Goal: Information Seeking & Learning: Find contact information

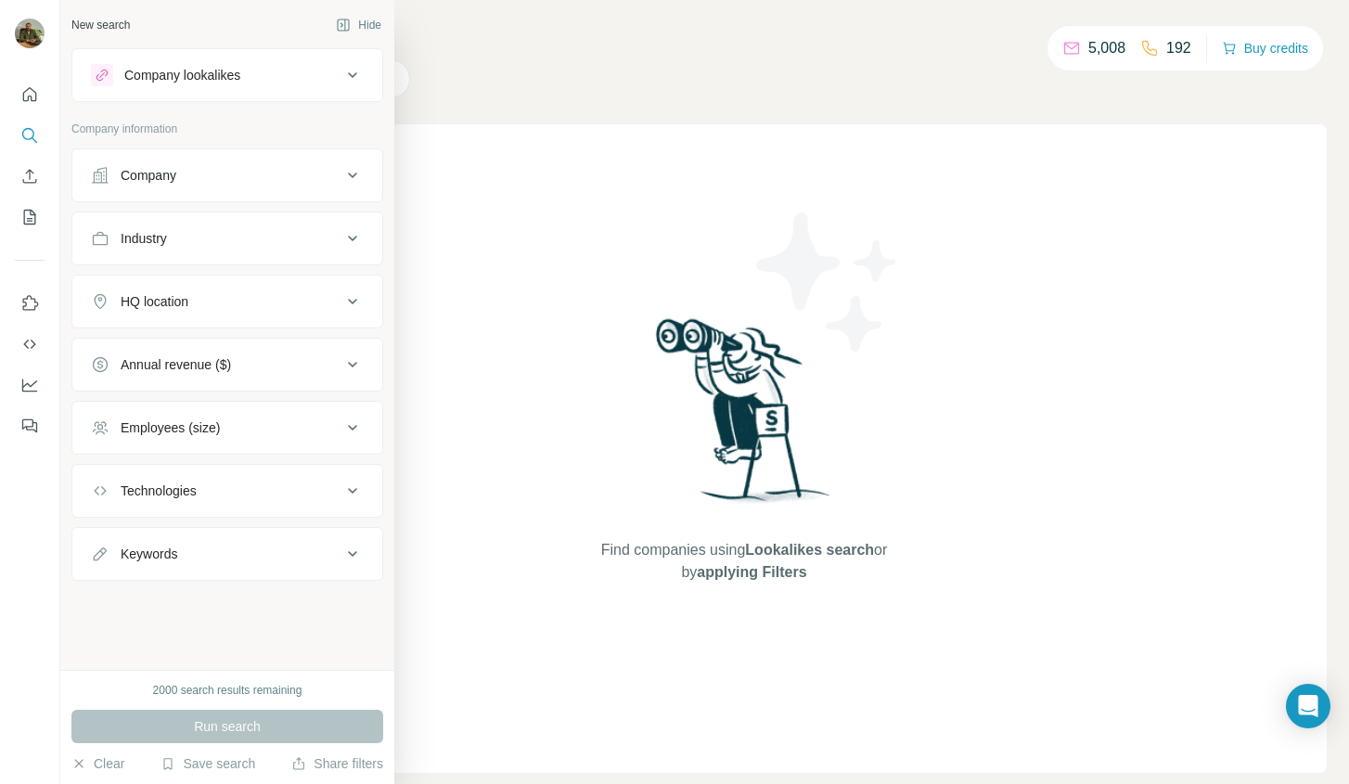
click at [226, 166] on div "Company" at bounding box center [216, 175] width 251 height 19
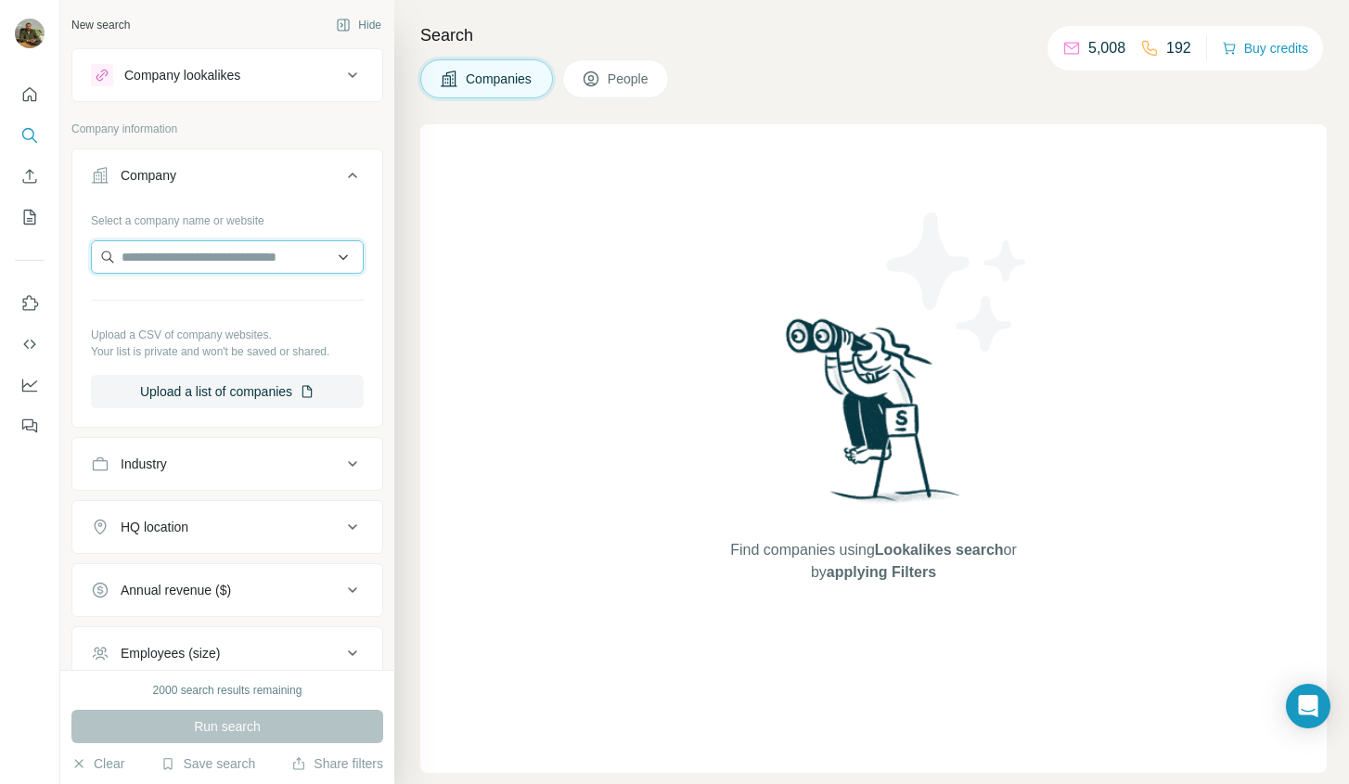
click at [212, 257] on input "text" at bounding box center [227, 256] width 273 height 33
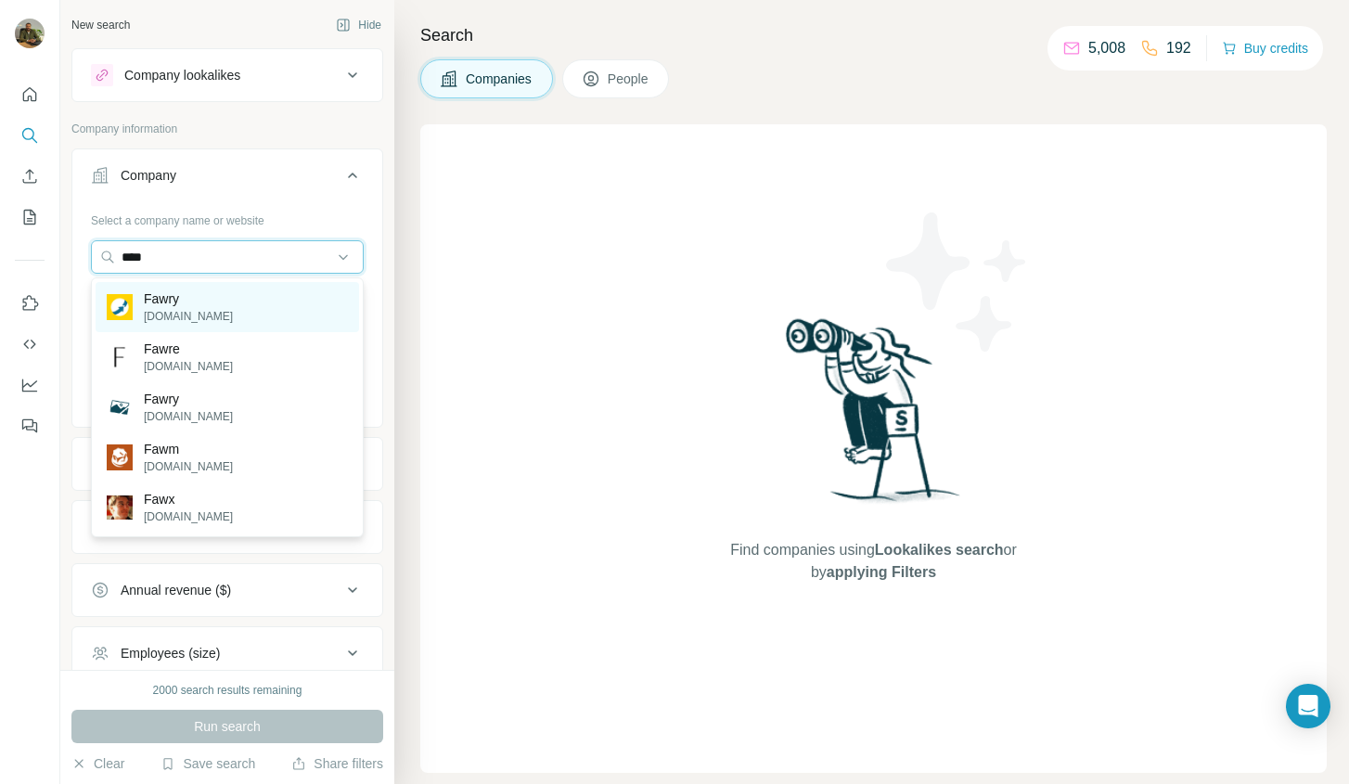
type input "****"
click at [167, 293] on p "Fawry" at bounding box center [188, 299] width 89 height 19
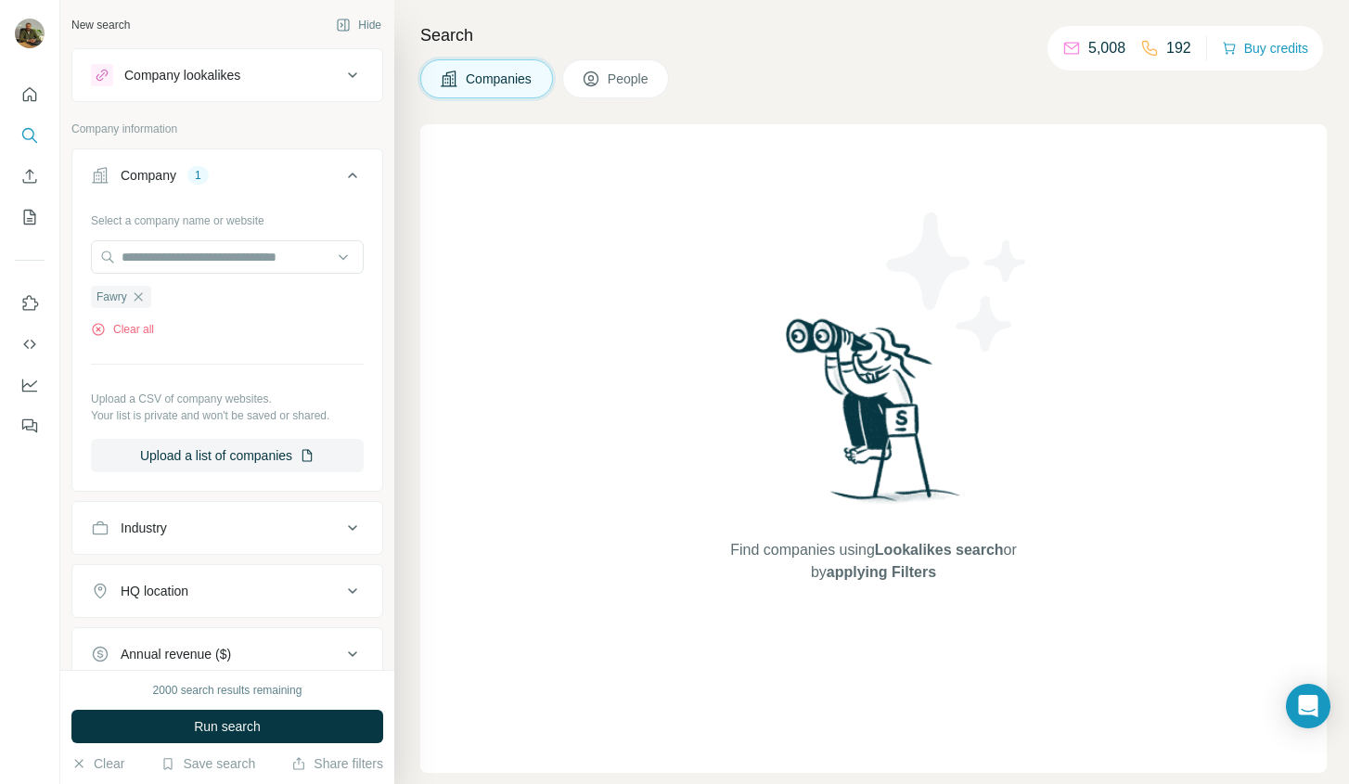
click at [625, 84] on span "People" at bounding box center [629, 79] width 43 height 19
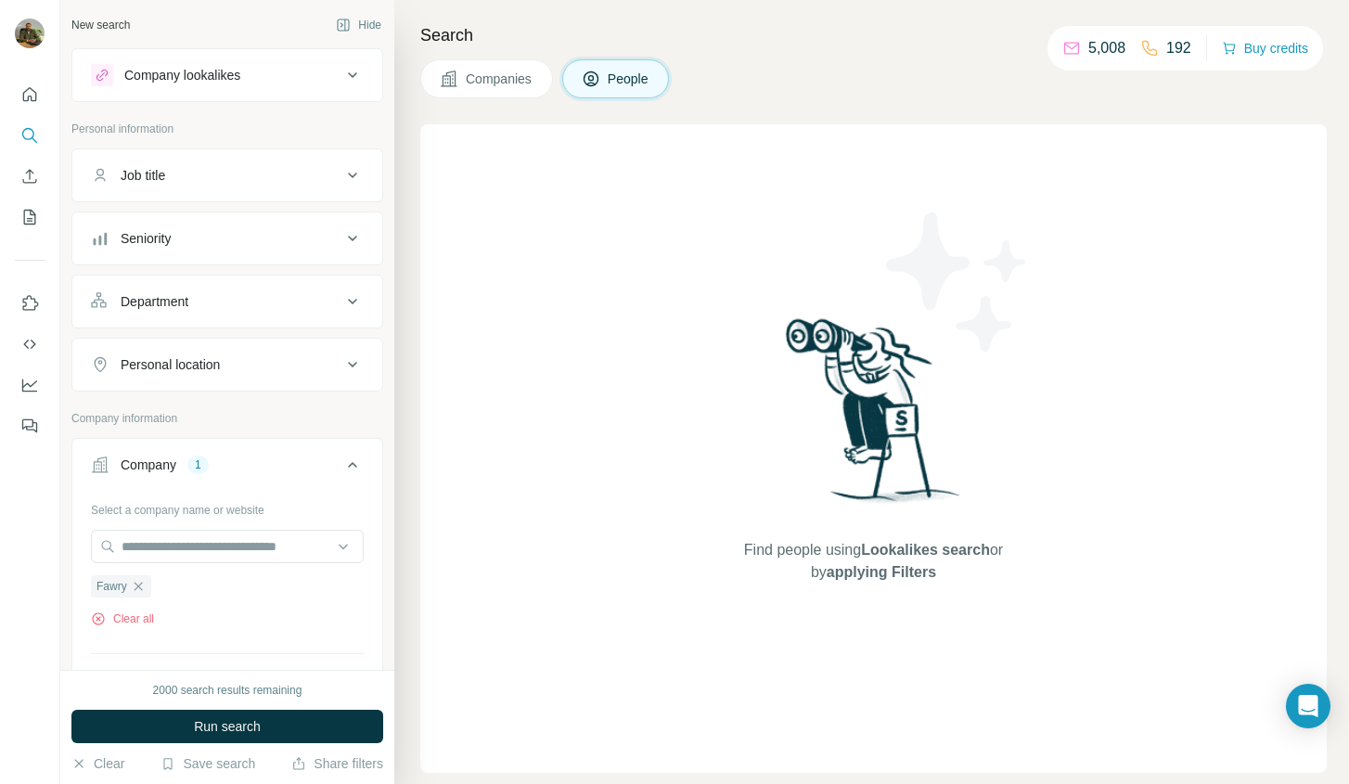
click at [328, 177] on div "Job title" at bounding box center [216, 175] width 251 height 19
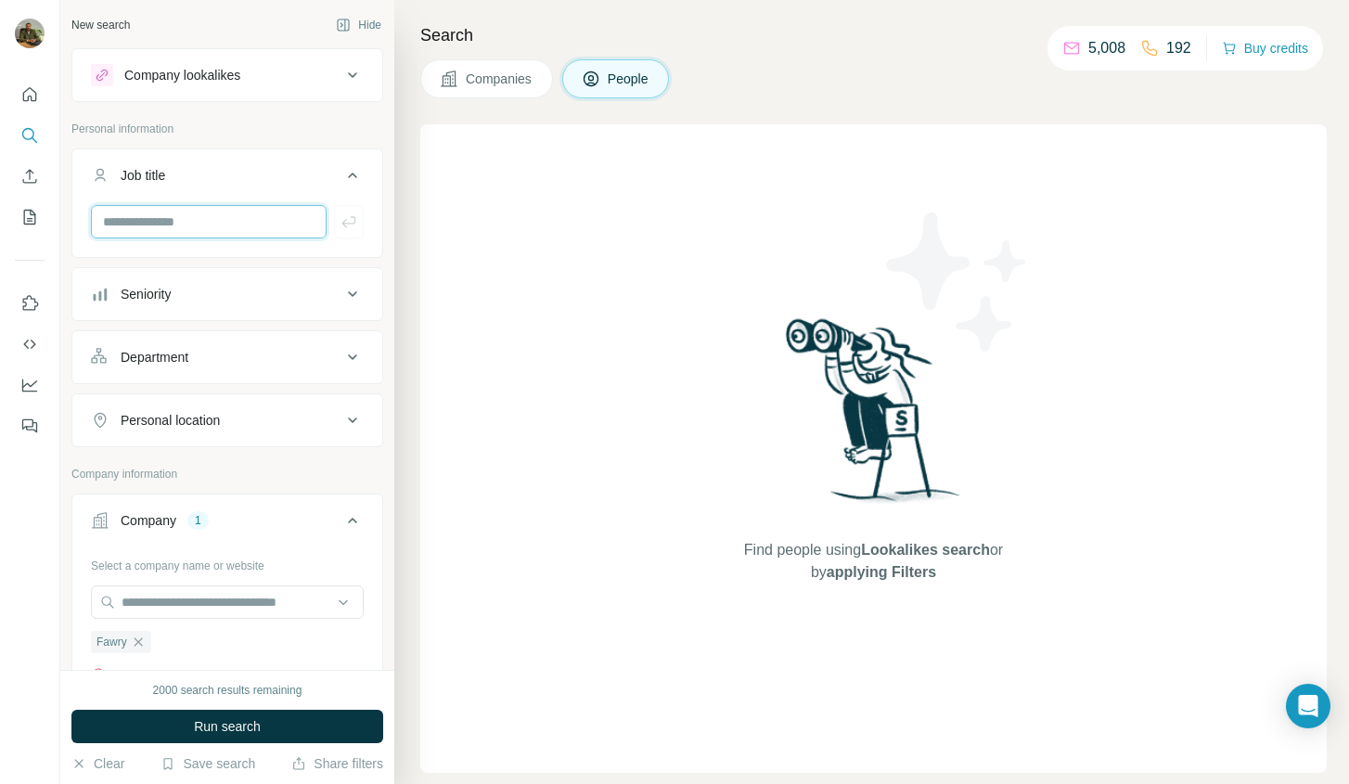
click at [203, 220] on input "text" at bounding box center [209, 221] width 236 height 33
type input "**********"
click at [354, 216] on icon "button" at bounding box center [349, 222] width 19 height 19
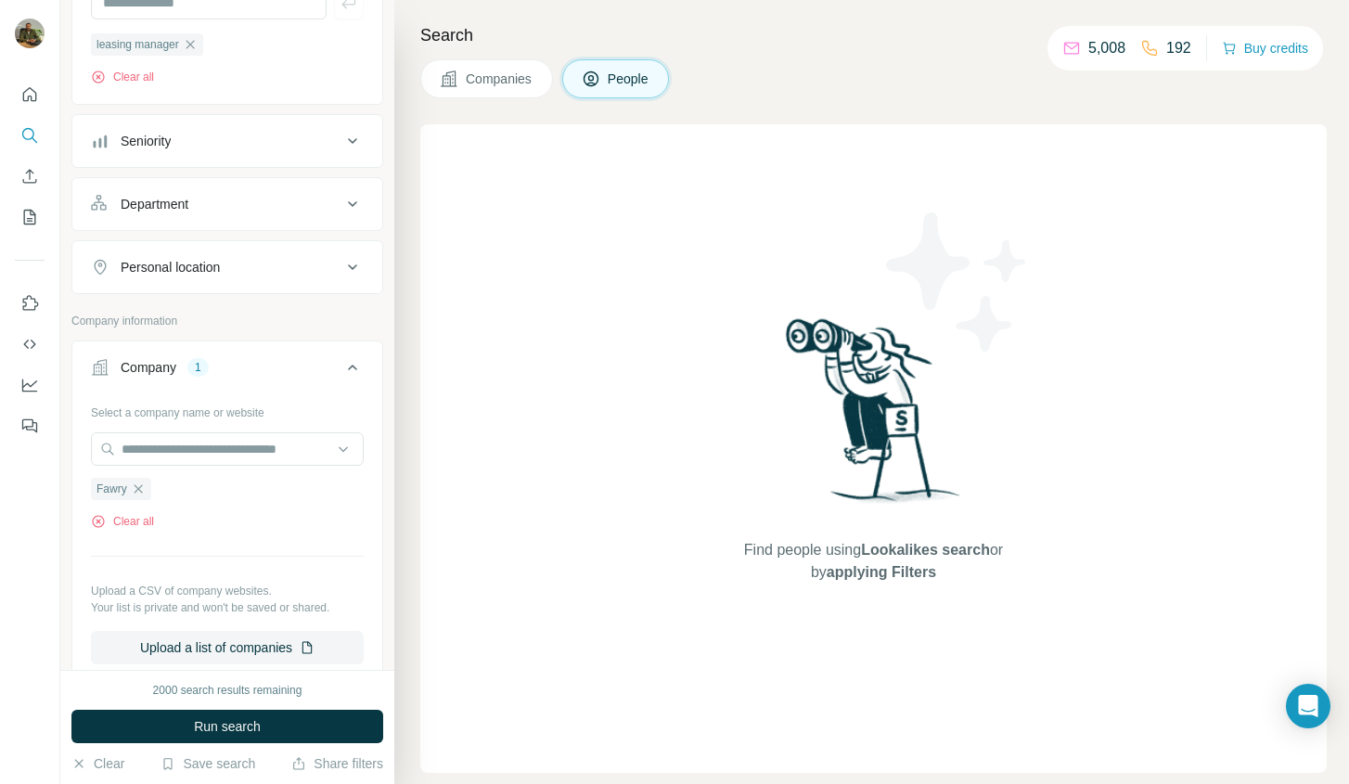
scroll to position [217, 0]
click at [239, 726] on span "Run search" at bounding box center [227, 726] width 67 height 19
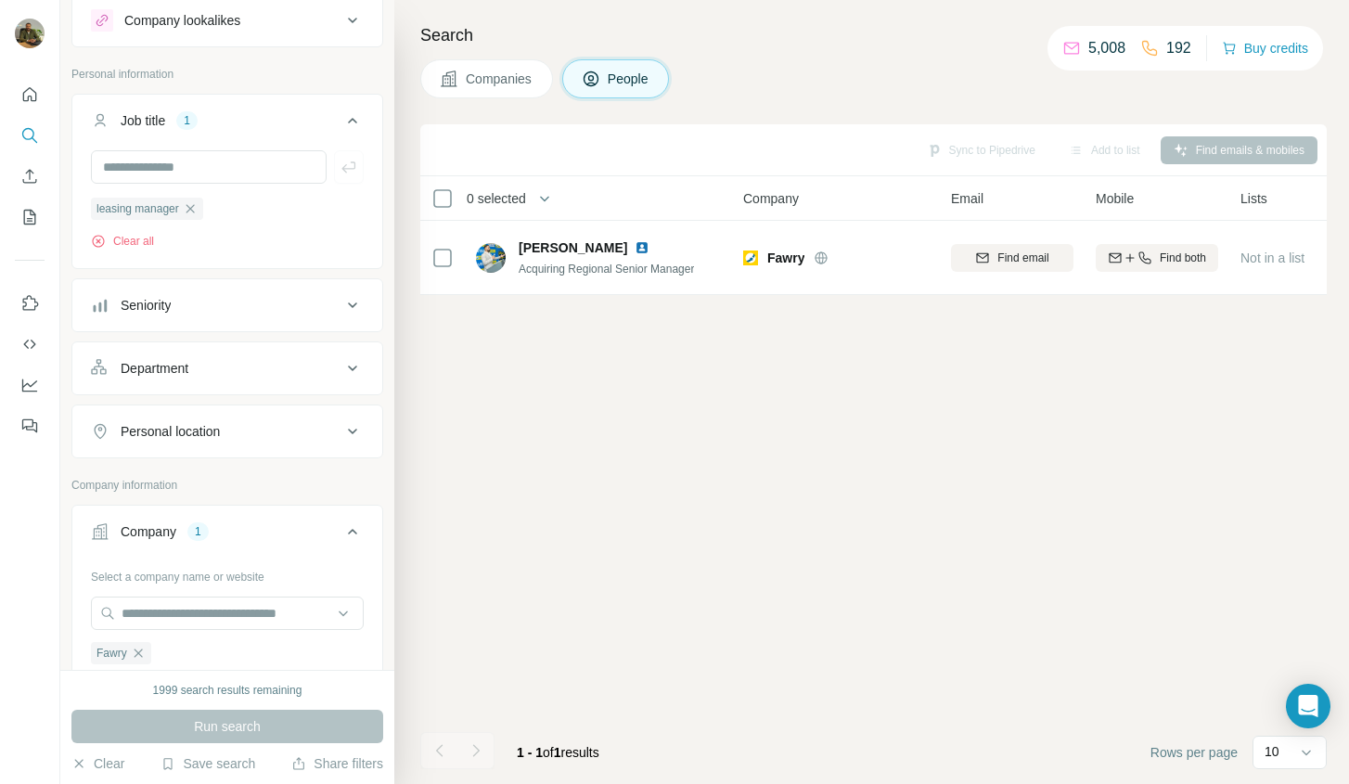
scroll to position [57, 0]
click at [198, 207] on icon "button" at bounding box center [190, 207] width 15 height 15
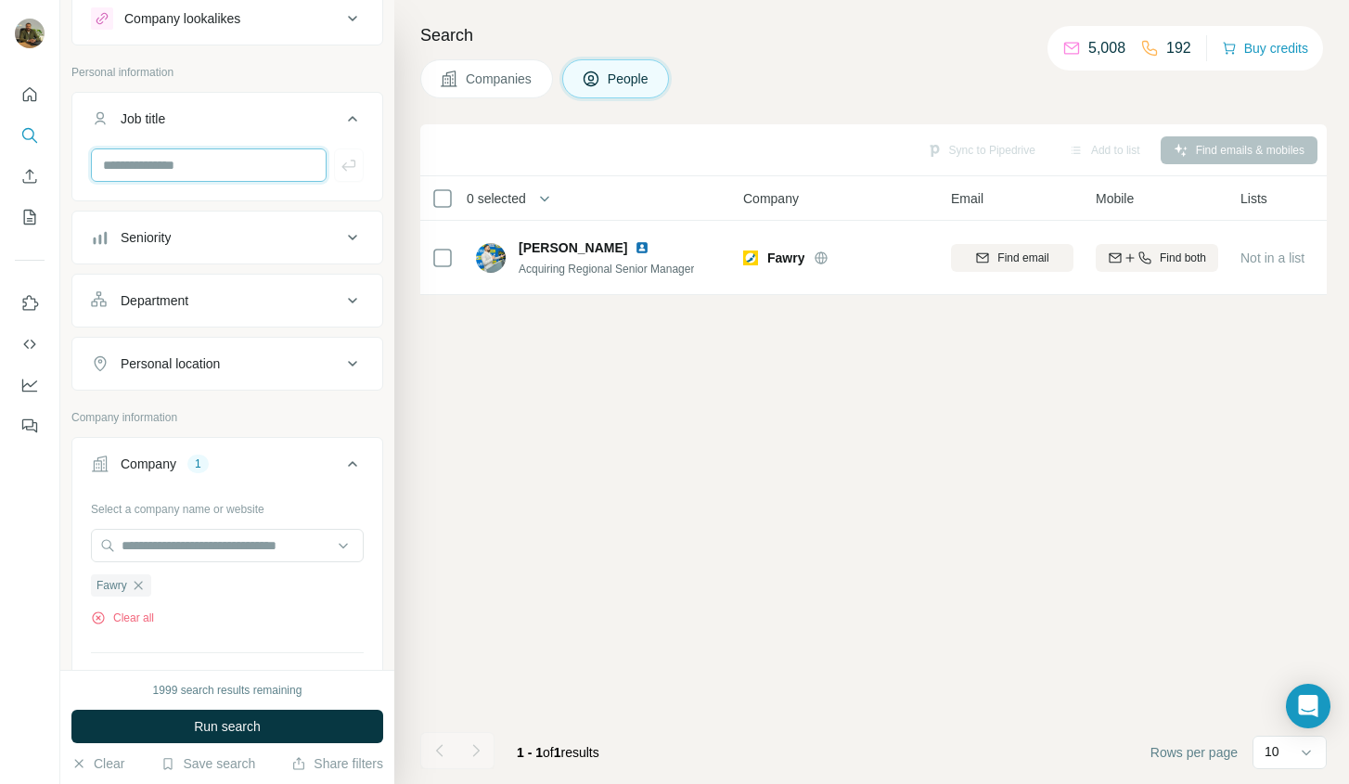
click at [208, 172] on input "text" at bounding box center [209, 164] width 236 height 33
type input "*******"
click at [233, 734] on span "Run search" at bounding box center [227, 726] width 67 height 19
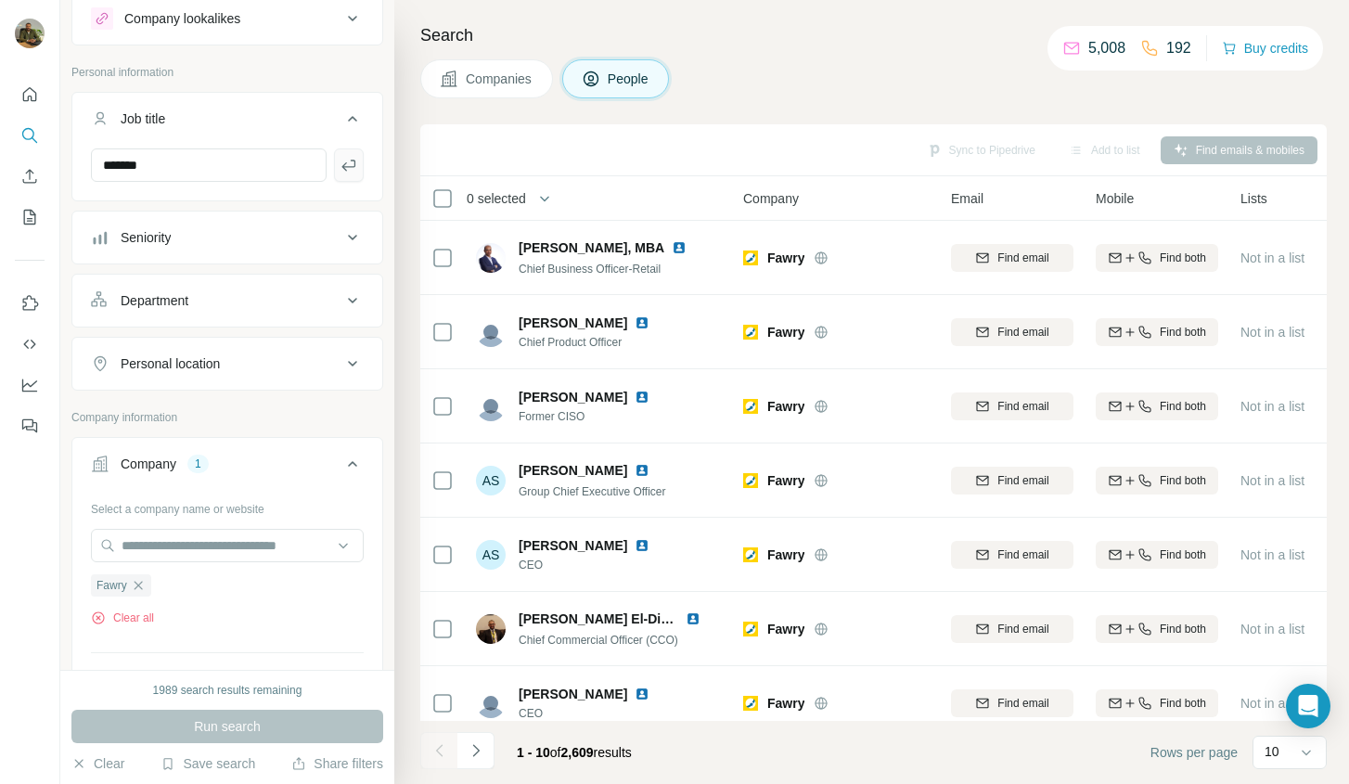
click at [347, 172] on icon "button" at bounding box center [349, 165] width 19 height 19
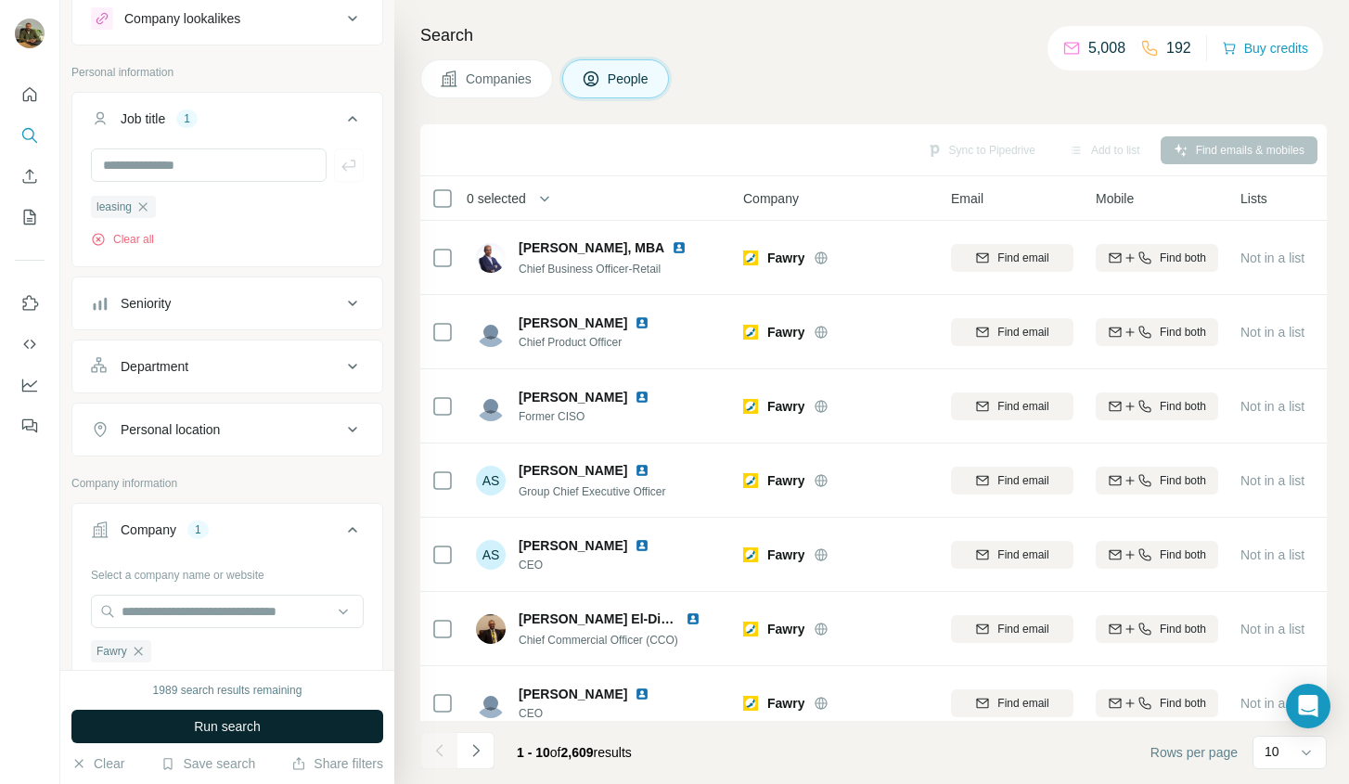
click at [255, 728] on span "Run search" at bounding box center [227, 726] width 67 height 19
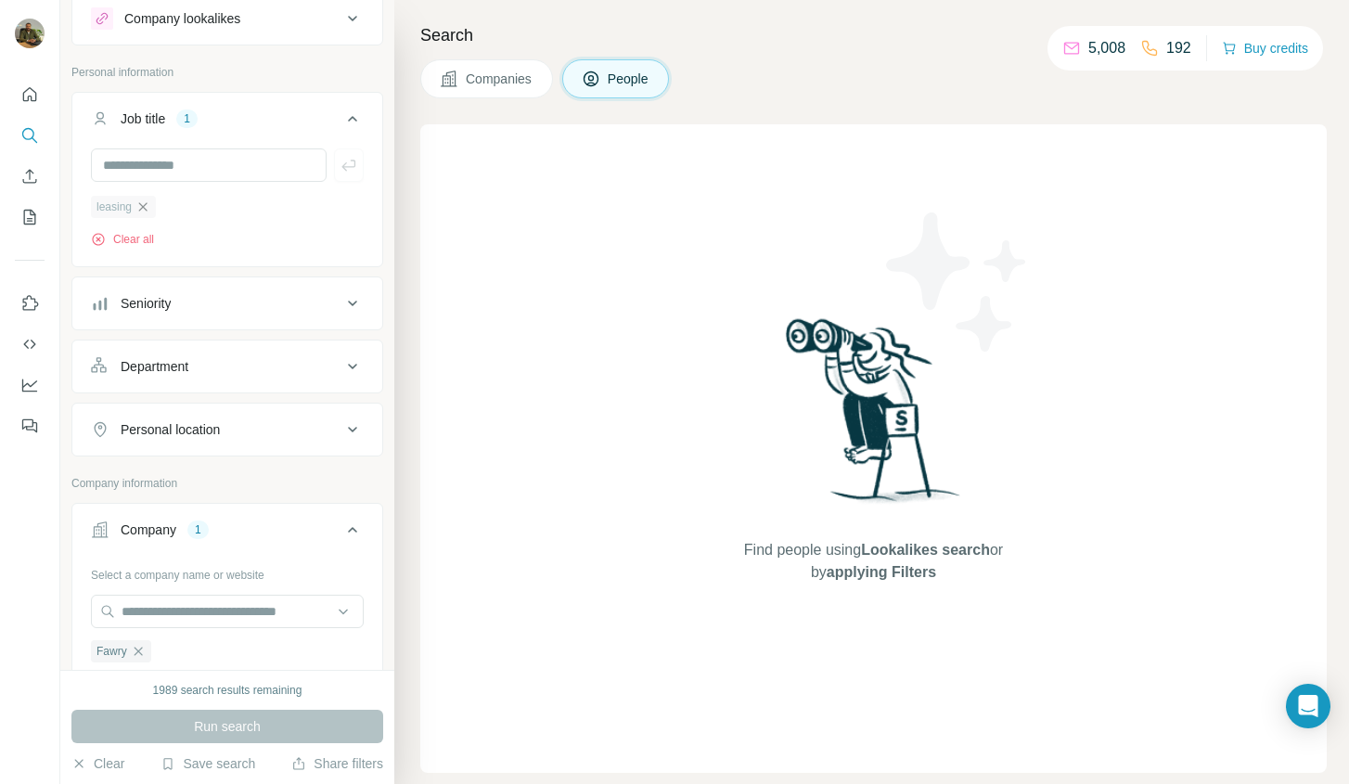
click at [148, 203] on icon "button" at bounding box center [142, 207] width 15 height 15
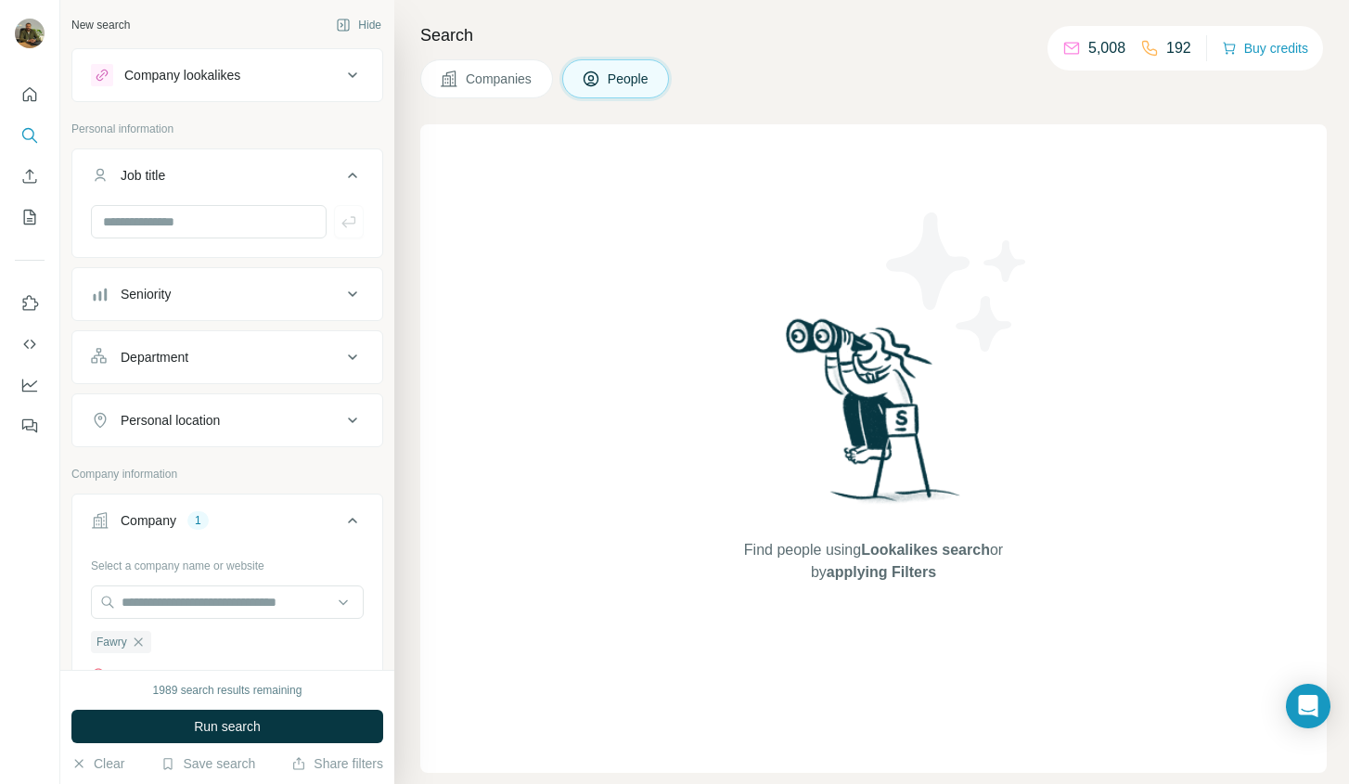
scroll to position [2, 0]
click at [351, 144] on div "Personal information" at bounding box center [227, 133] width 312 height 28
click at [351, 155] on button "Job title" at bounding box center [227, 177] width 310 height 52
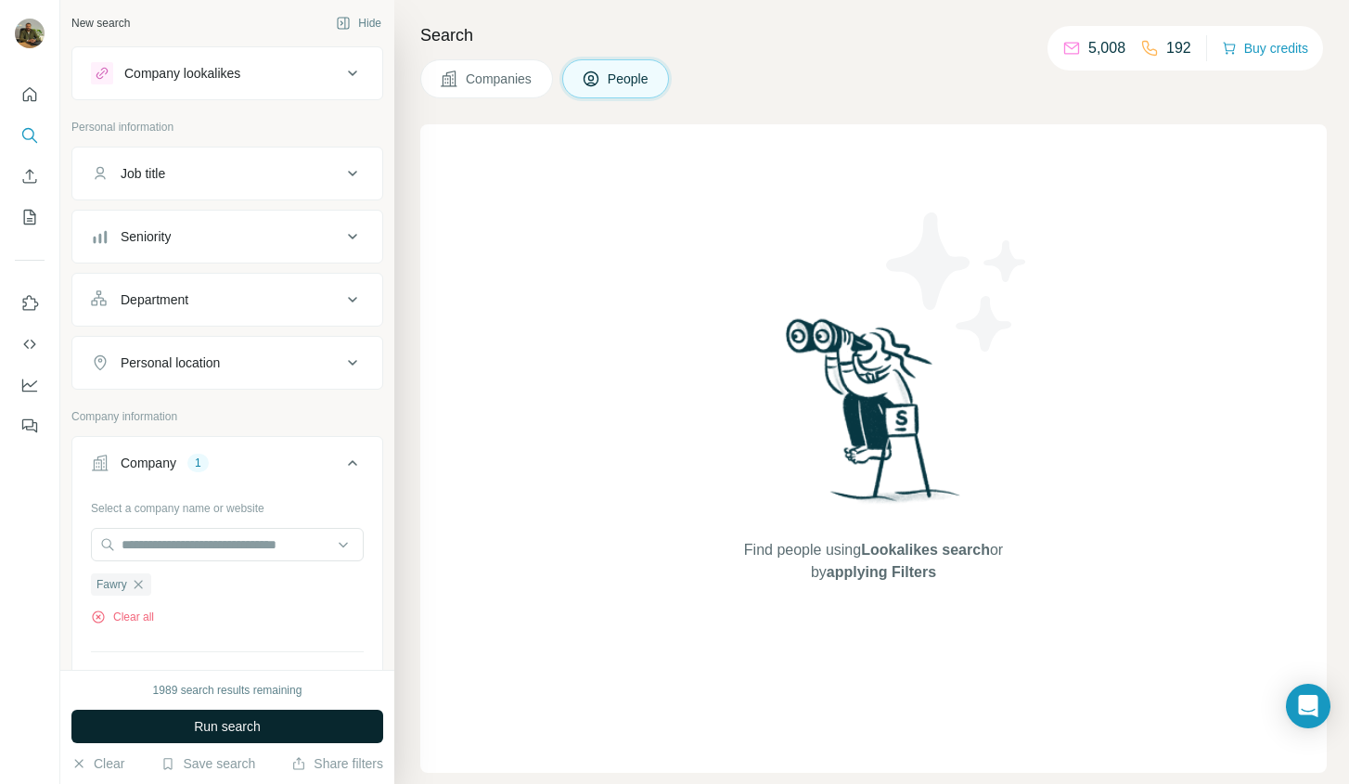
click at [260, 726] on span "Run search" at bounding box center [227, 726] width 67 height 19
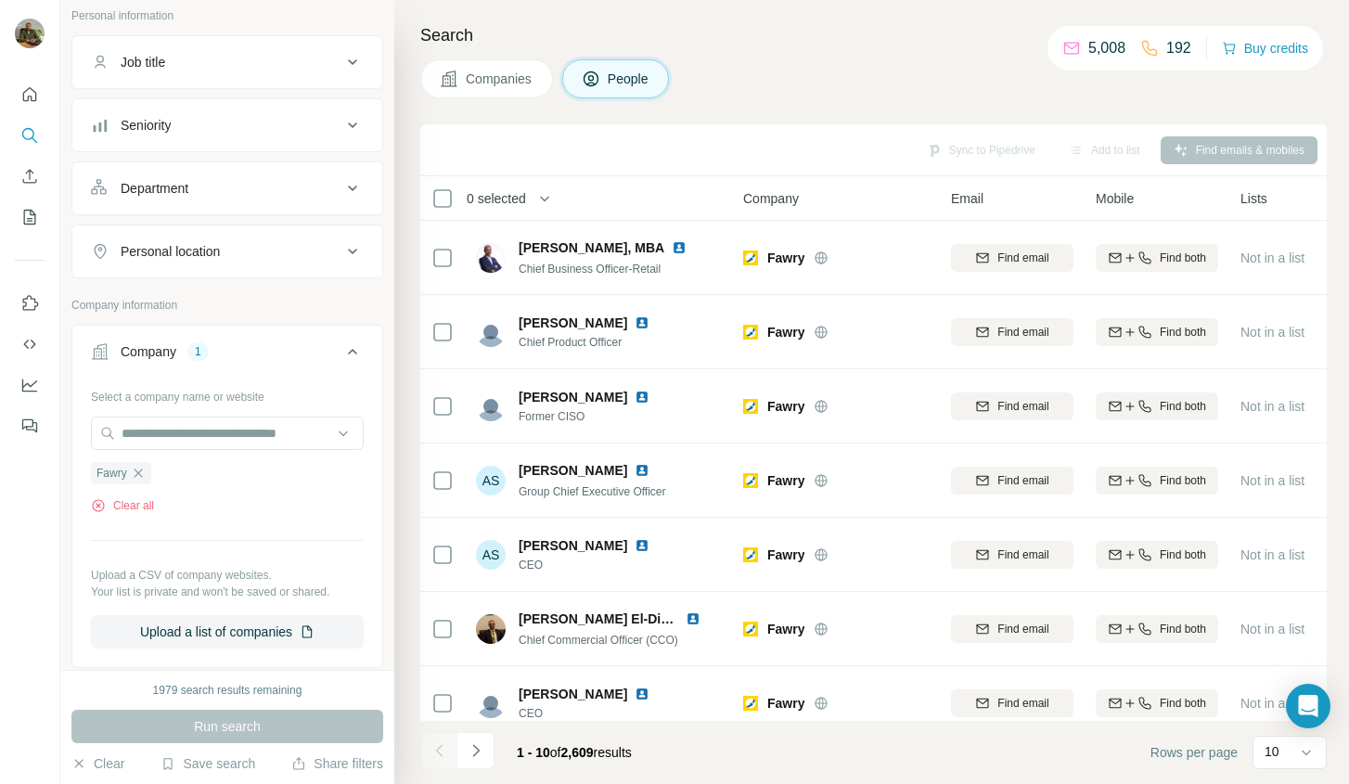
scroll to position [0, 0]
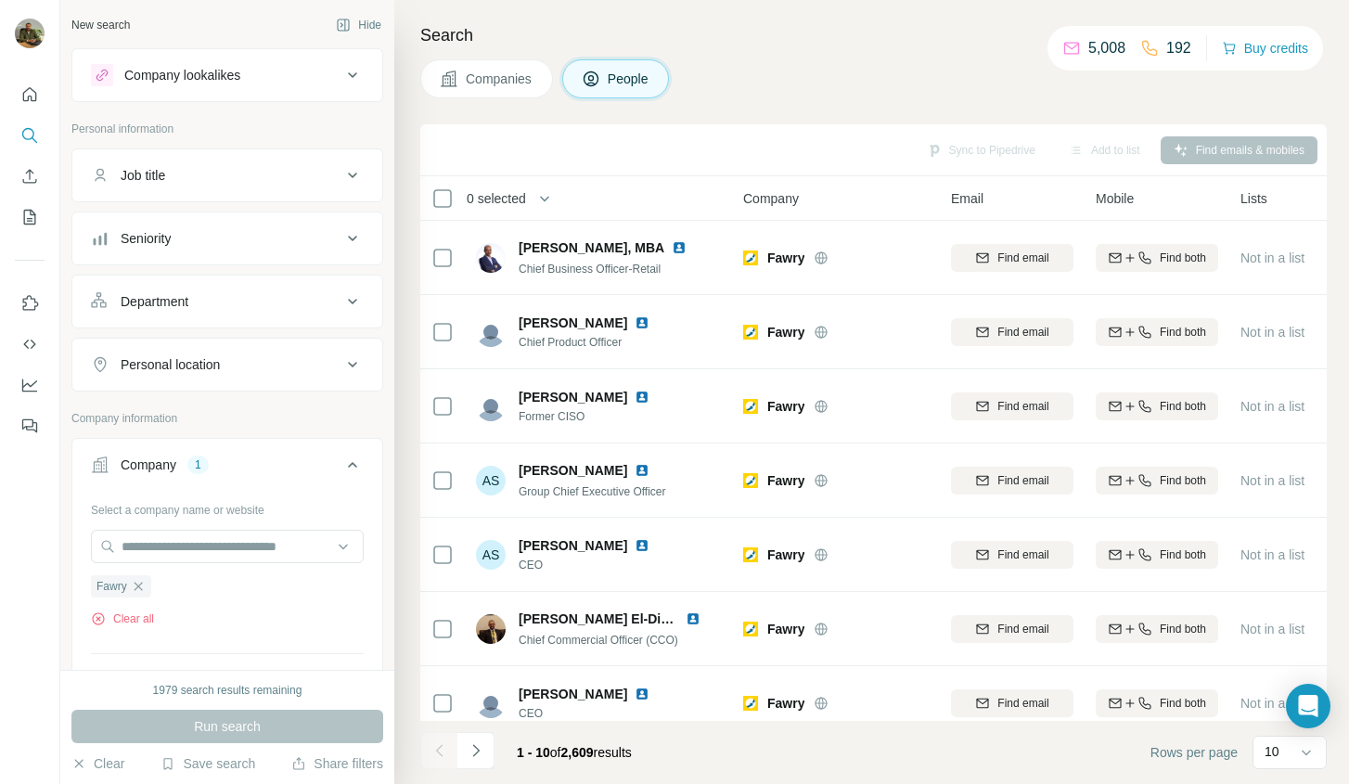
click at [268, 314] on button "Department" at bounding box center [227, 301] width 310 height 45
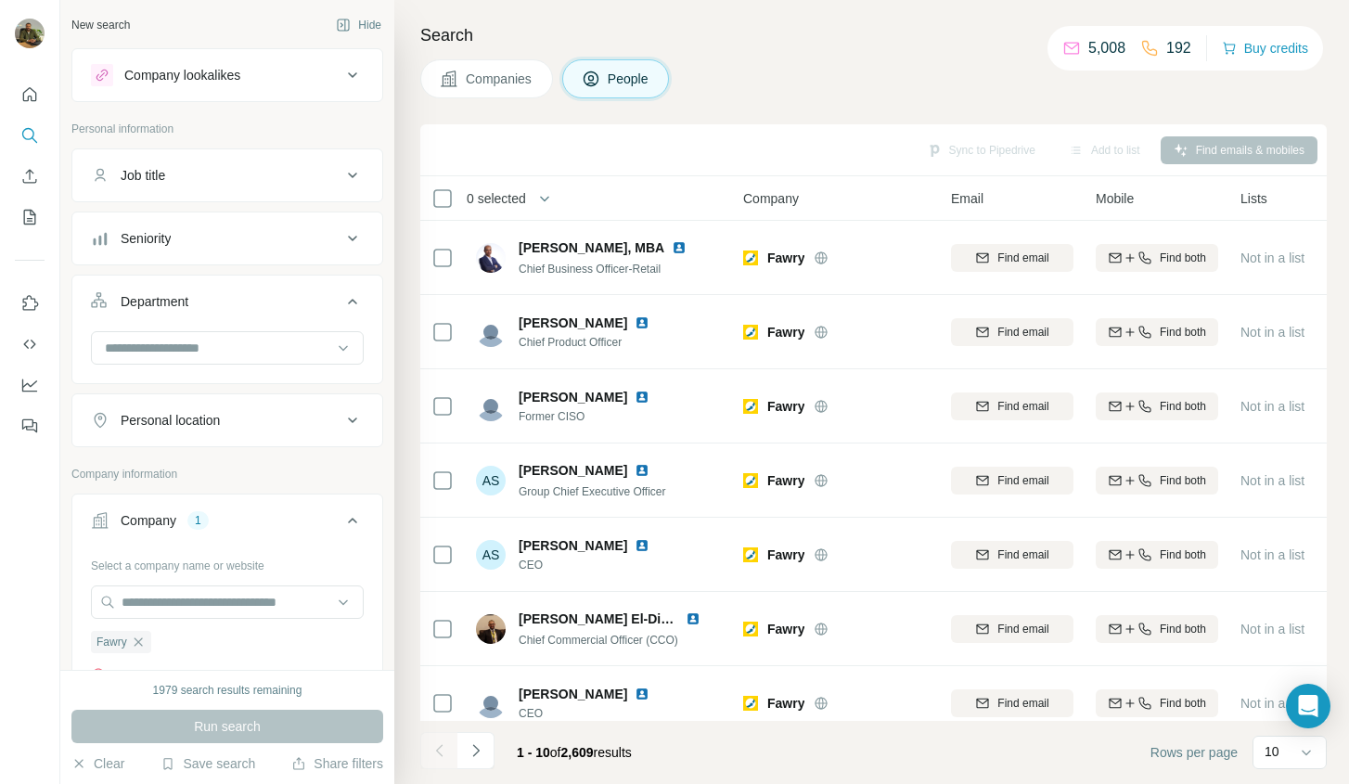
click at [267, 312] on button "Department" at bounding box center [227, 305] width 310 height 52
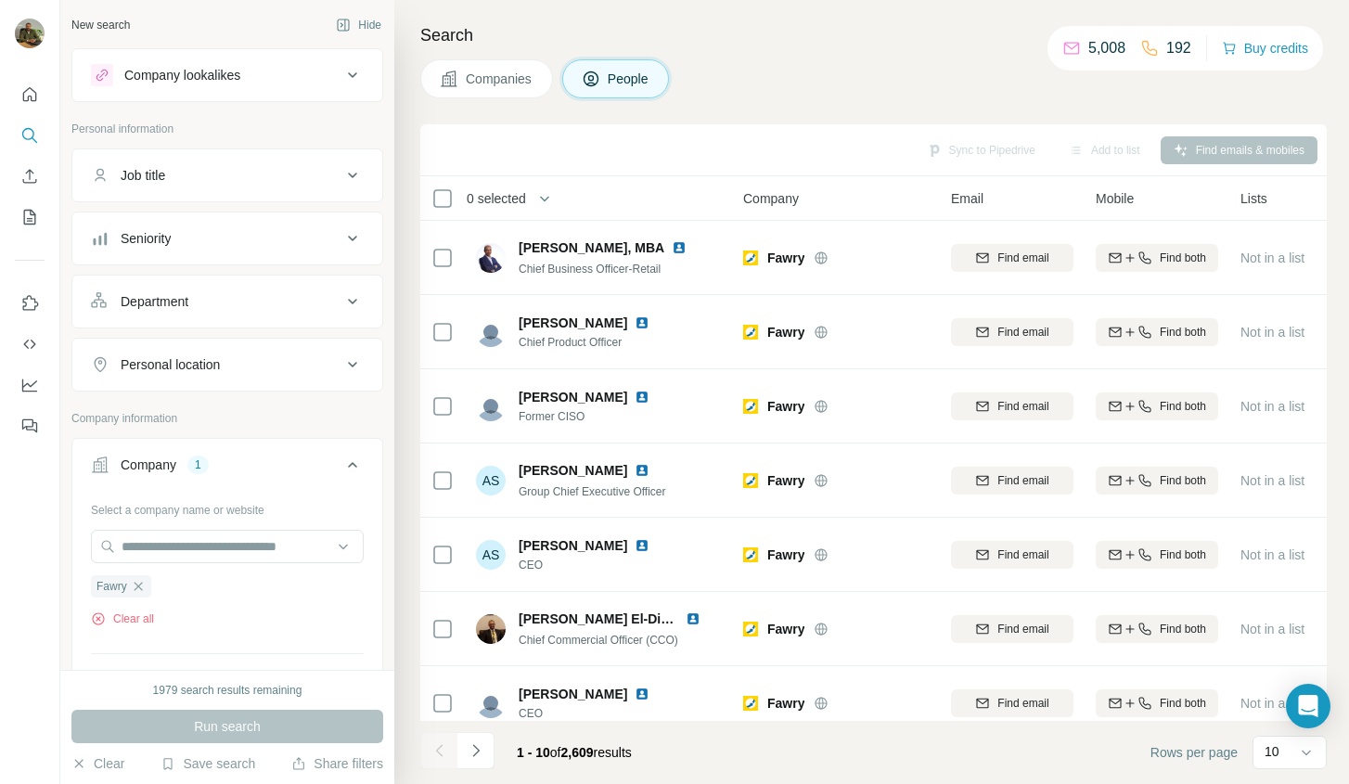
click at [260, 317] on button "Department" at bounding box center [227, 301] width 310 height 45
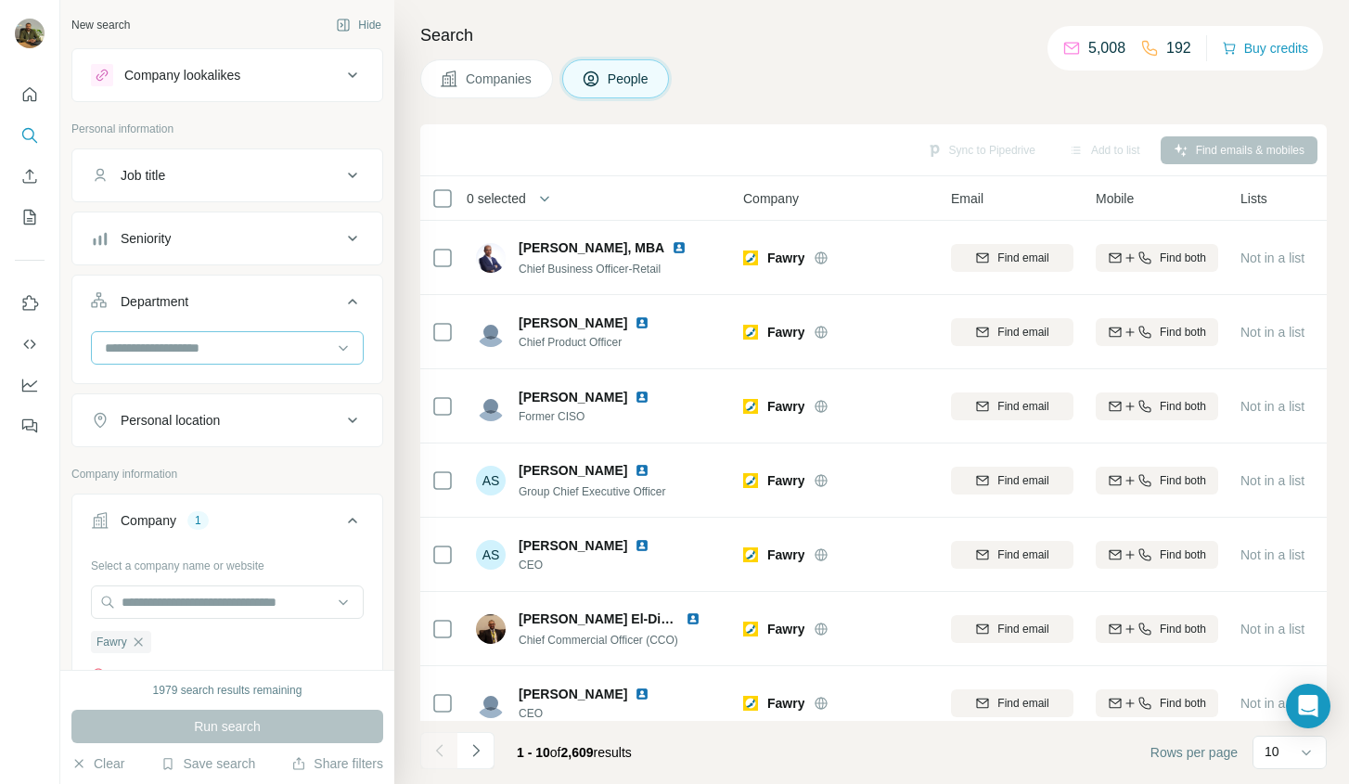
click at [244, 348] on input at bounding box center [217, 348] width 229 height 20
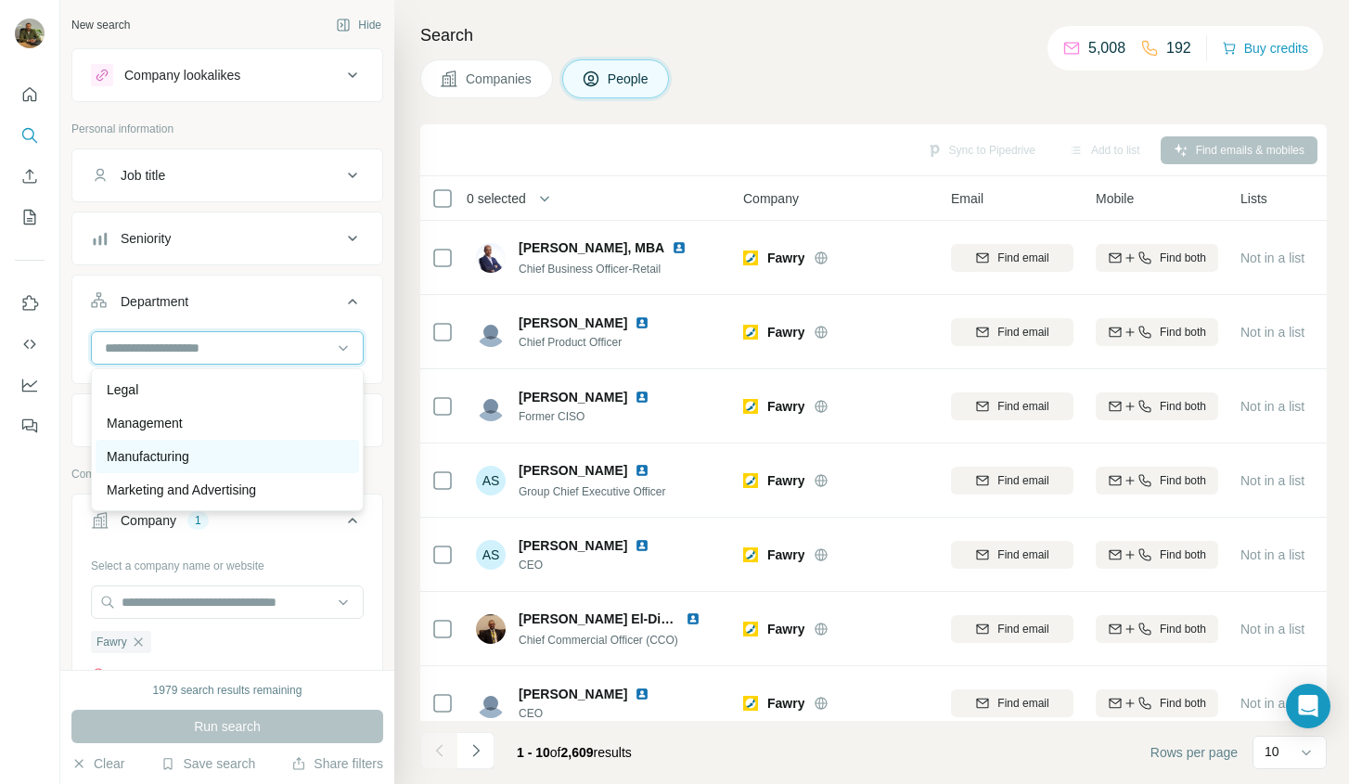
scroll to position [340, 0]
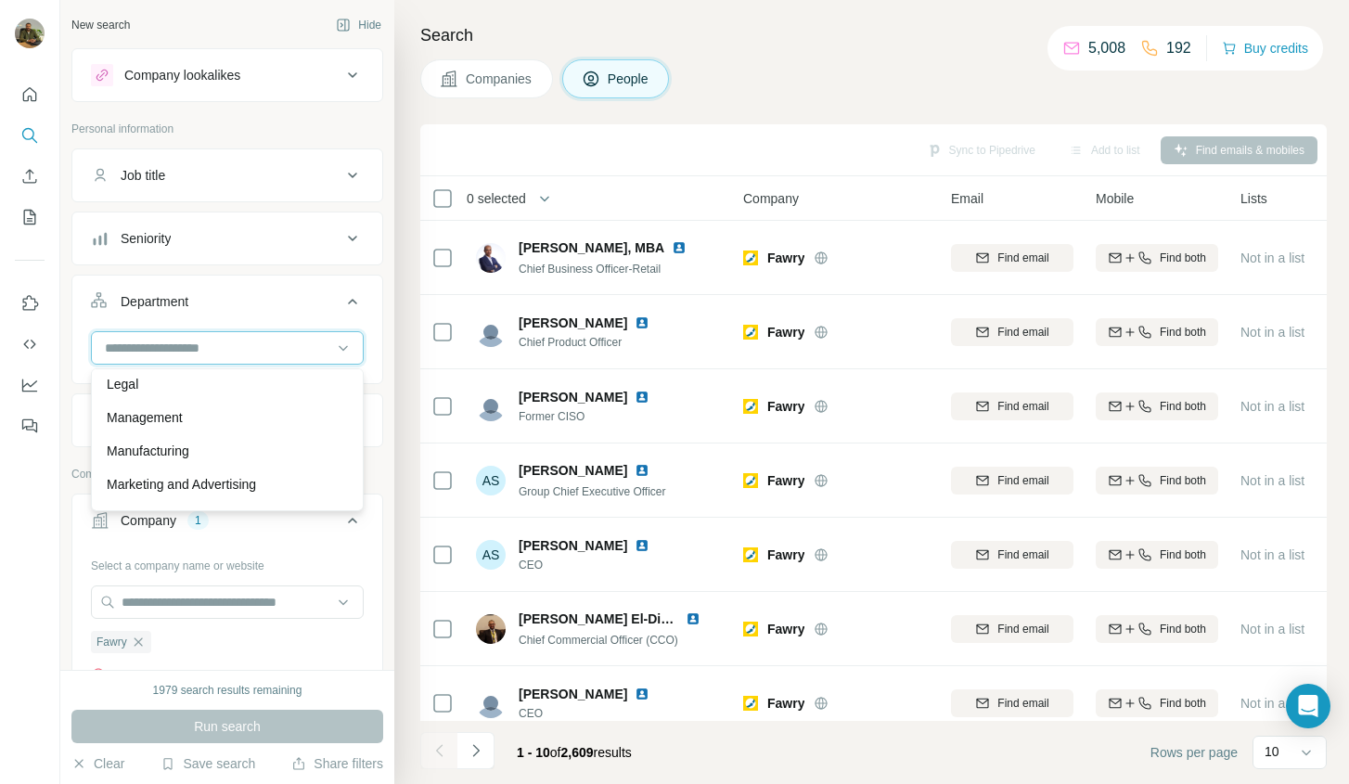
click at [210, 343] on input at bounding box center [217, 348] width 229 height 20
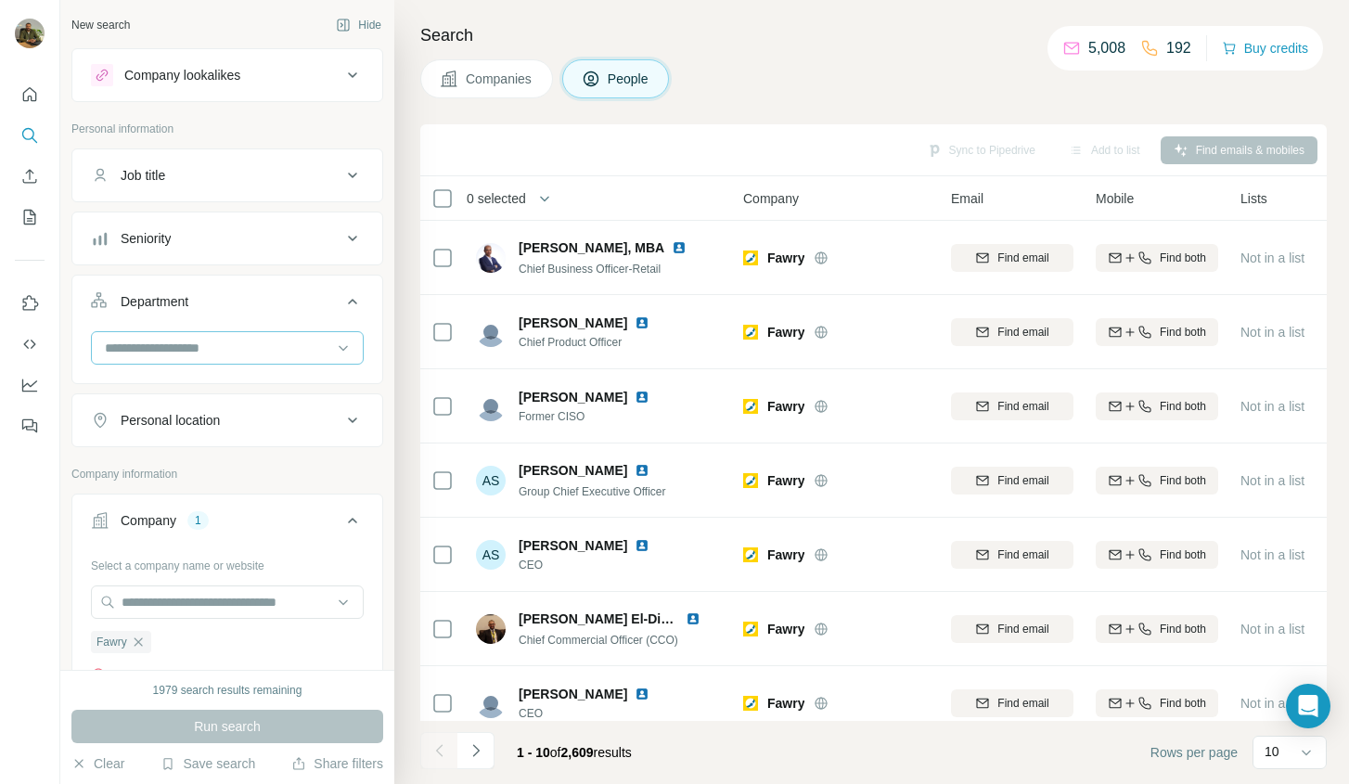
click at [210, 343] on input at bounding box center [217, 348] width 229 height 20
click at [176, 451] on p "Procurement" at bounding box center [144, 457] width 74 height 19
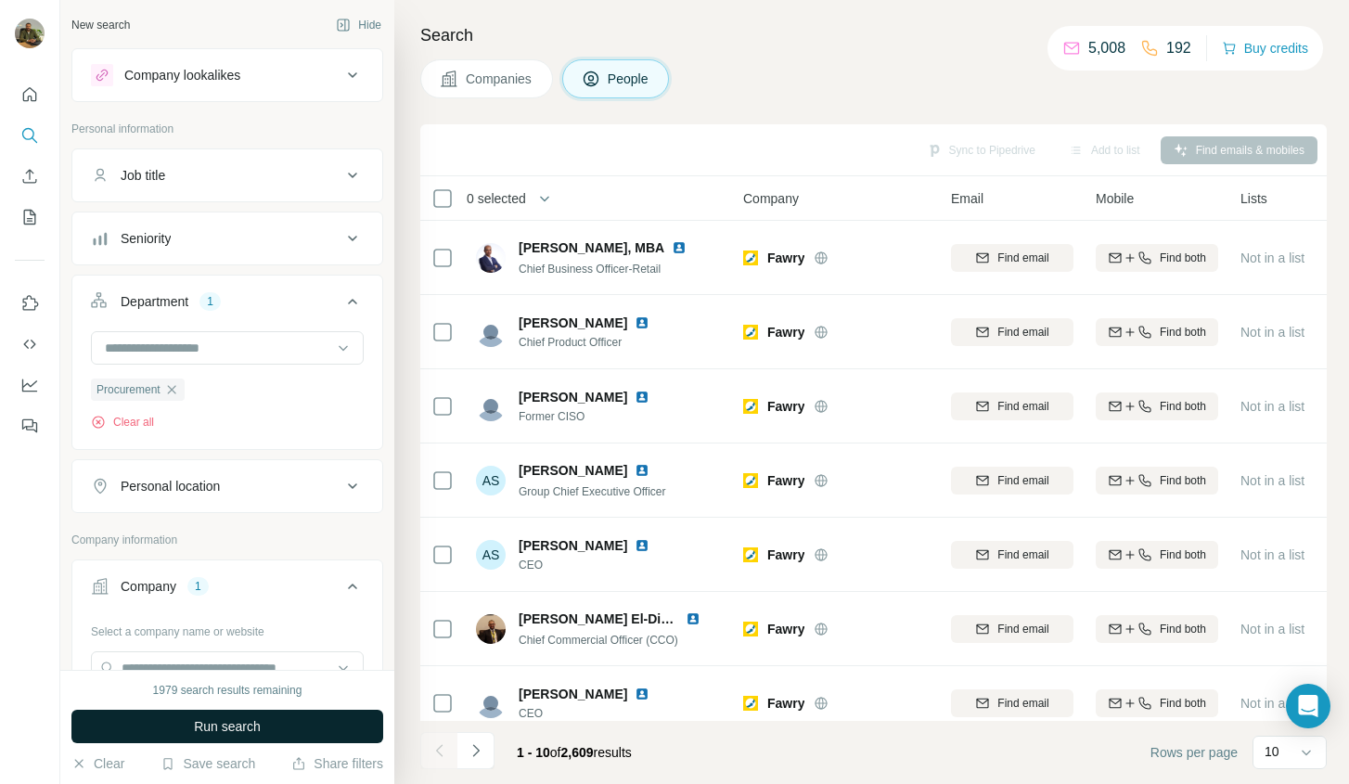
click at [342, 720] on button "Run search" at bounding box center [227, 726] width 312 height 33
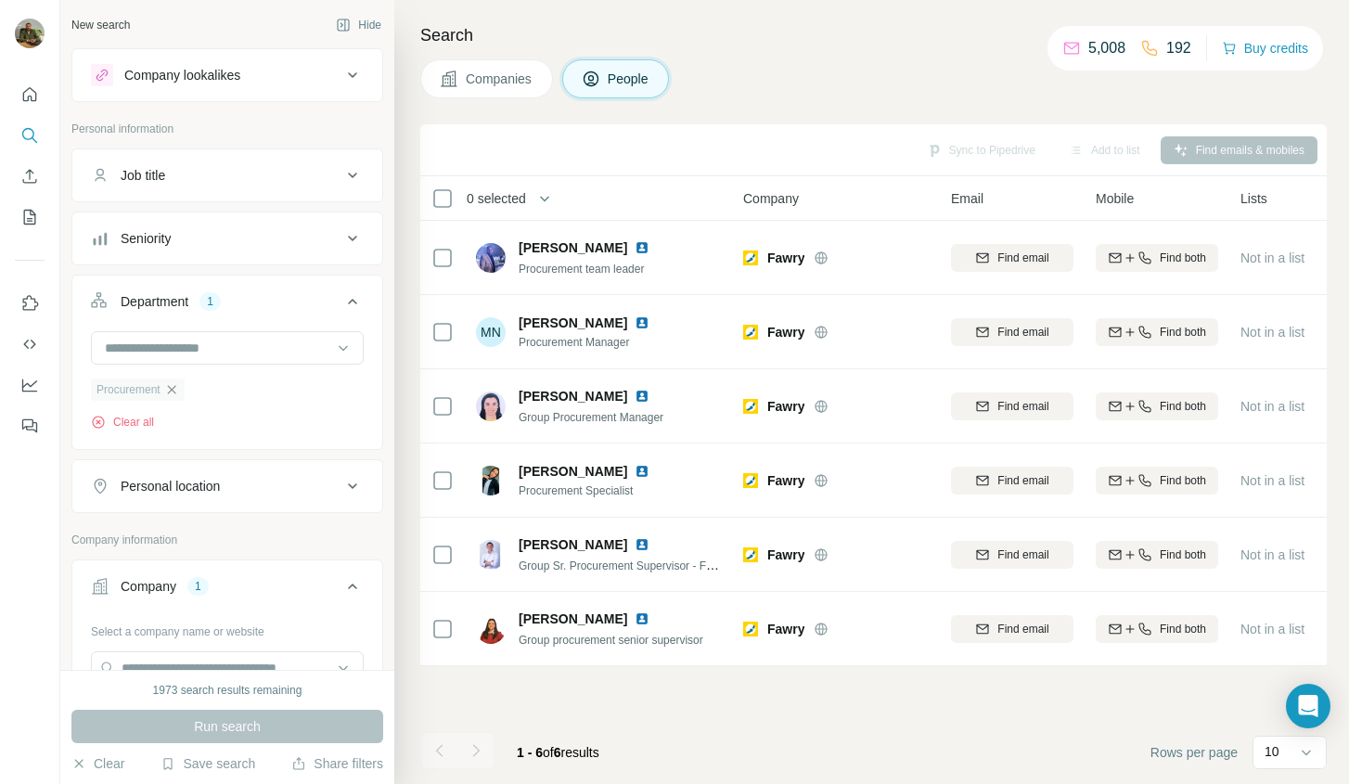
click at [174, 389] on icon "button" at bounding box center [171, 389] width 15 height 15
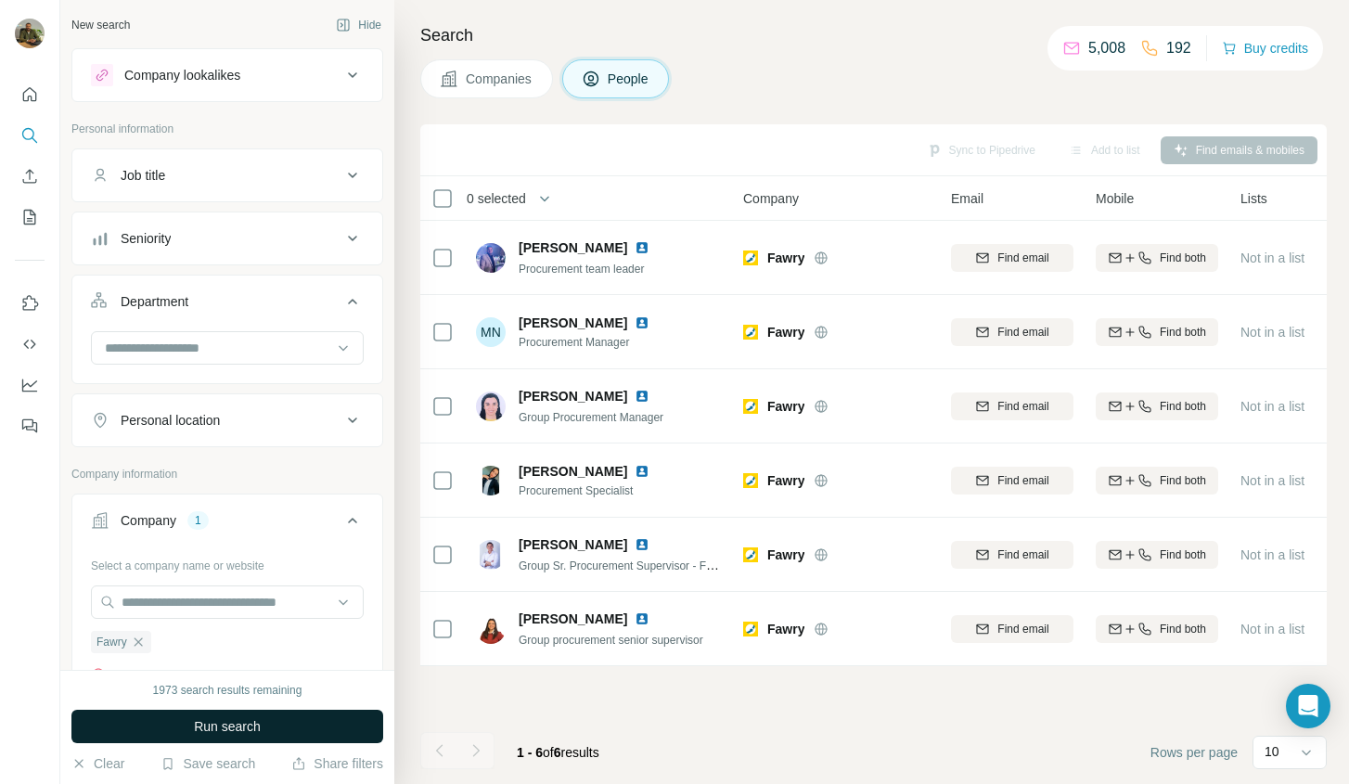
click at [254, 726] on span "Run search" at bounding box center [227, 726] width 67 height 19
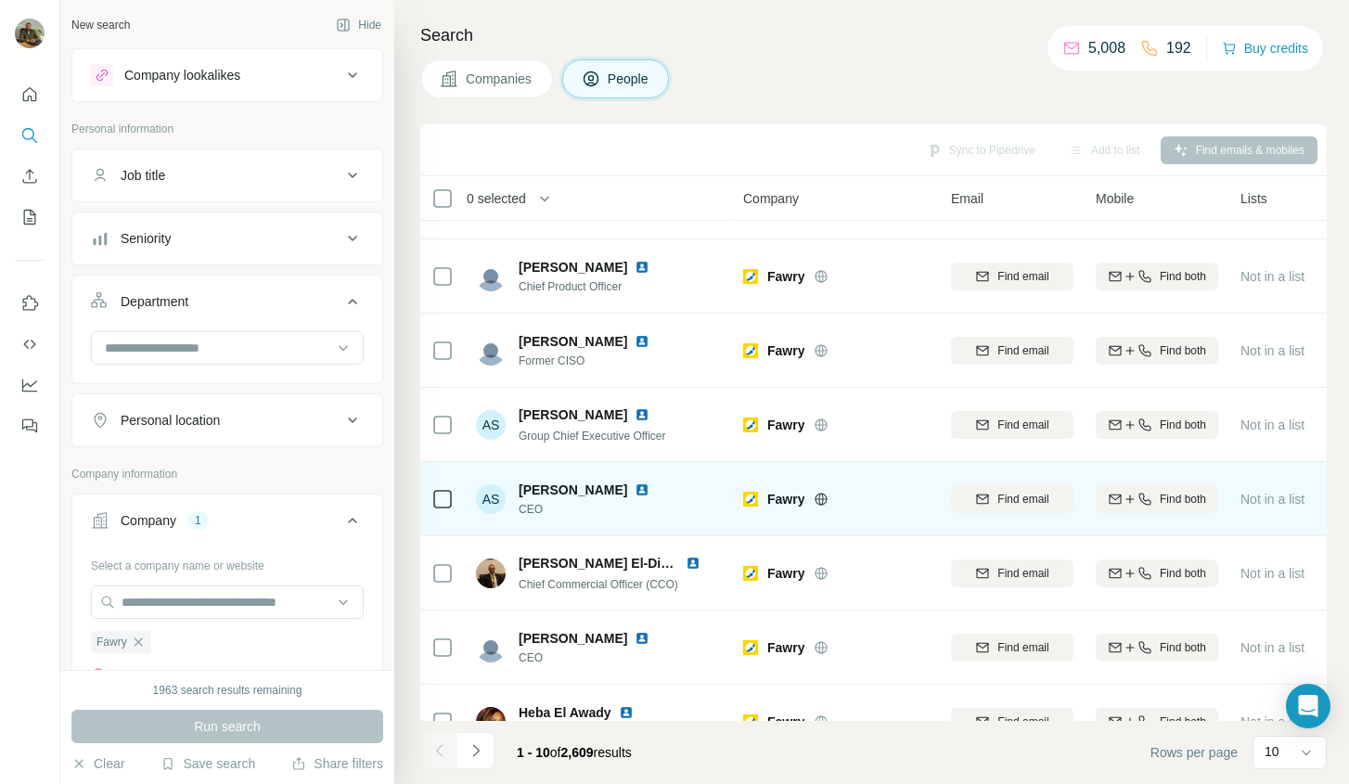
scroll to position [242, 0]
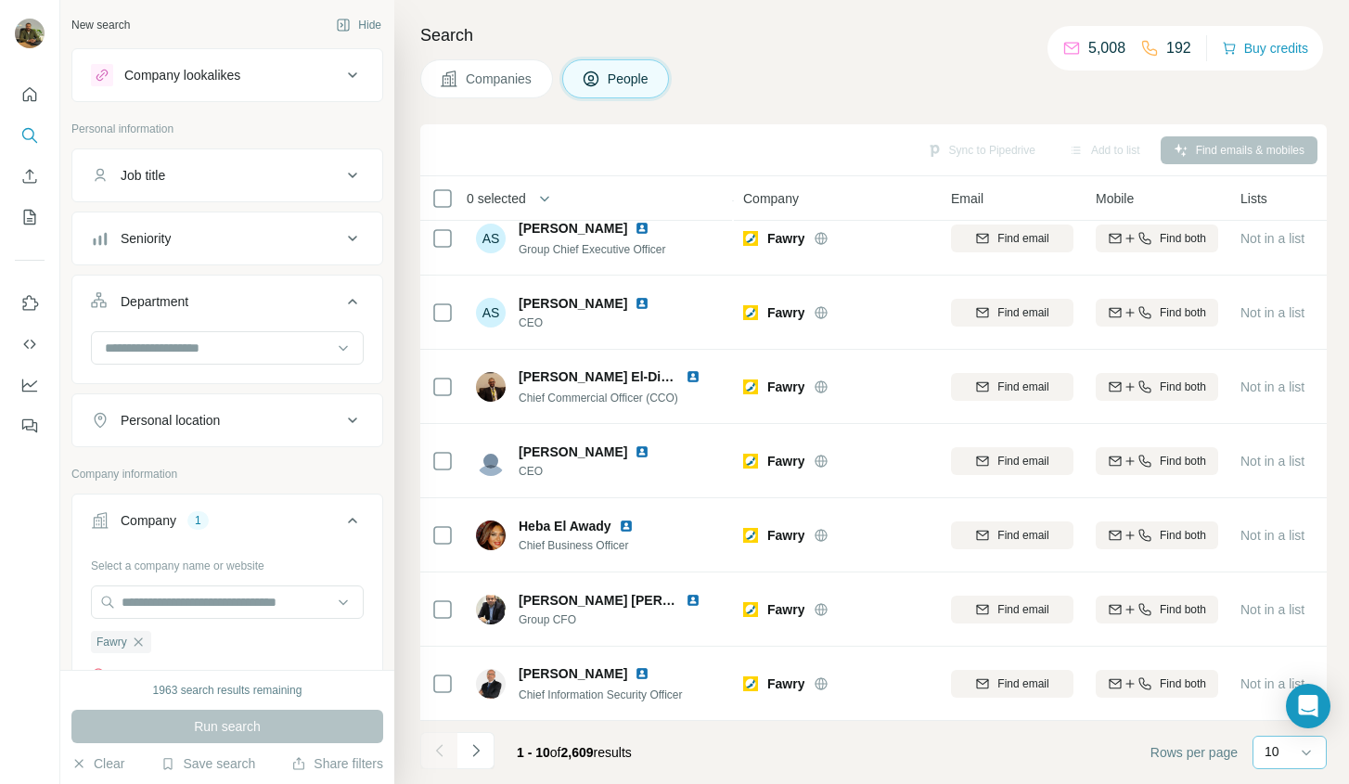
click at [1284, 767] on div "10" at bounding box center [1288, 753] width 46 height 32
click at [1282, 616] on p "60" at bounding box center [1276, 610] width 15 height 19
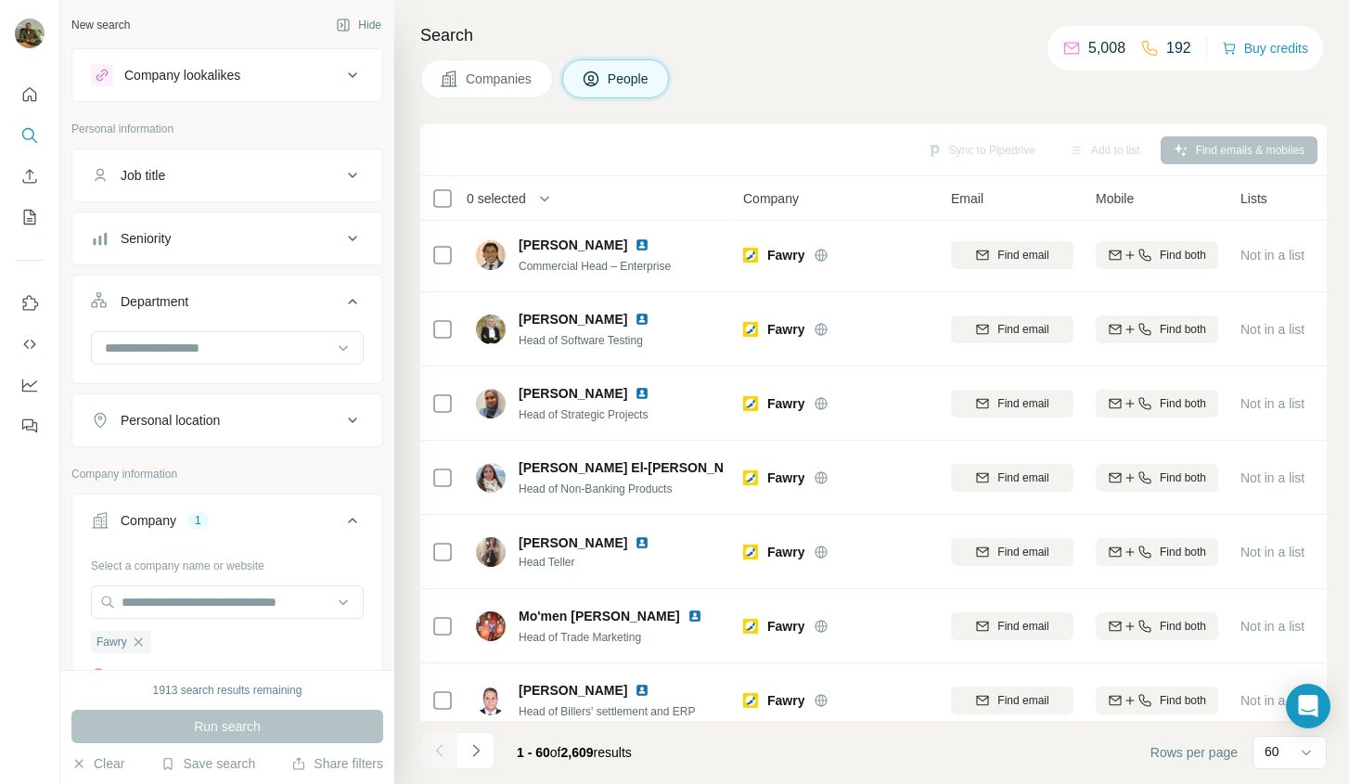
scroll to position [3954, 0]
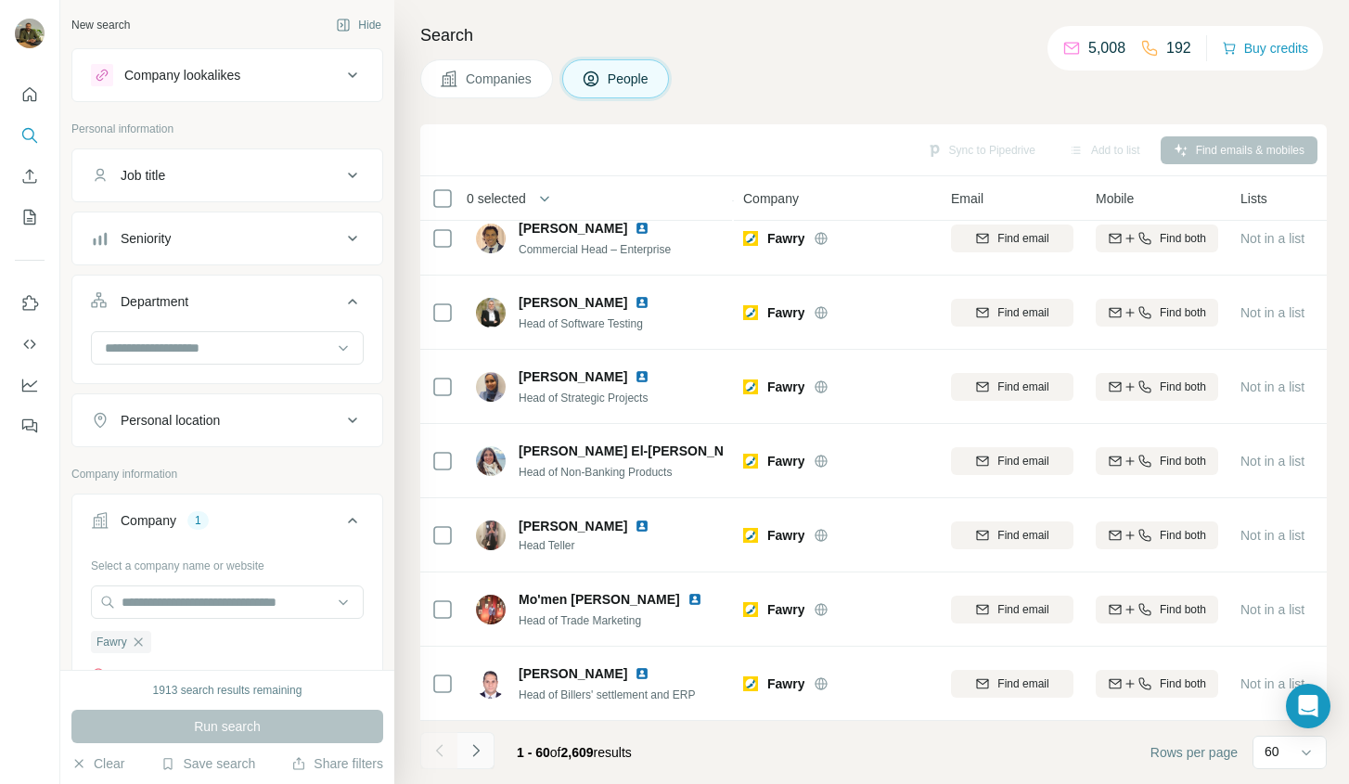
click at [472, 749] on icon "Navigate to next page" at bounding box center [476, 750] width 19 height 19
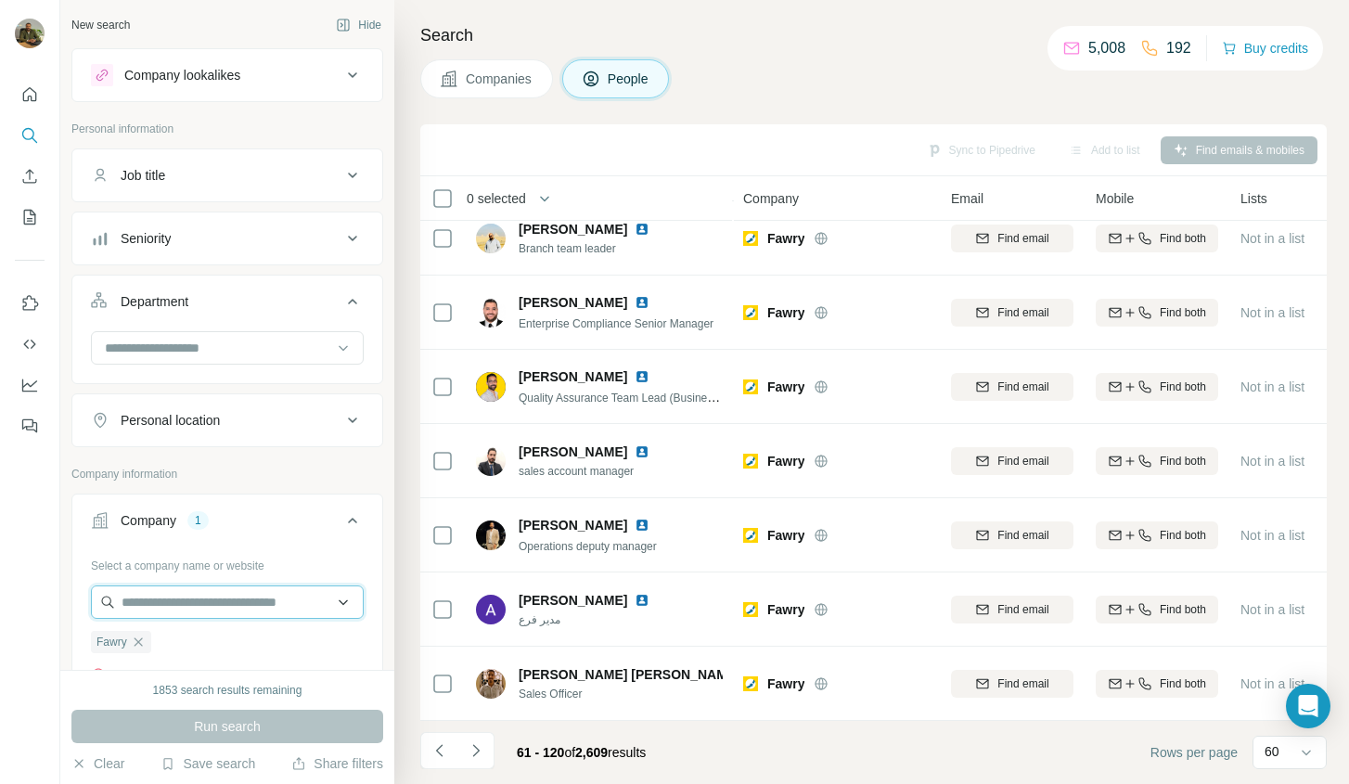
click at [258, 599] on input "text" at bounding box center [227, 602] width 273 height 33
click at [338, 600] on input "text" at bounding box center [227, 602] width 273 height 33
click at [365, 638] on div "Select a company name or website Fawry Clear all Upload a CSV of company websit…" at bounding box center [227, 691] width 310 height 282
click at [143, 642] on icon "button" at bounding box center [138, 642] width 15 height 15
click at [174, 605] on input "text" at bounding box center [227, 602] width 273 height 33
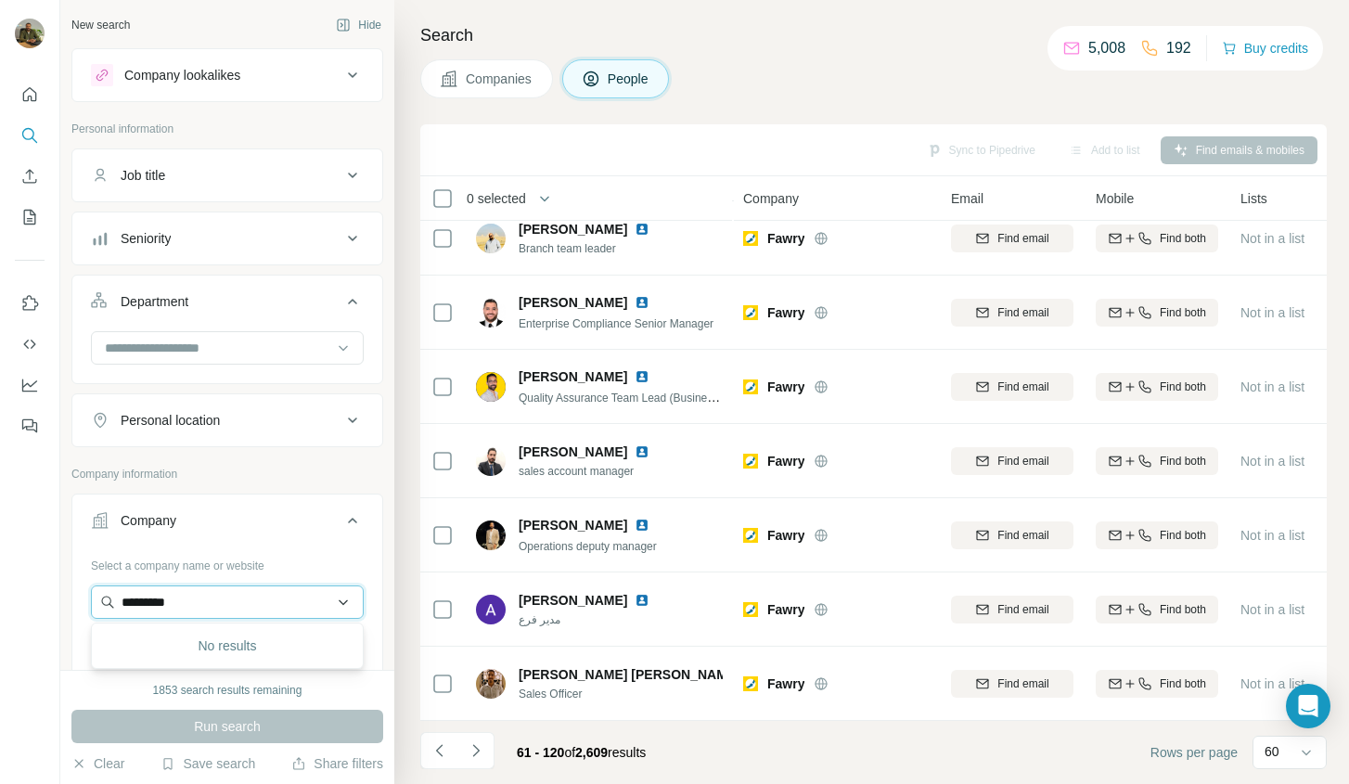
type input "**********"
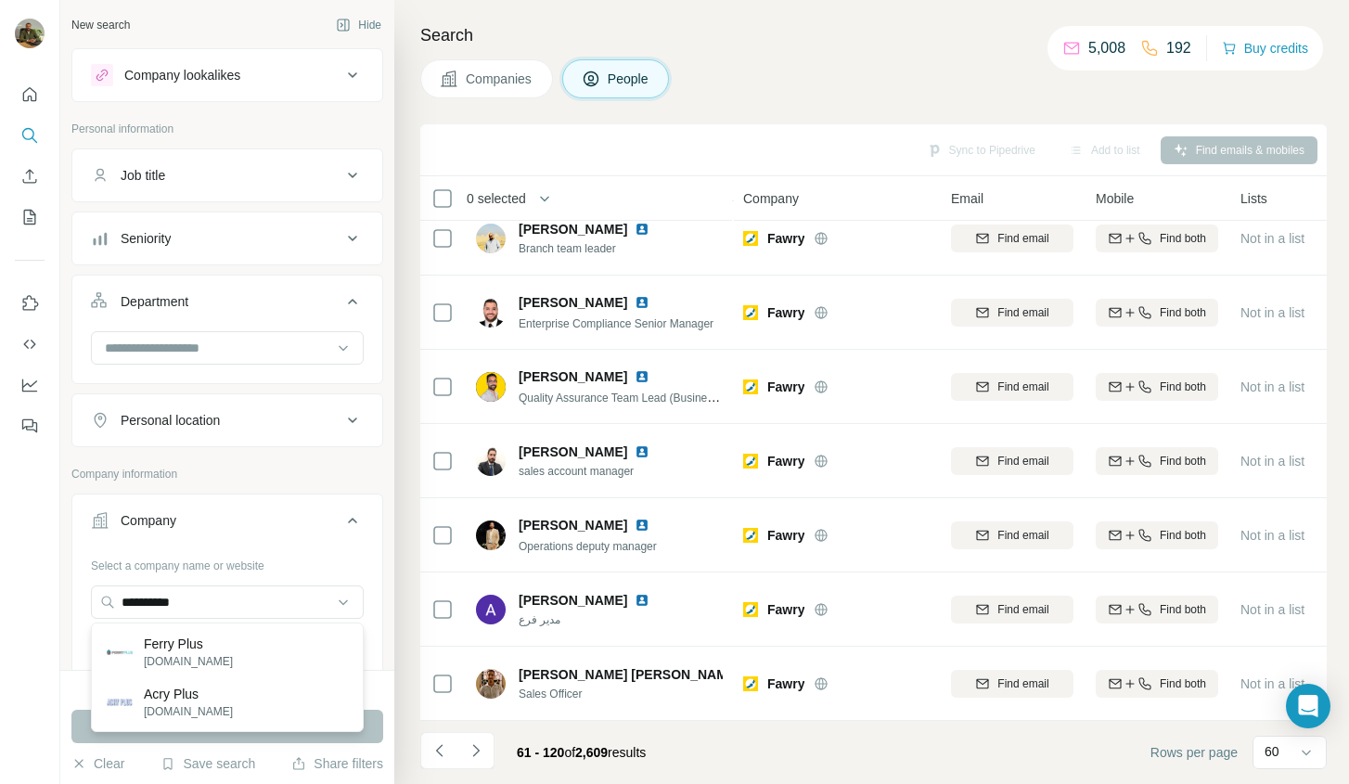
click at [349, 535] on button "Company" at bounding box center [227, 524] width 310 height 52
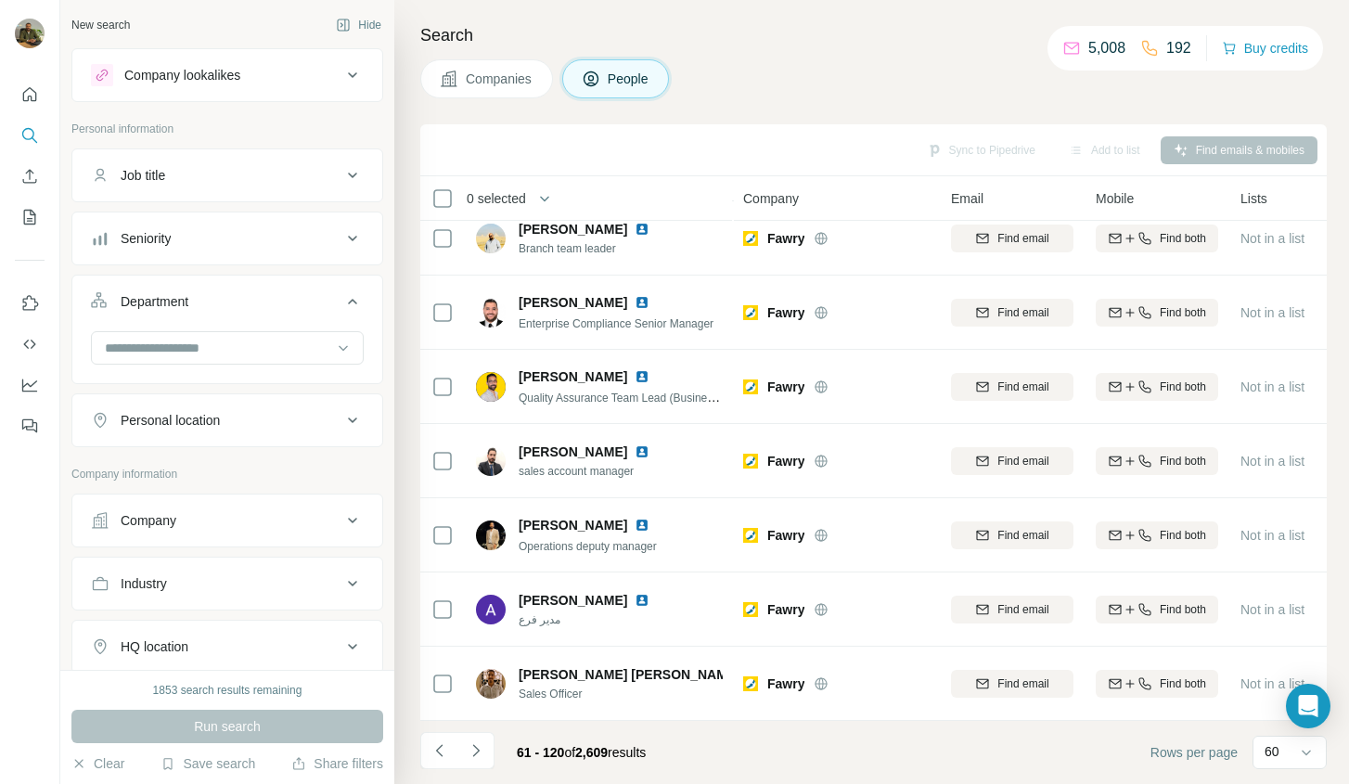
click at [342, 522] on icon at bounding box center [353, 520] width 22 height 22
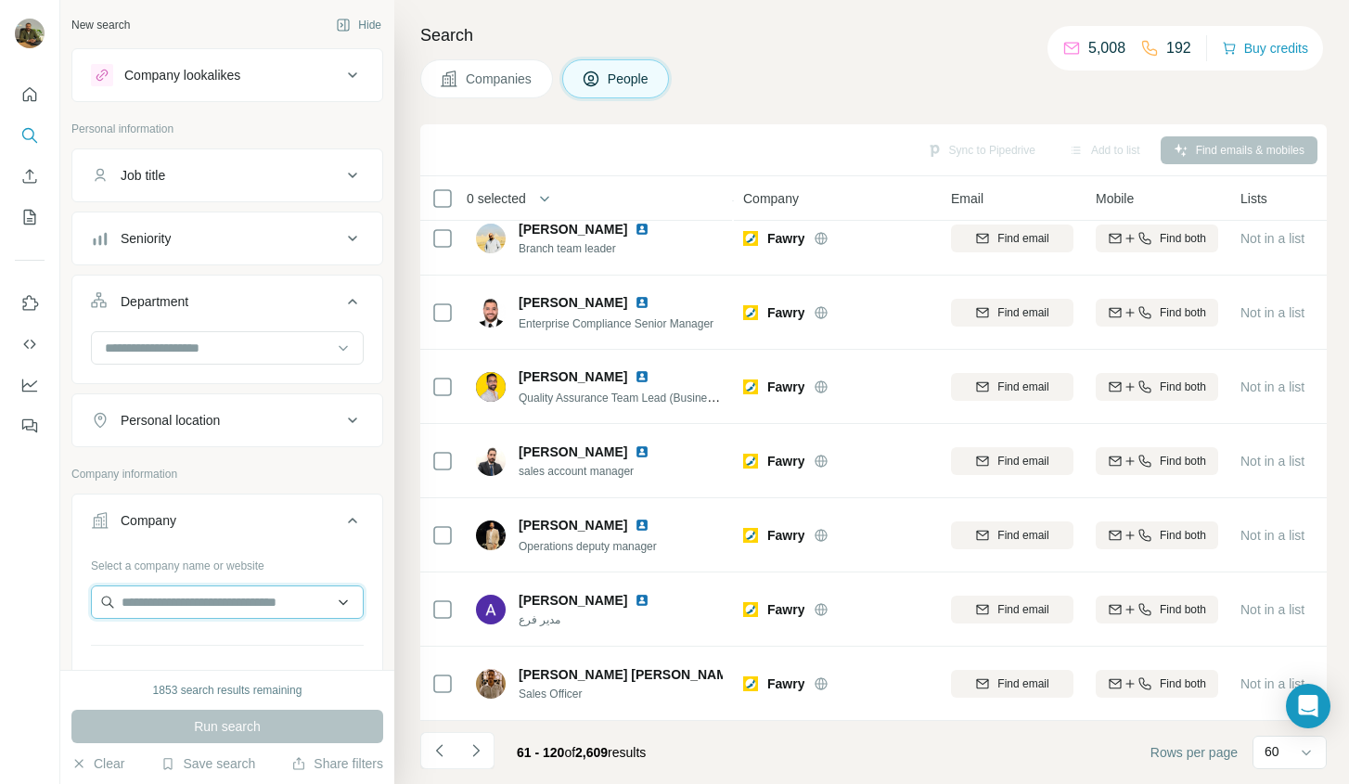
click at [216, 599] on input "text" at bounding box center [227, 602] width 273 height 33
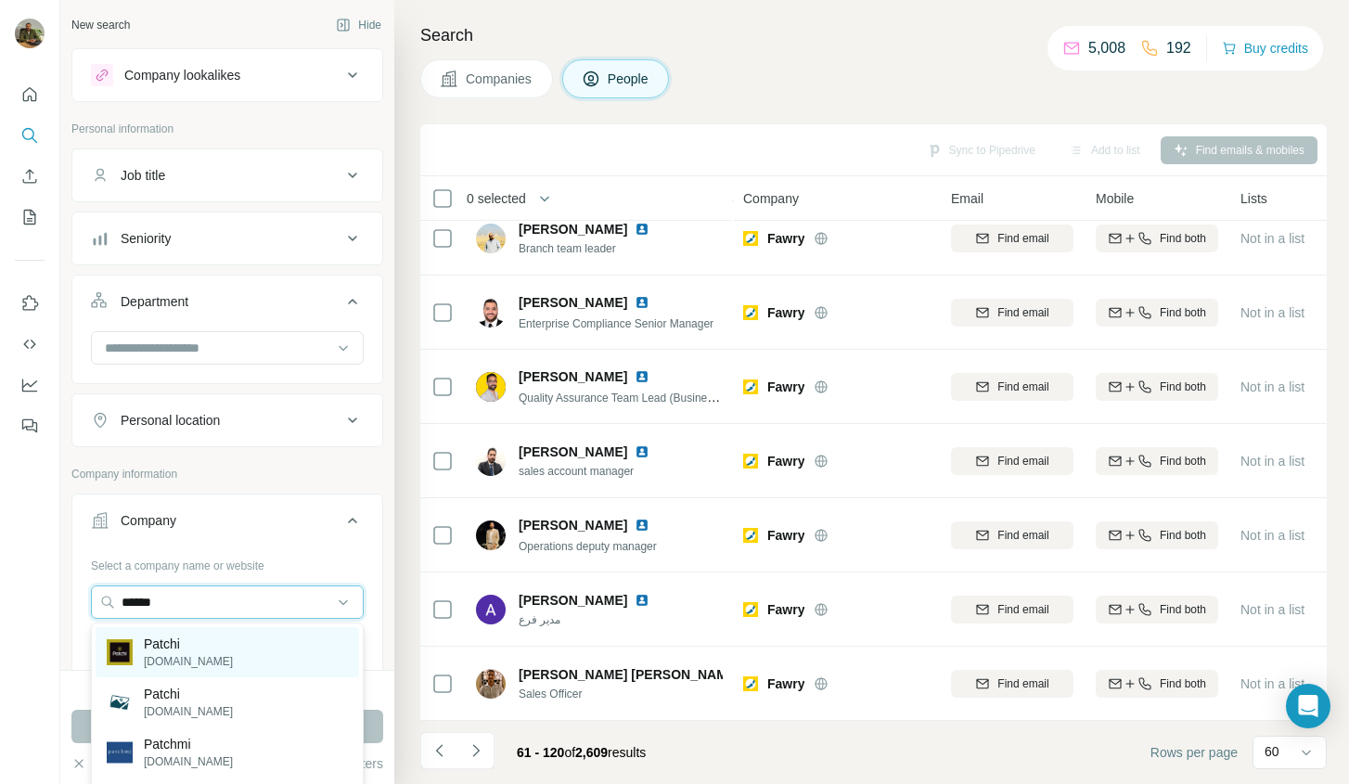
type input "******"
click at [205, 648] on div "Patchi [DOMAIN_NAME]" at bounding box center [228, 652] width 264 height 50
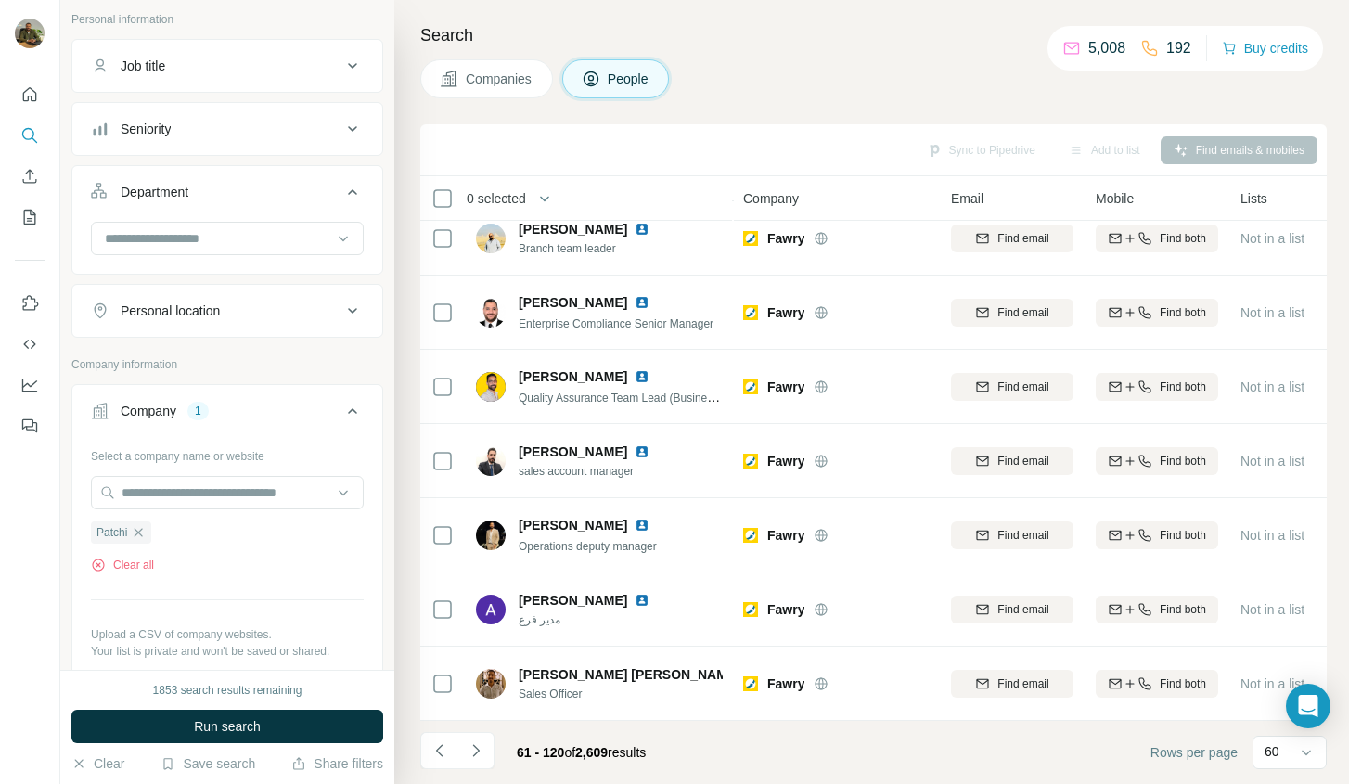
scroll to position [113, 0]
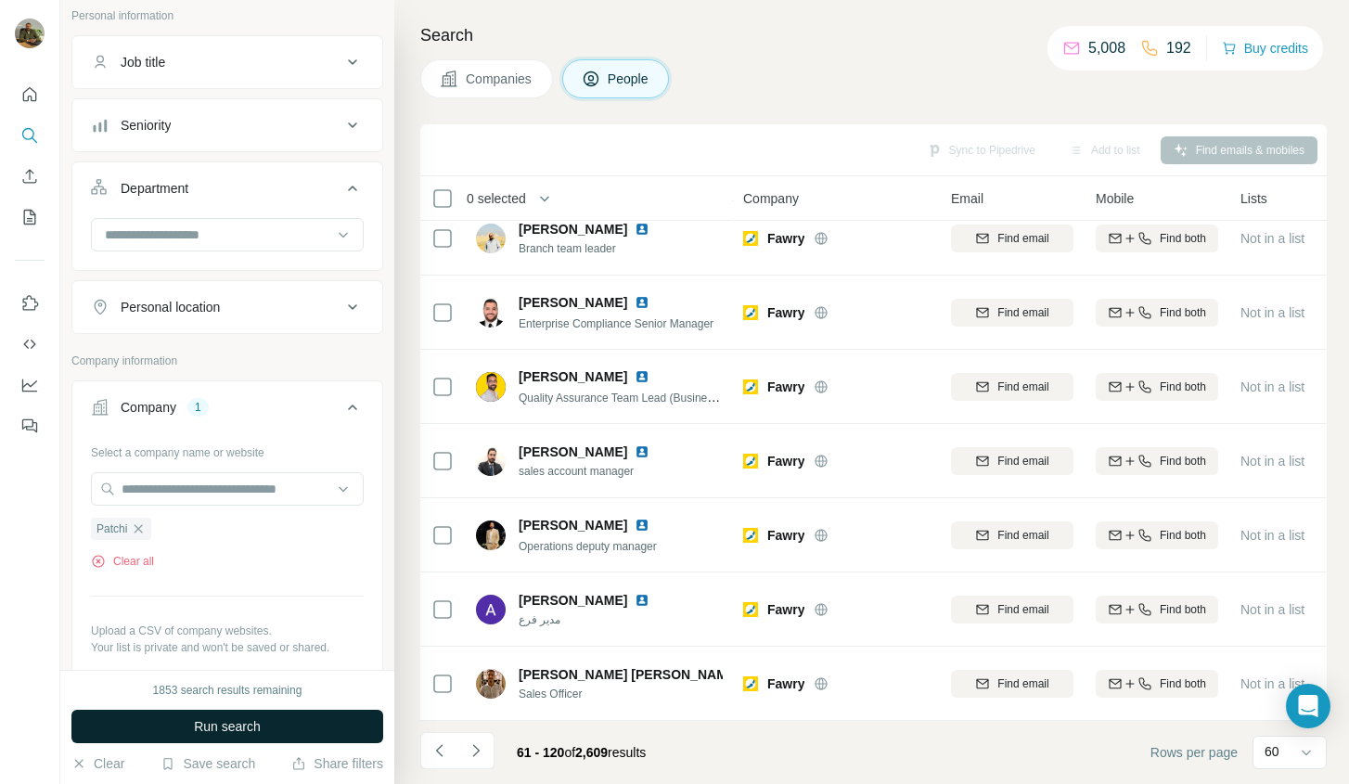
click at [246, 714] on button "Run search" at bounding box center [227, 726] width 312 height 33
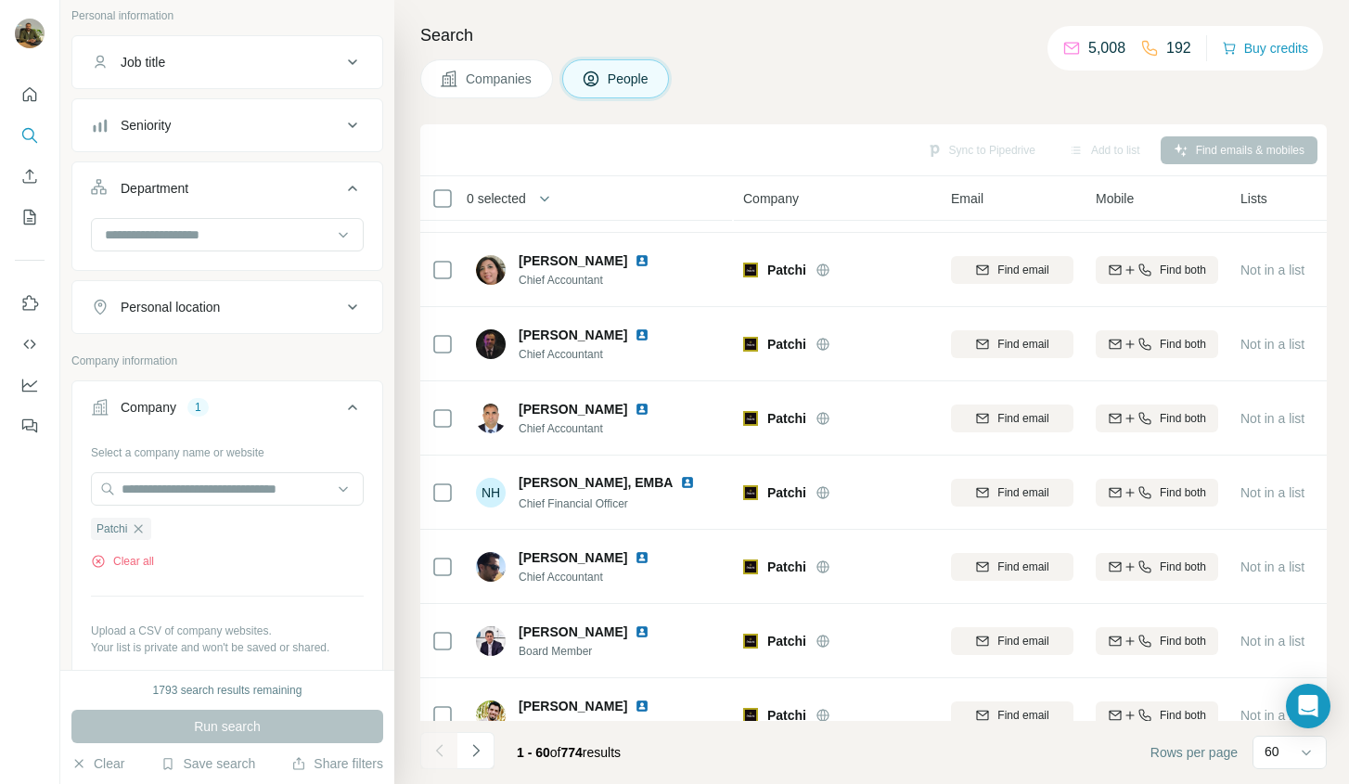
scroll to position [0, 0]
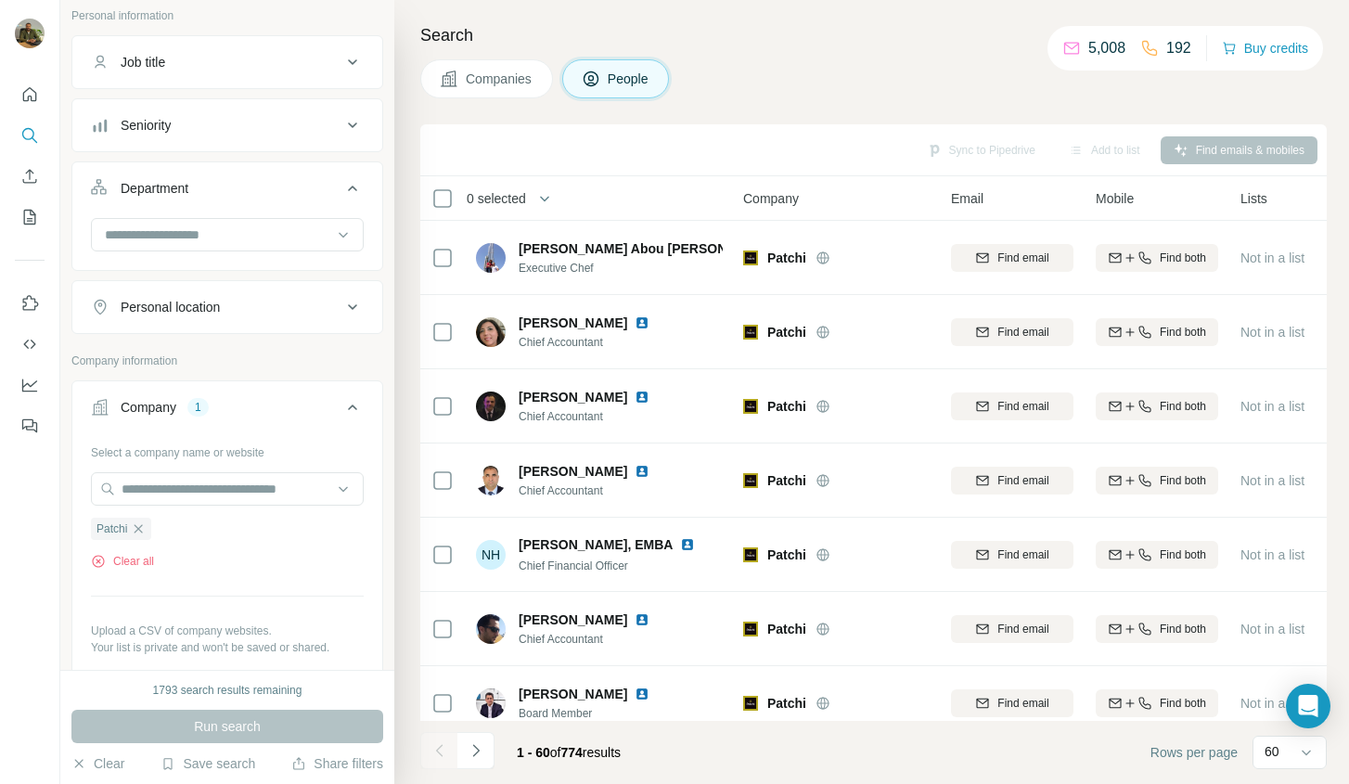
click at [346, 415] on icon at bounding box center [353, 407] width 22 height 22
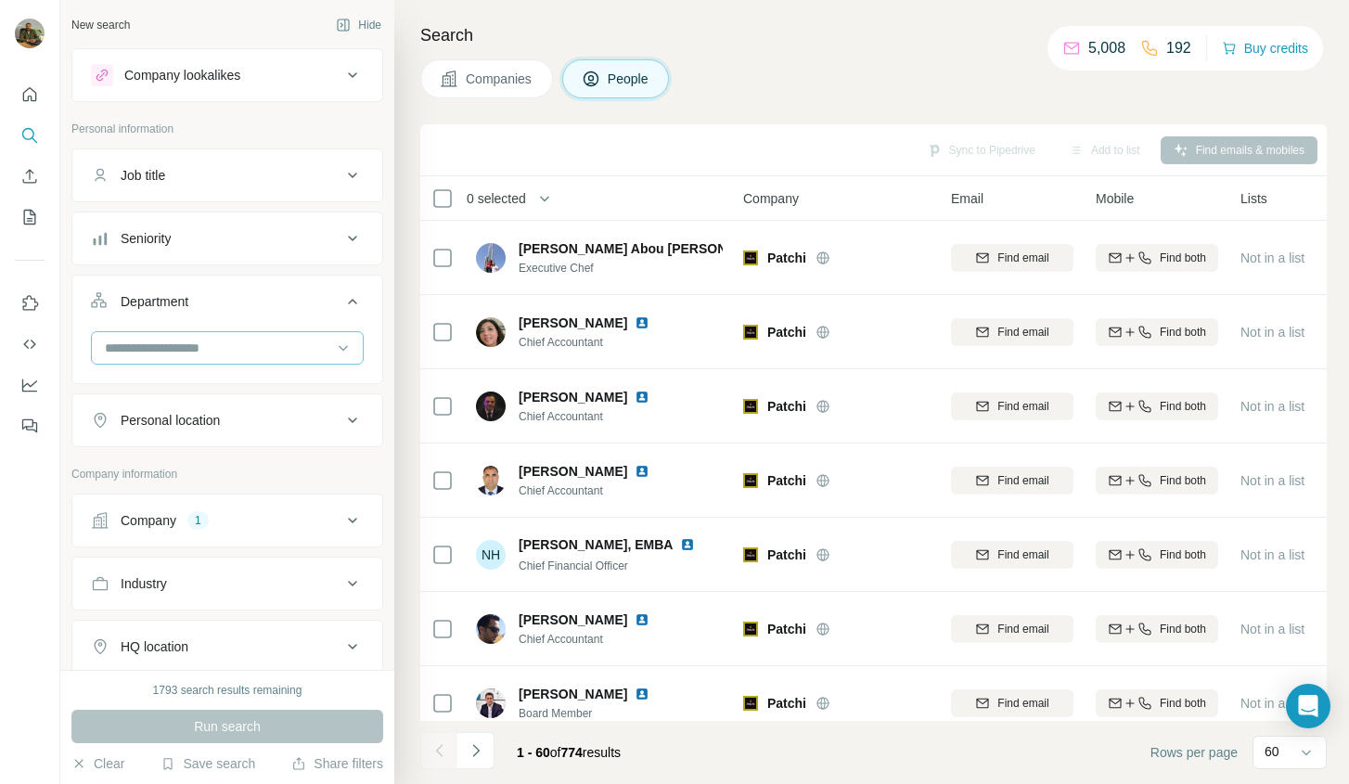
click at [247, 345] on input at bounding box center [217, 348] width 229 height 20
click at [353, 300] on icon at bounding box center [352, 302] width 9 height 6
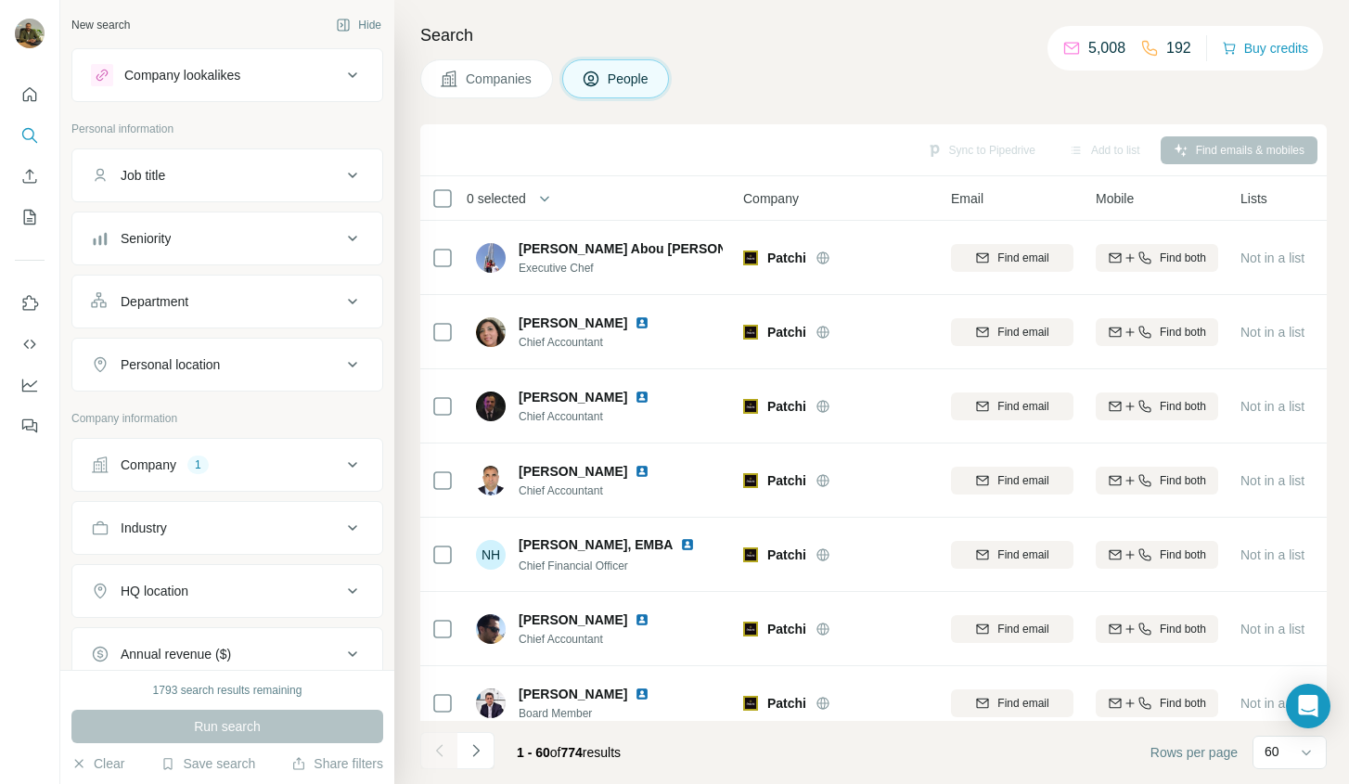
click at [350, 253] on button "Seniority" at bounding box center [227, 238] width 310 height 45
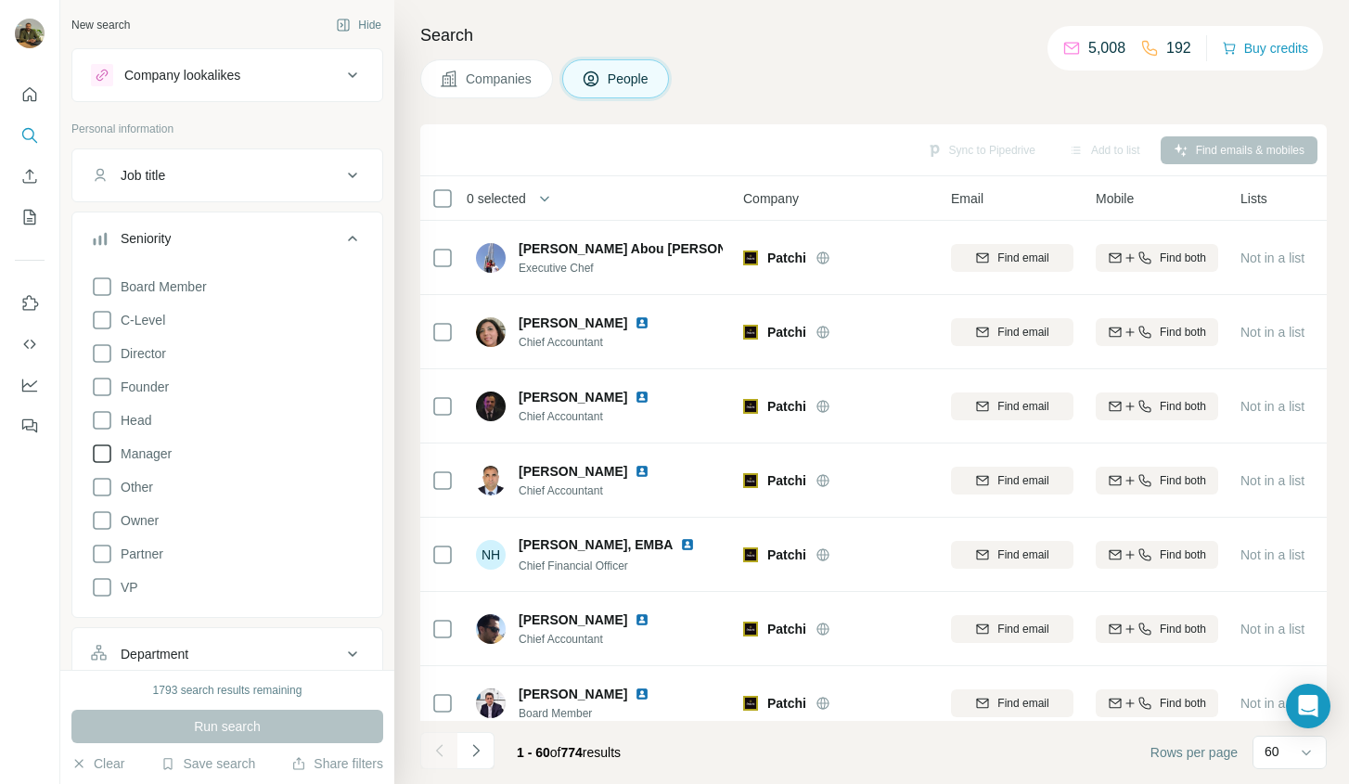
click at [158, 458] on span "Manager" at bounding box center [142, 454] width 58 height 19
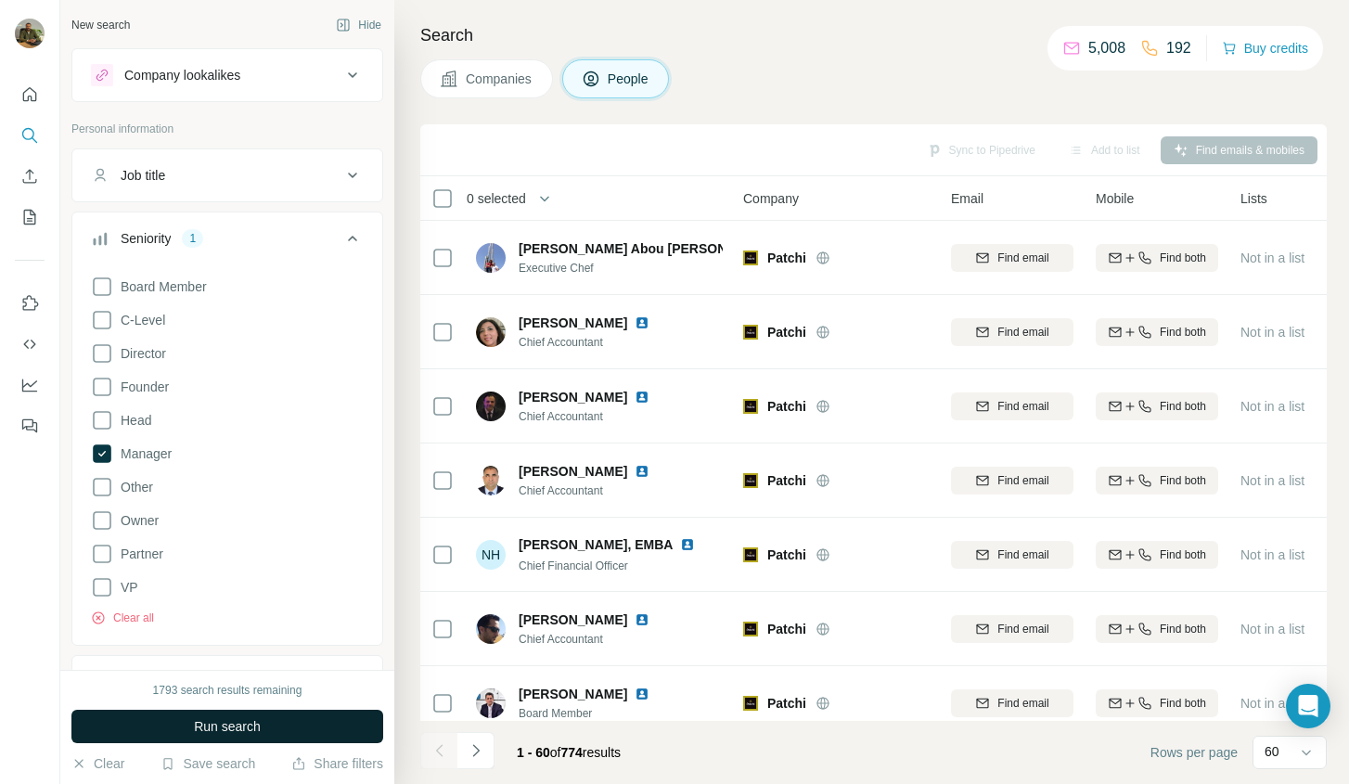
click at [243, 731] on span "Run search" at bounding box center [227, 726] width 67 height 19
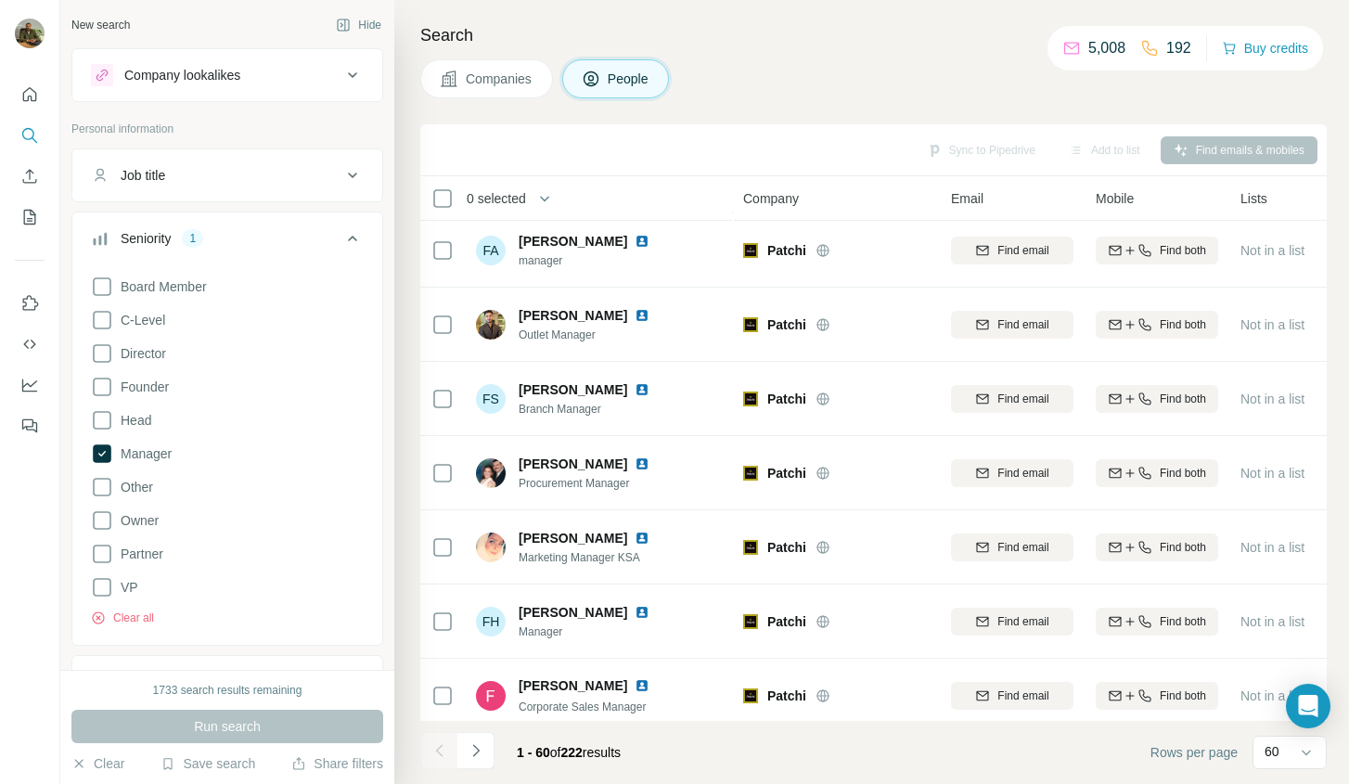
scroll to position [3954, 0]
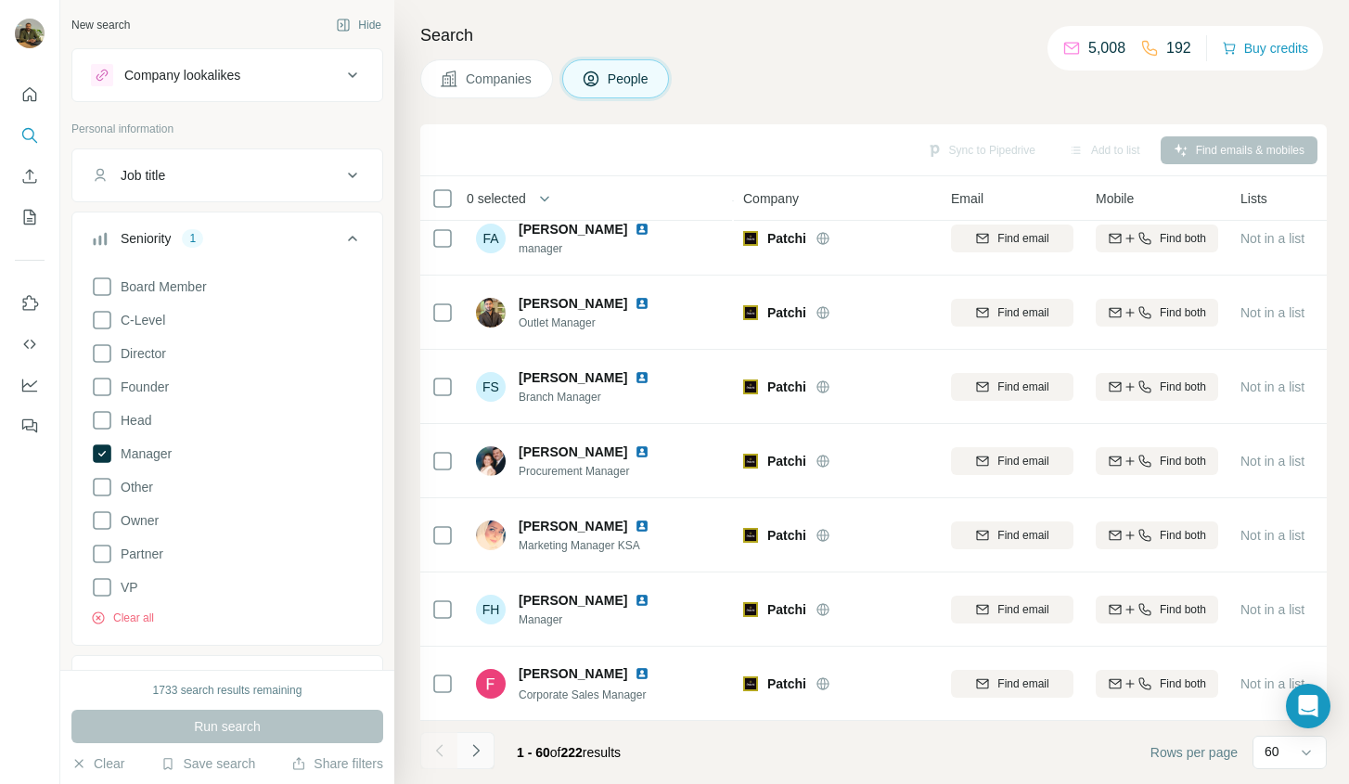
click at [482, 745] on icon "Navigate to next page" at bounding box center [476, 750] width 19 height 19
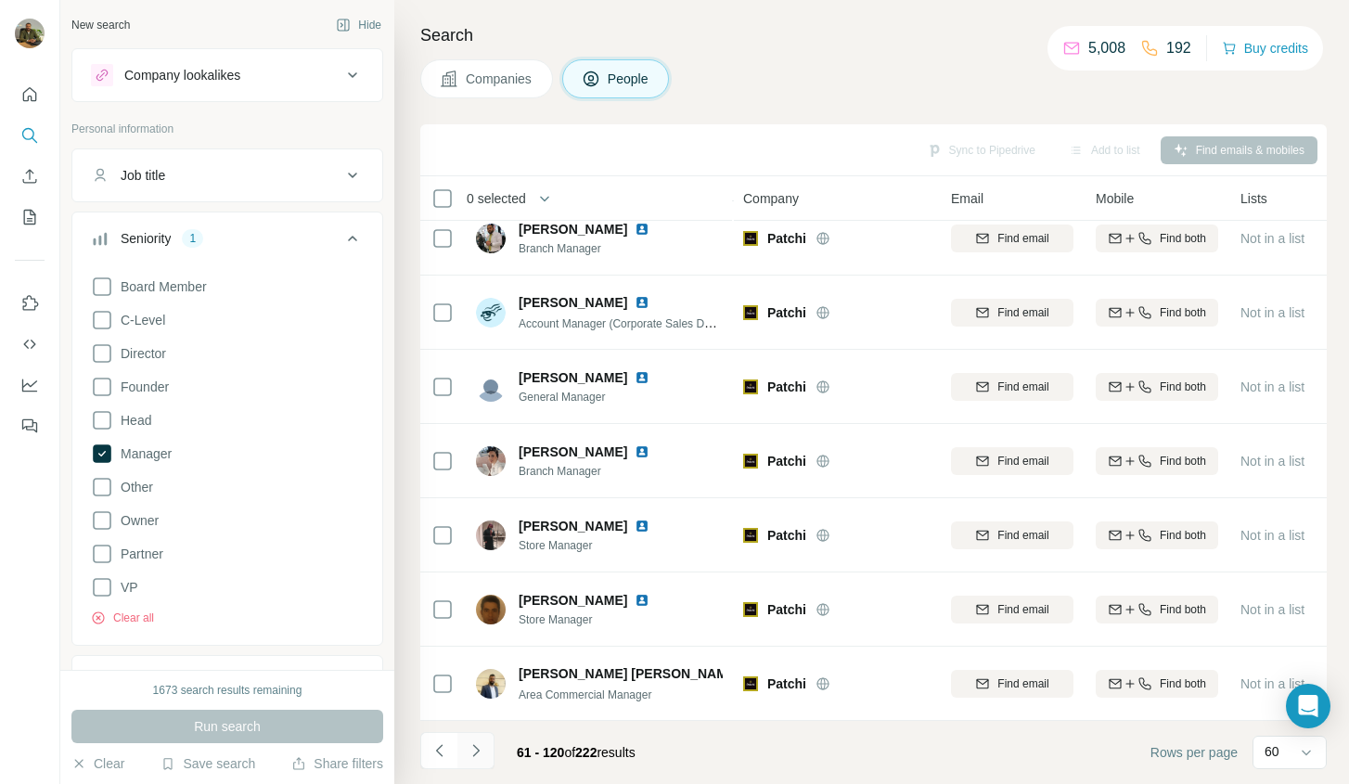
click at [487, 749] on button "Navigate to next page" at bounding box center [476, 750] width 37 height 37
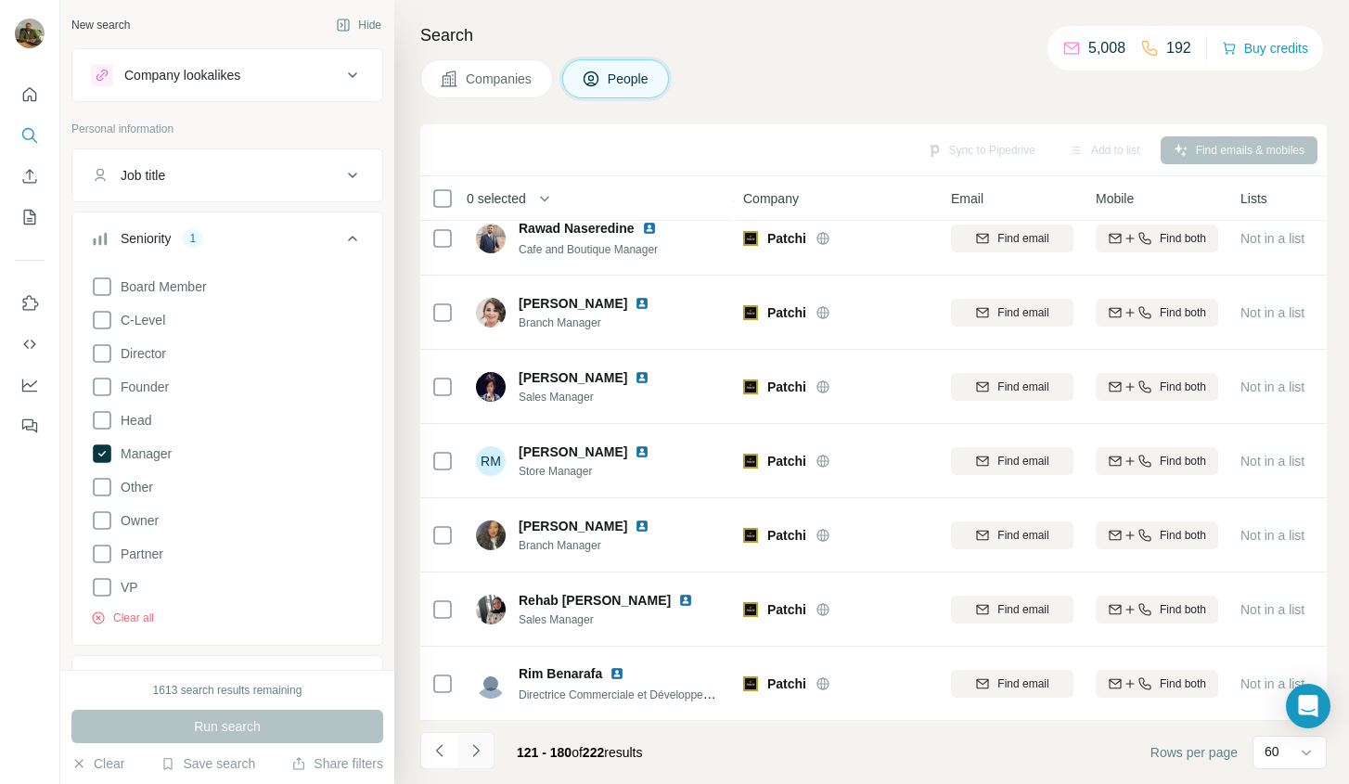
click at [477, 741] on icon "Navigate to next page" at bounding box center [476, 750] width 19 height 19
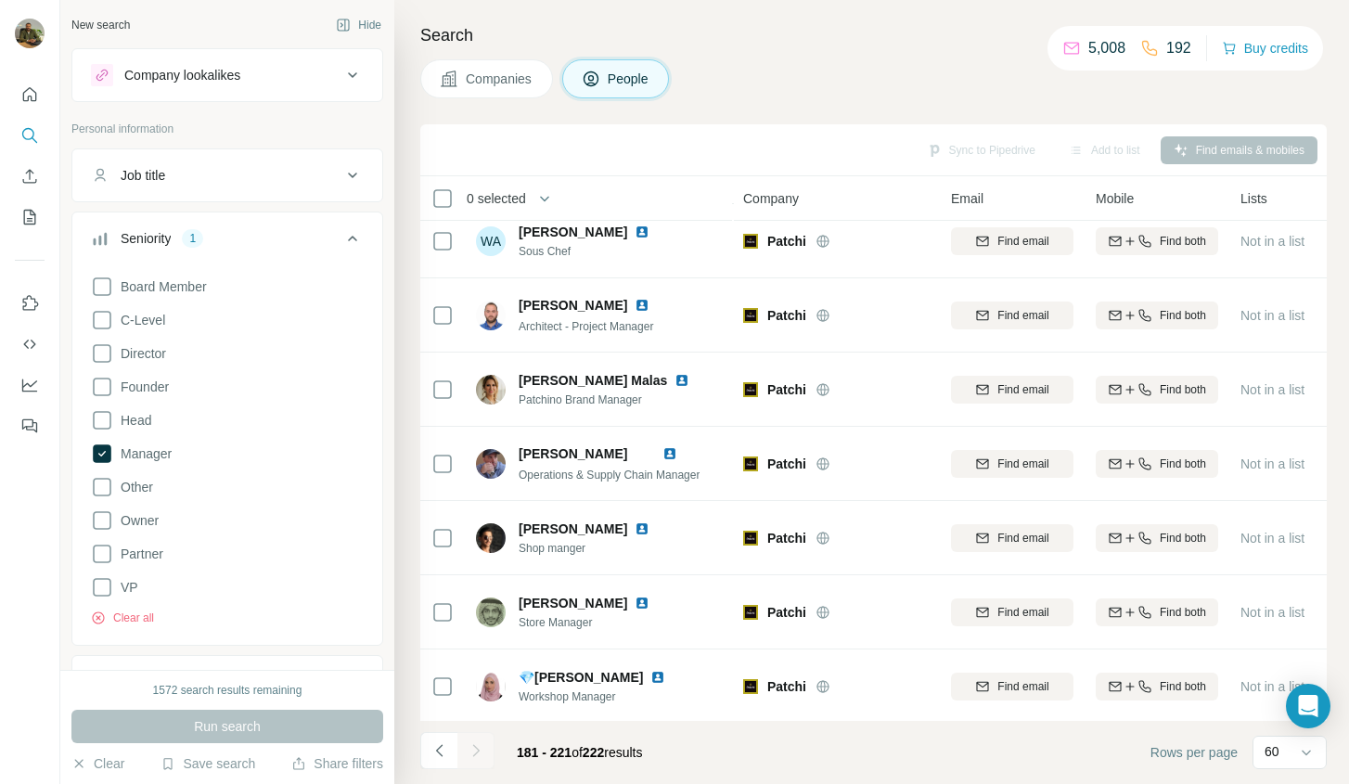
scroll to position [2544, 0]
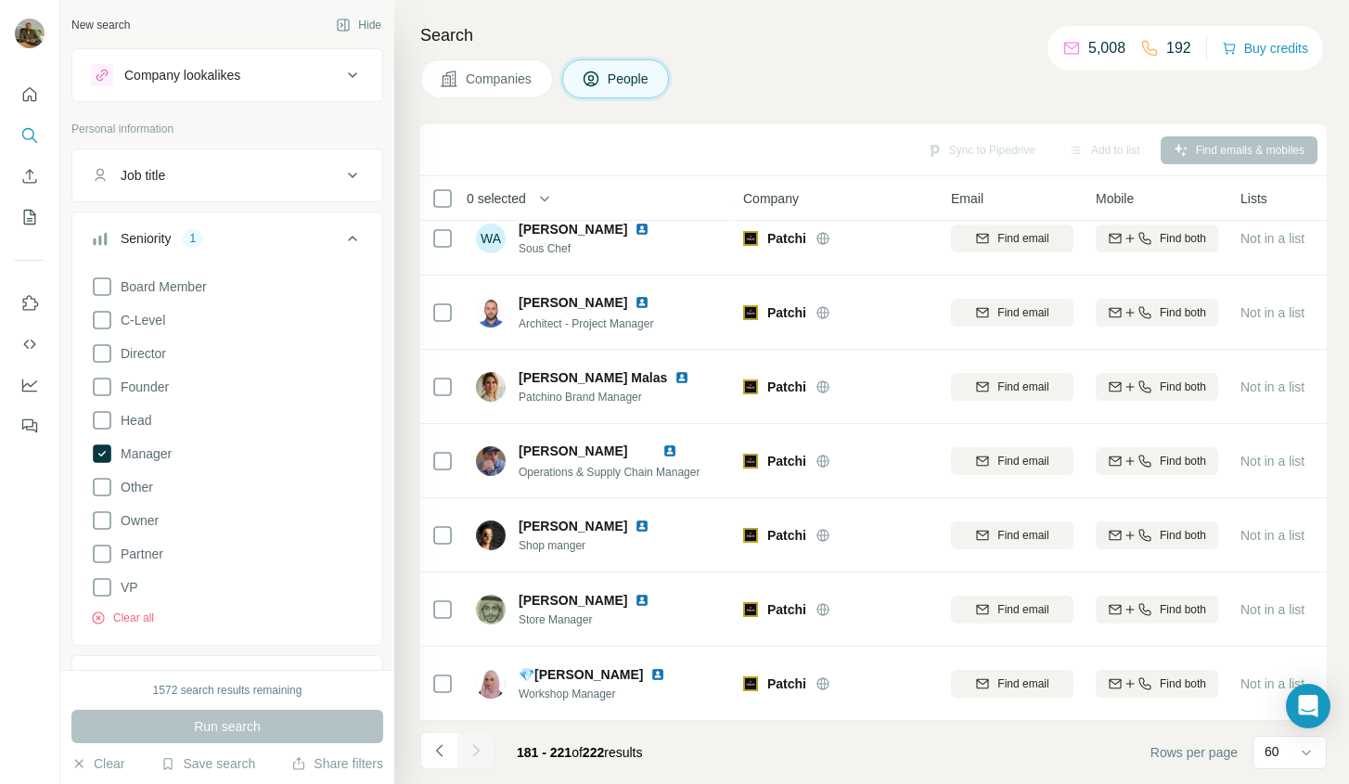
click at [286, 440] on div "Board Member C-Level Director Founder Head Manager Other Owner Partner VP Clear…" at bounding box center [227, 447] width 273 height 358
click at [103, 455] on icon at bounding box center [102, 454] width 19 height 19
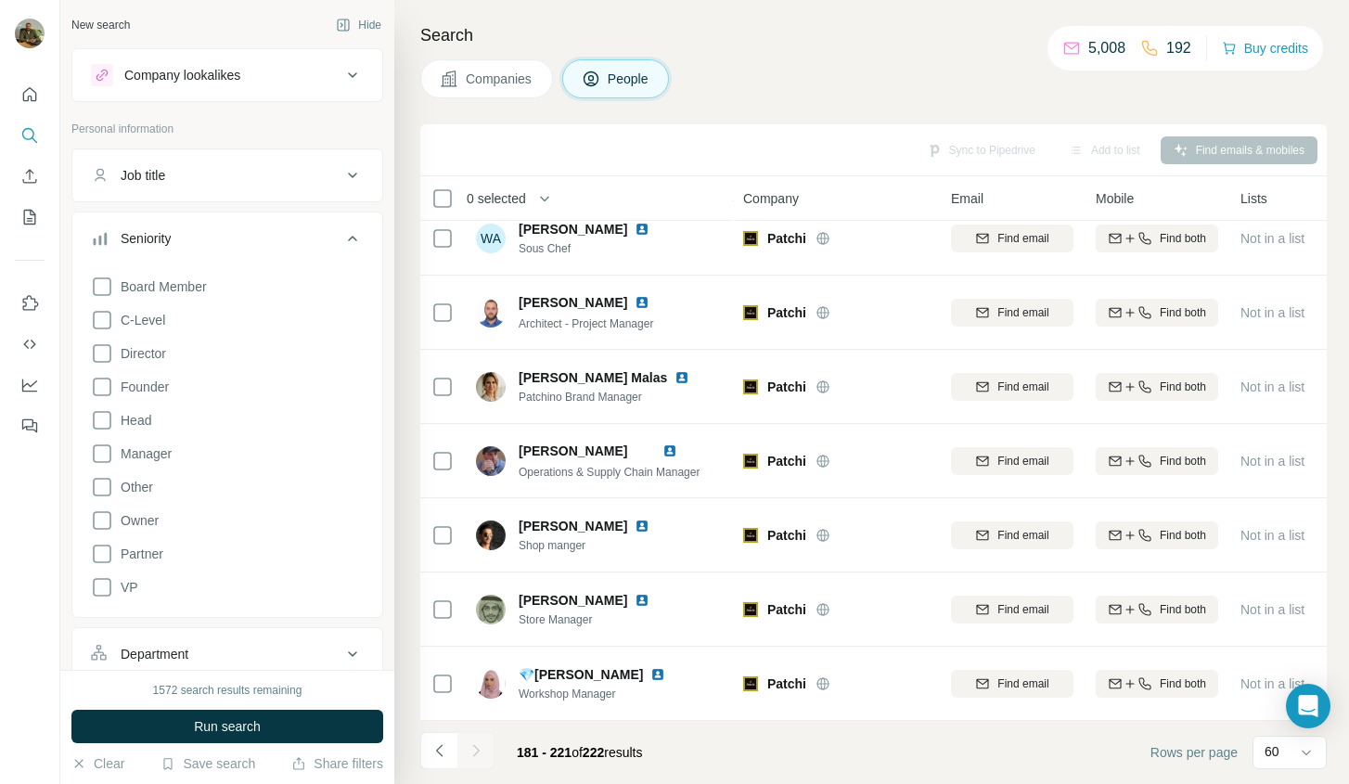
click at [354, 234] on icon at bounding box center [353, 238] width 22 height 22
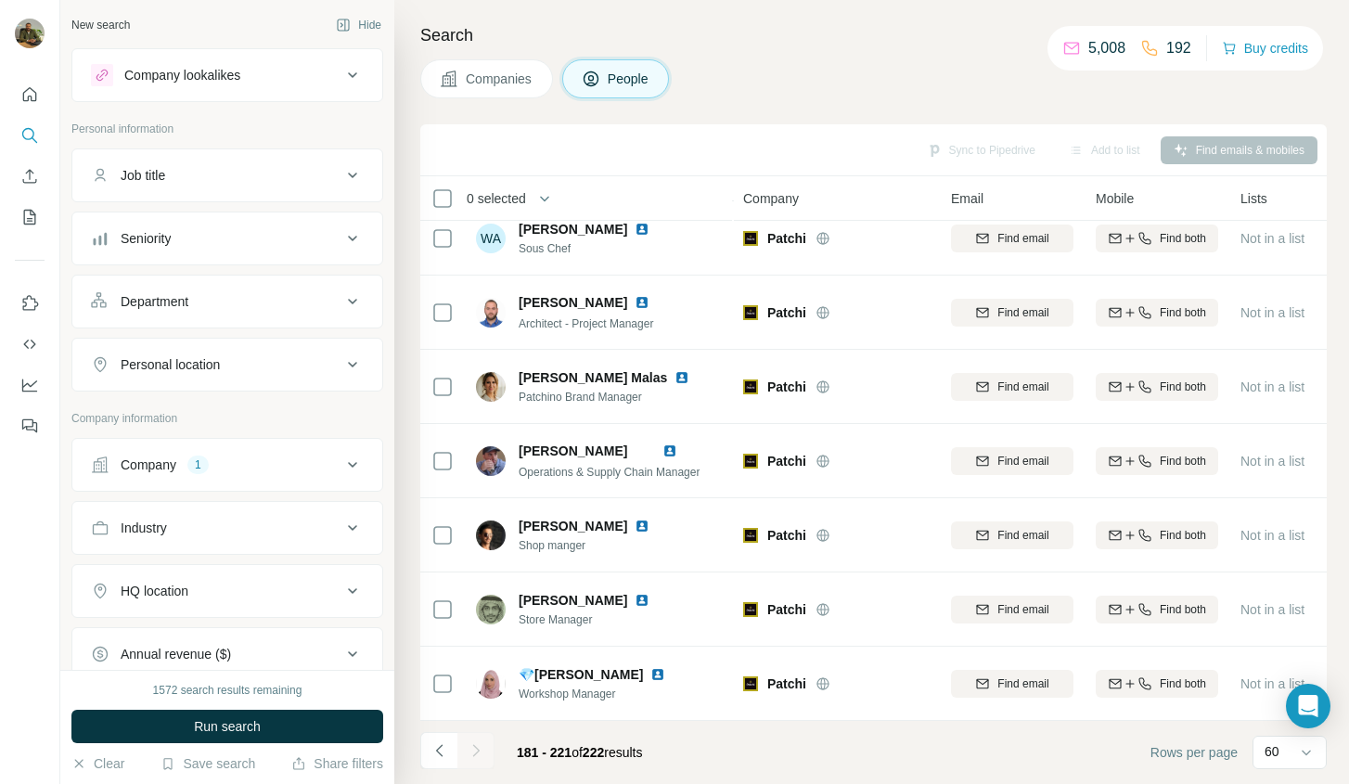
click at [283, 180] on div "Job title" at bounding box center [216, 175] width 251 height 19
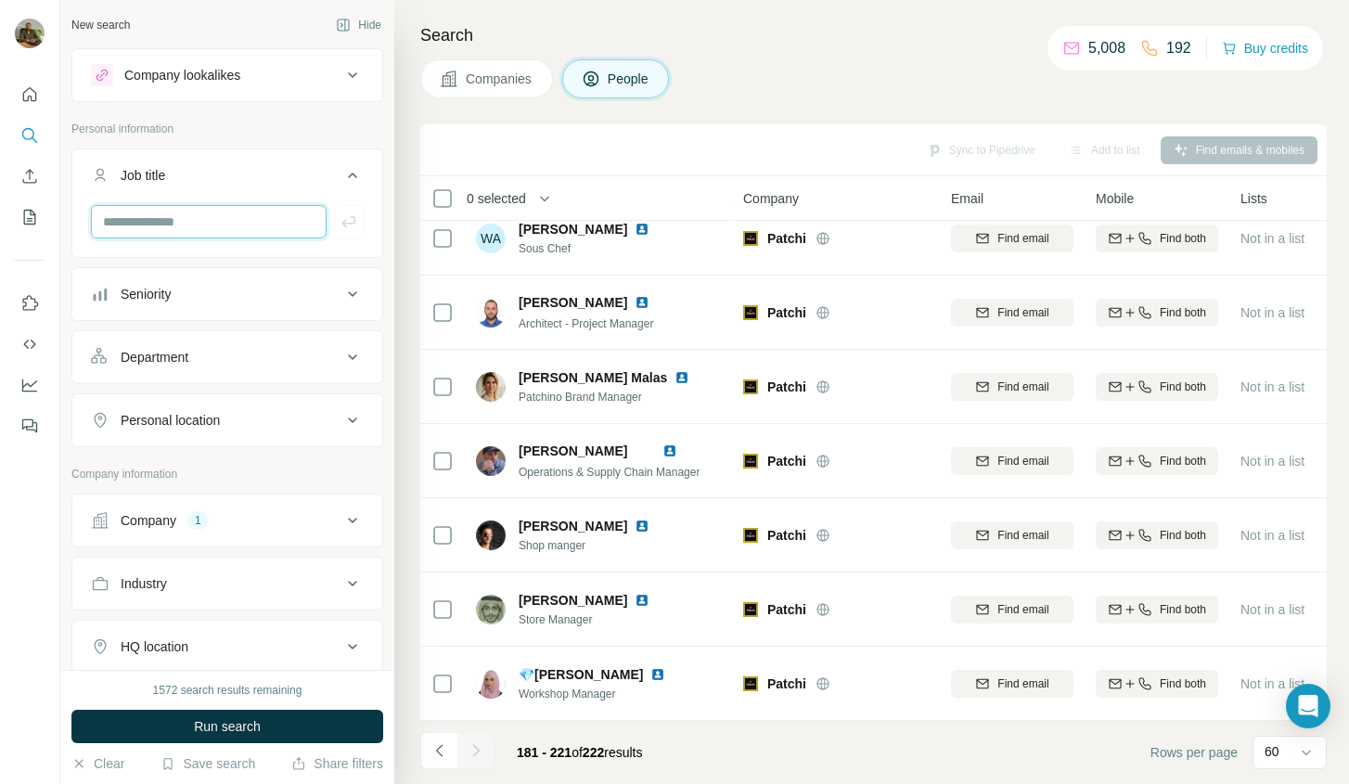
click at [257, 228] on input "text" at bounding box center [209, 221] width 236 height 33
type input "*******"
click at [341, 228] on icon "button" at bounding box center [349, 222] width 19 height 19
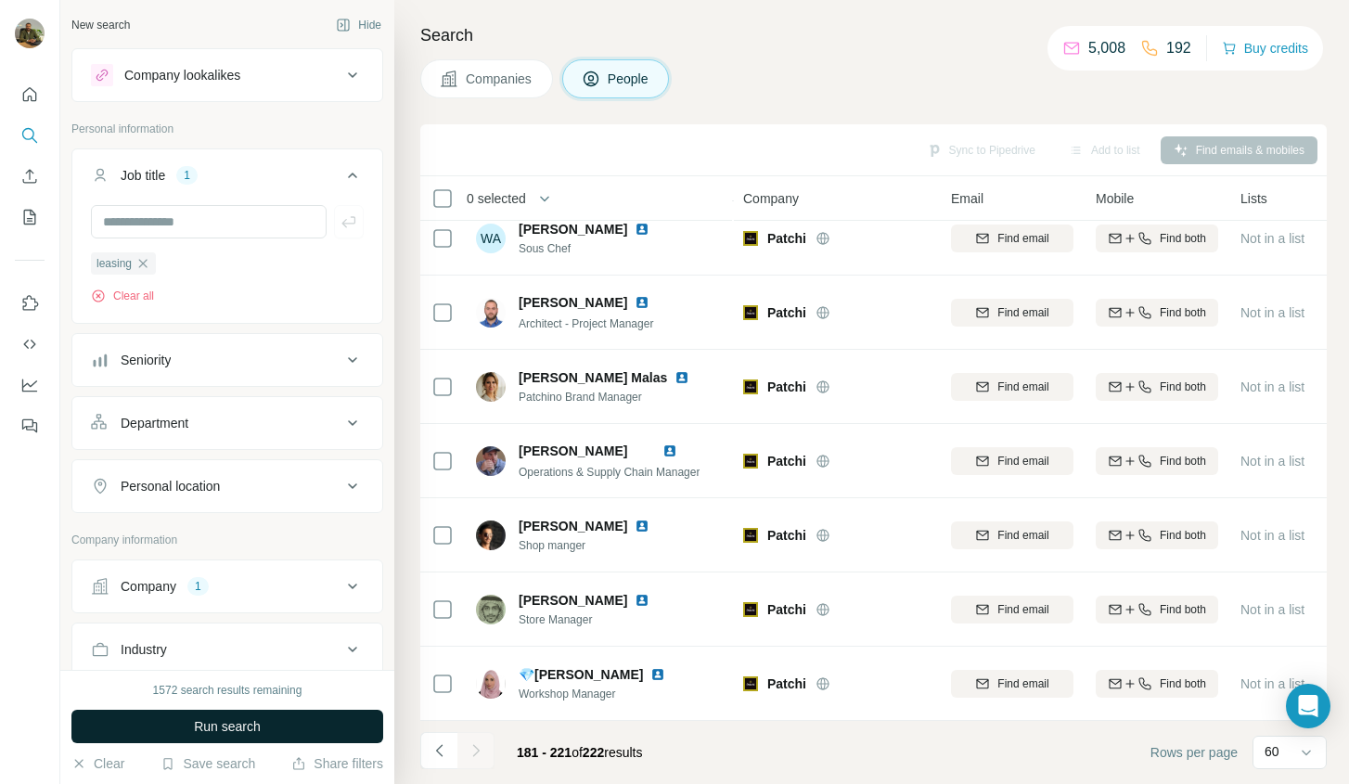
click at [332, 713] on button "Run search" at bounding box center [227, 726] width 312 height 33
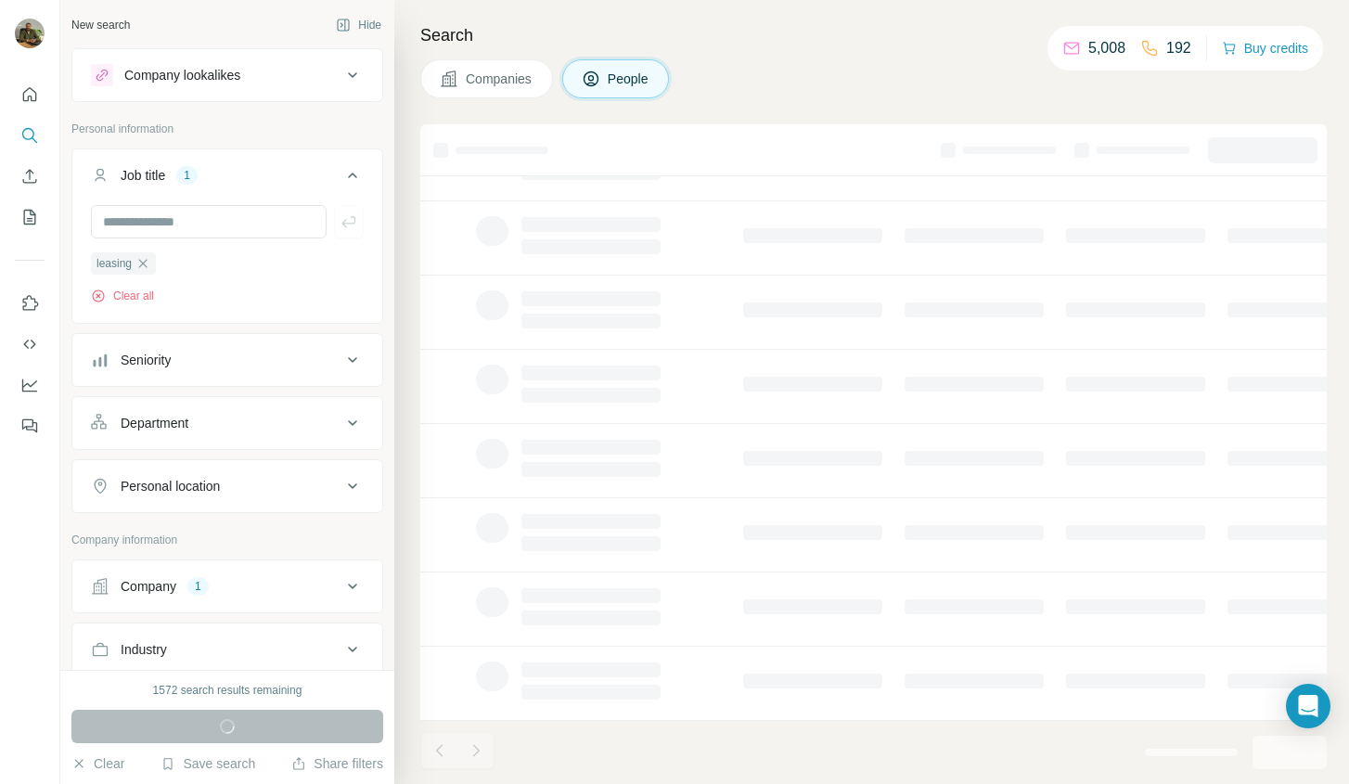
scroll to position [242, 0]
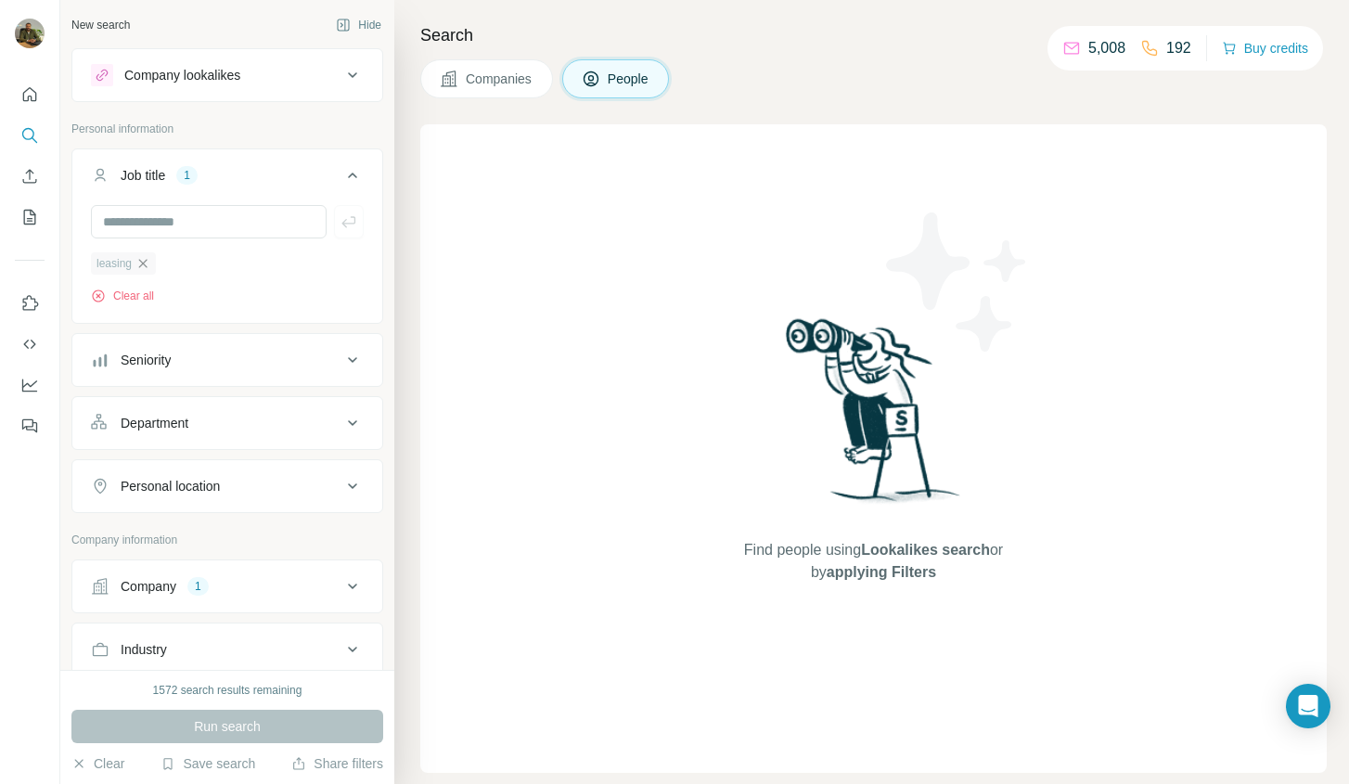
click at [147, 269] on icon "button" at bounding box center [142, 263] width 15 height 15
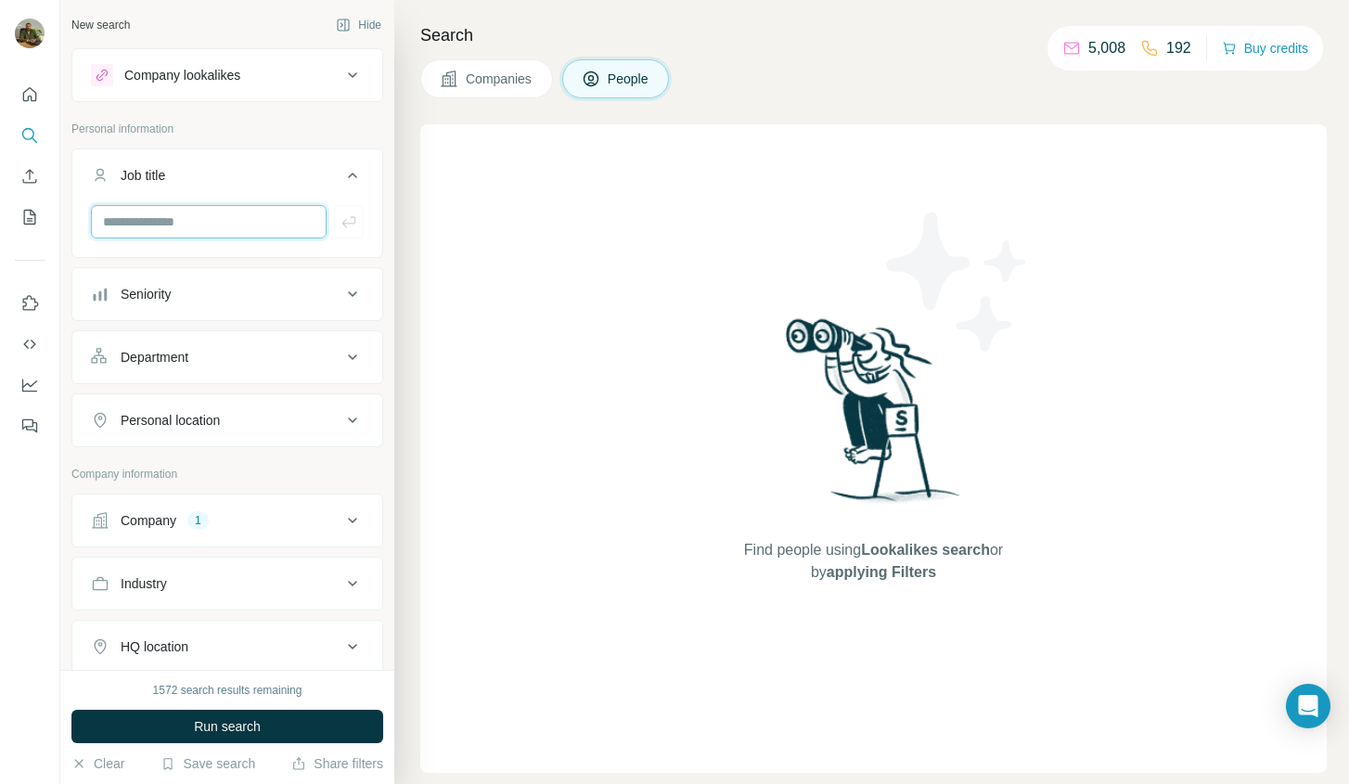
click at [174, 225] on input "text" at bounding box center [209, 221] width 236 height 33
type input "**********"
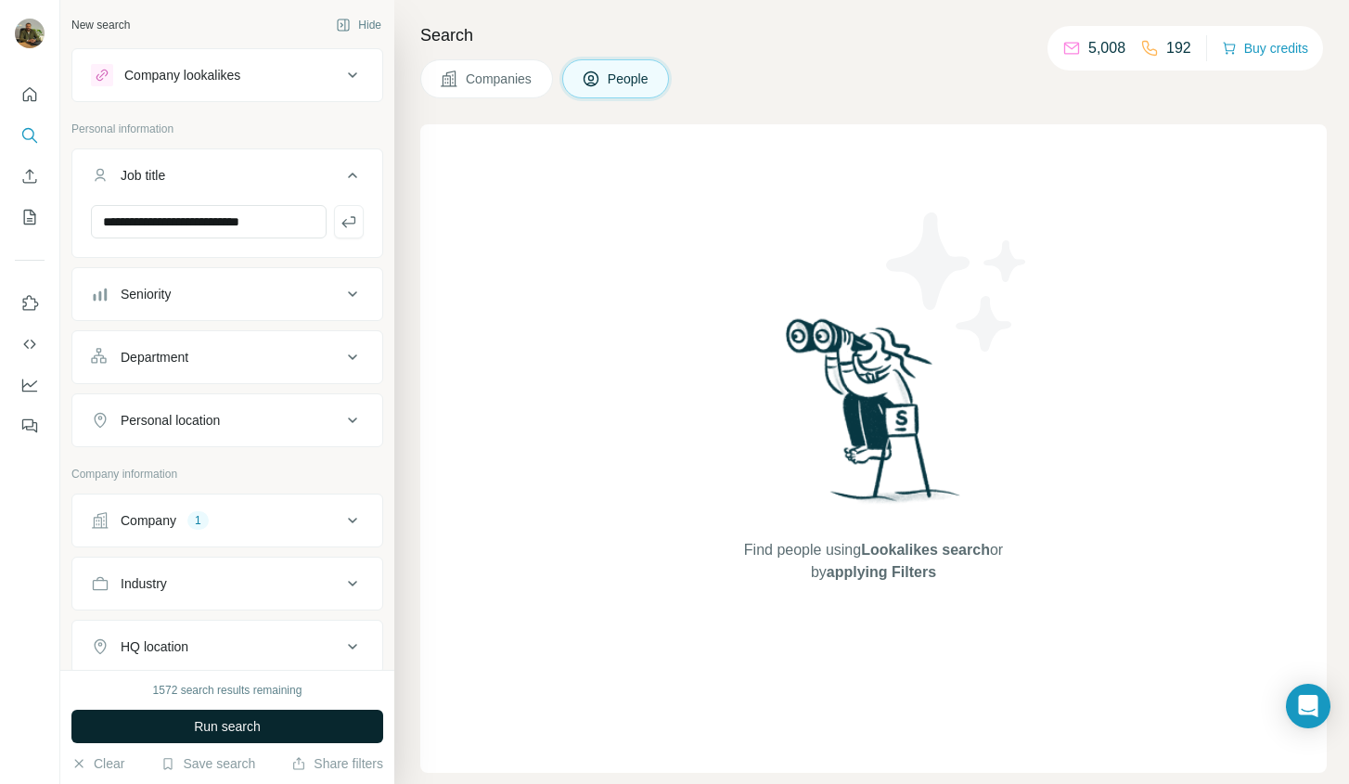
click at [208, 725] on span "Run search" at bounding box center [227, 726] width 67 height 19
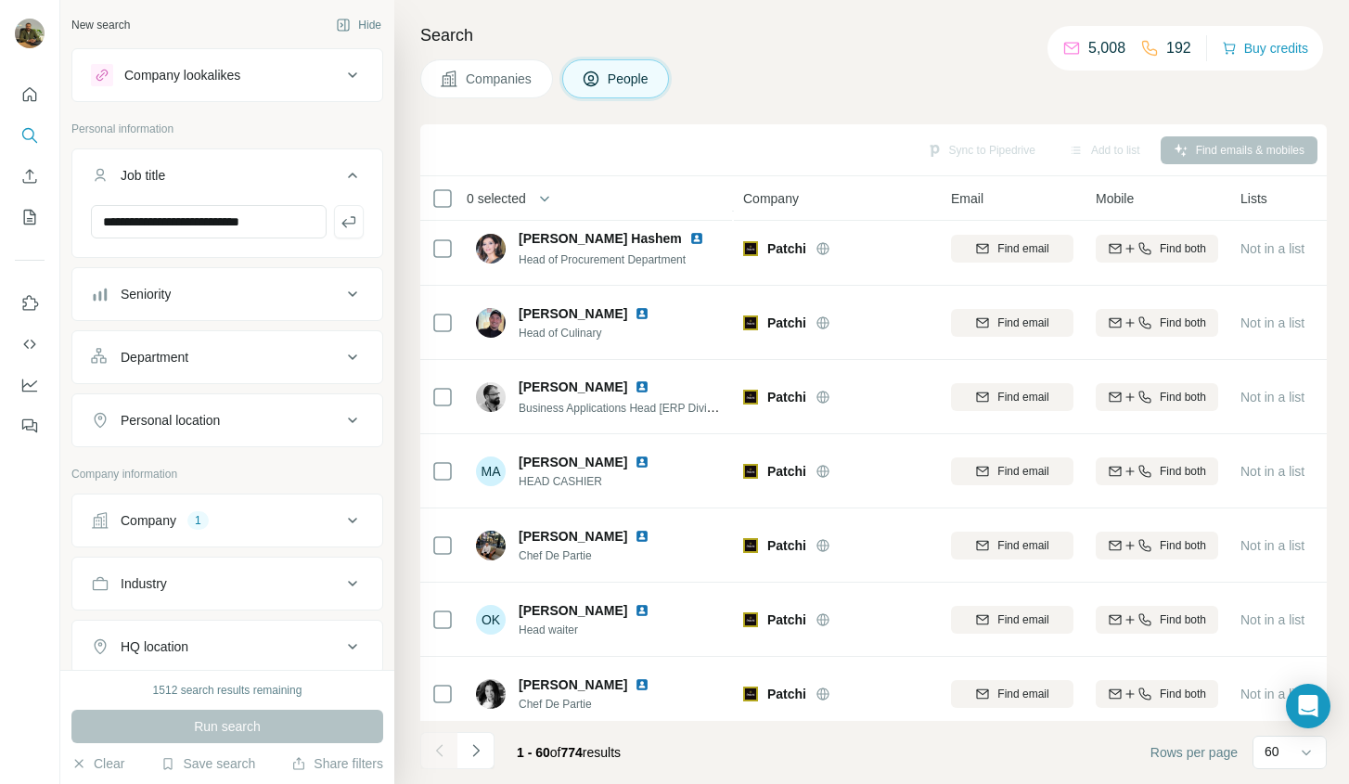
scroll to position [1122, 0]
click at [318, 427] on div "Personal location" at bounding box center [216, 420] width 251 height 19
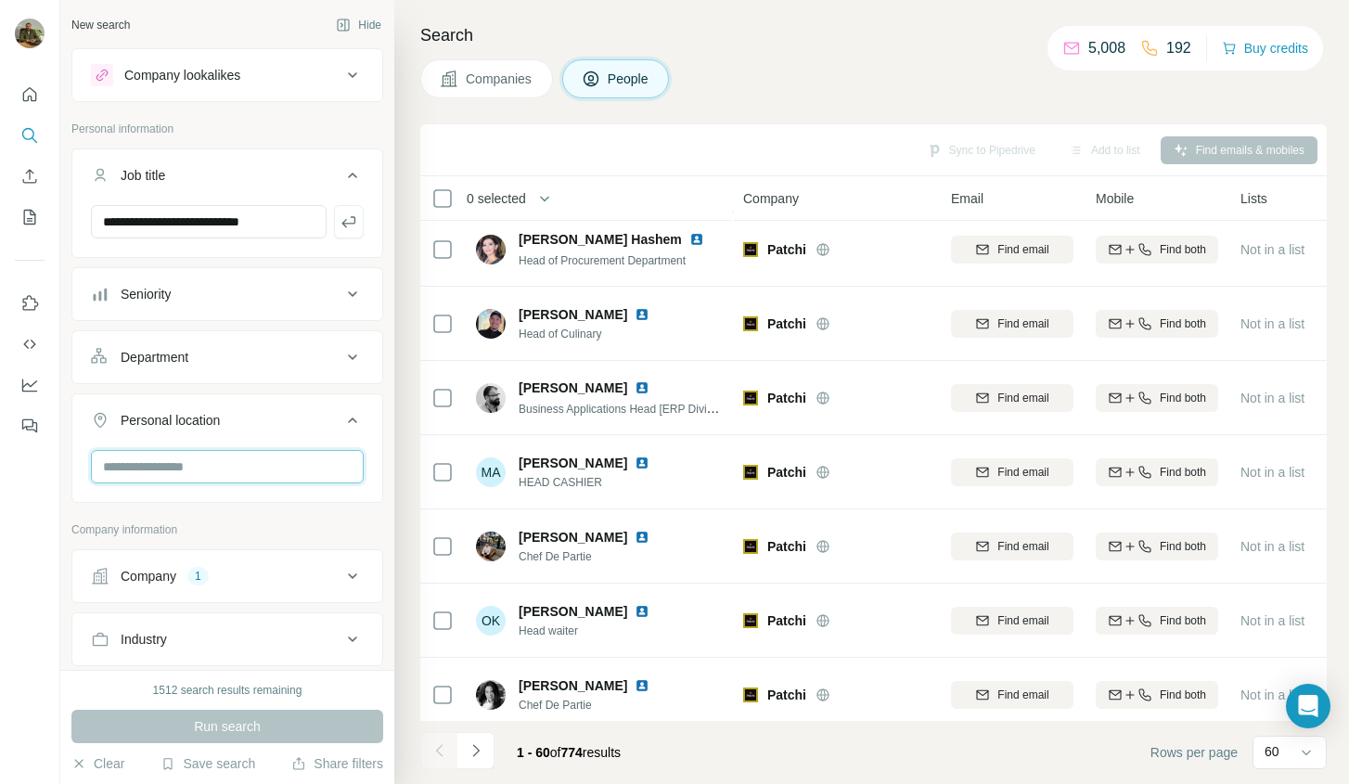
click at [273, 478] on input "text" at bounding box center [227, 466] width 273 height 33
type input "***"
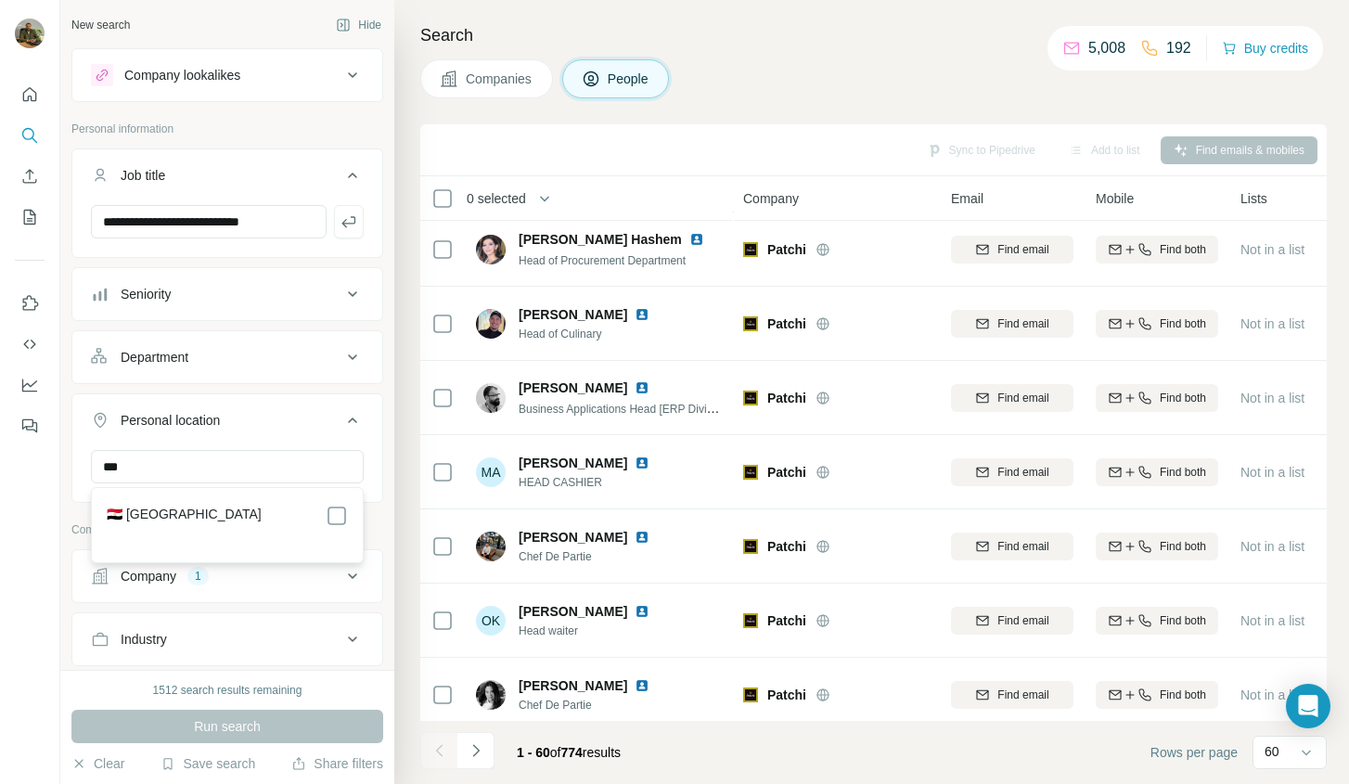
click at [275, 521] on div "🇪🇬 [GEOGRAPHIC_DATA]" at bounding box center [227, 516] width 241 height 22
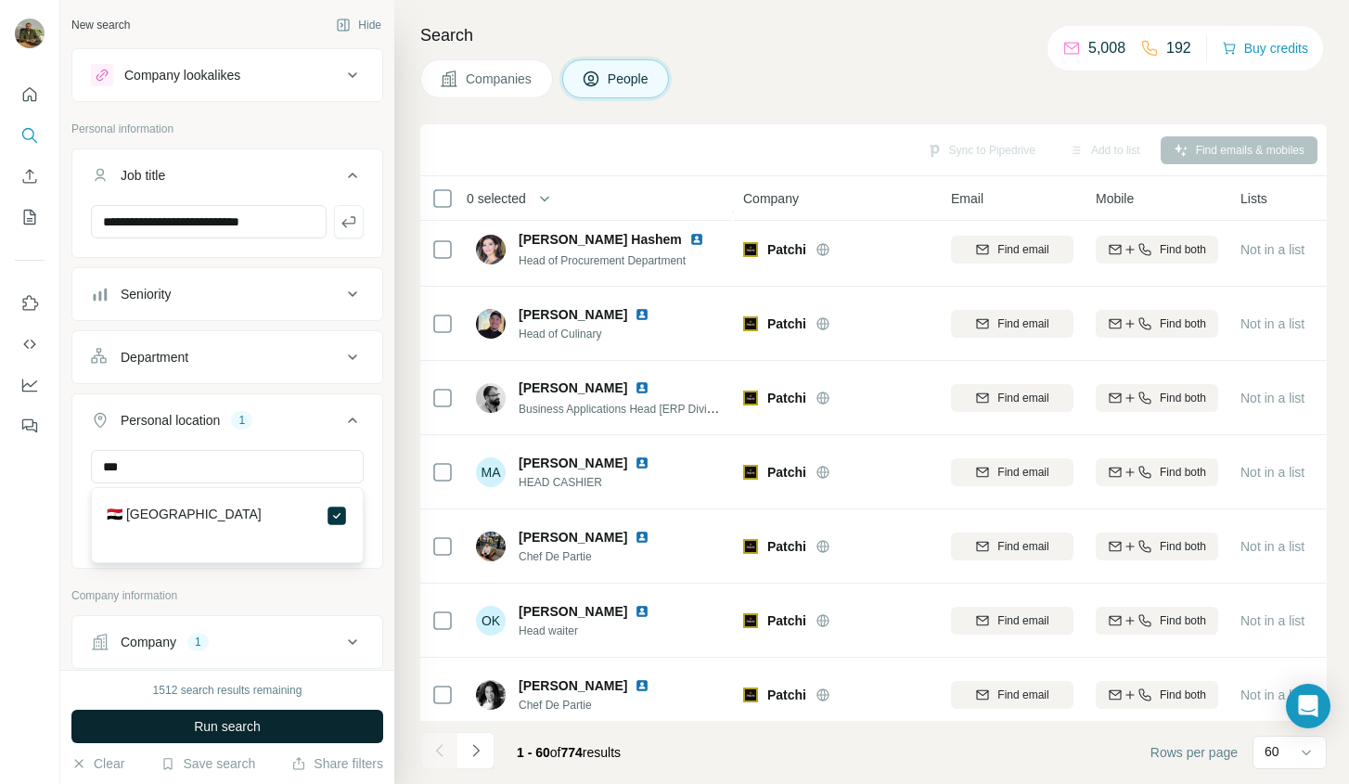
click at [275, 727] on button "Run search" at bounding box center [227, 726] width 312 height 33
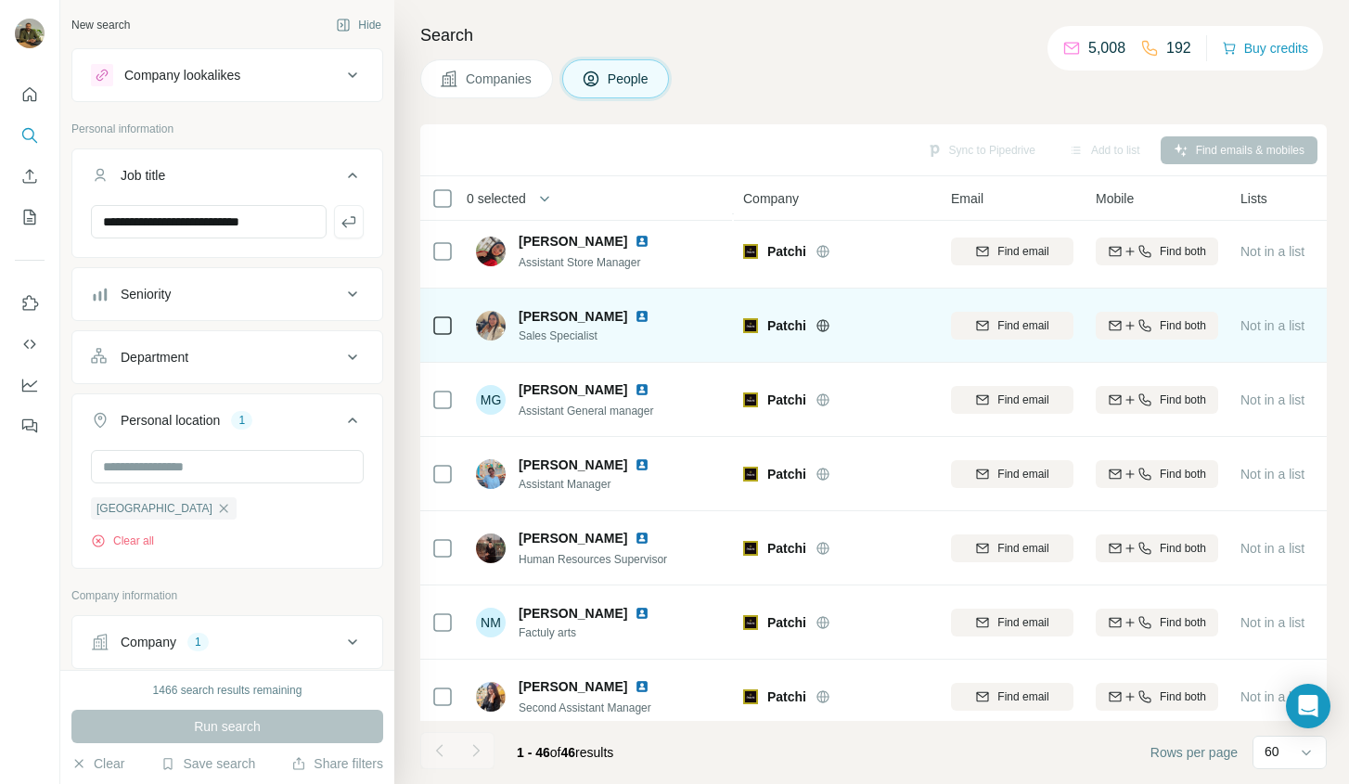
scroll to position [2345, 0]
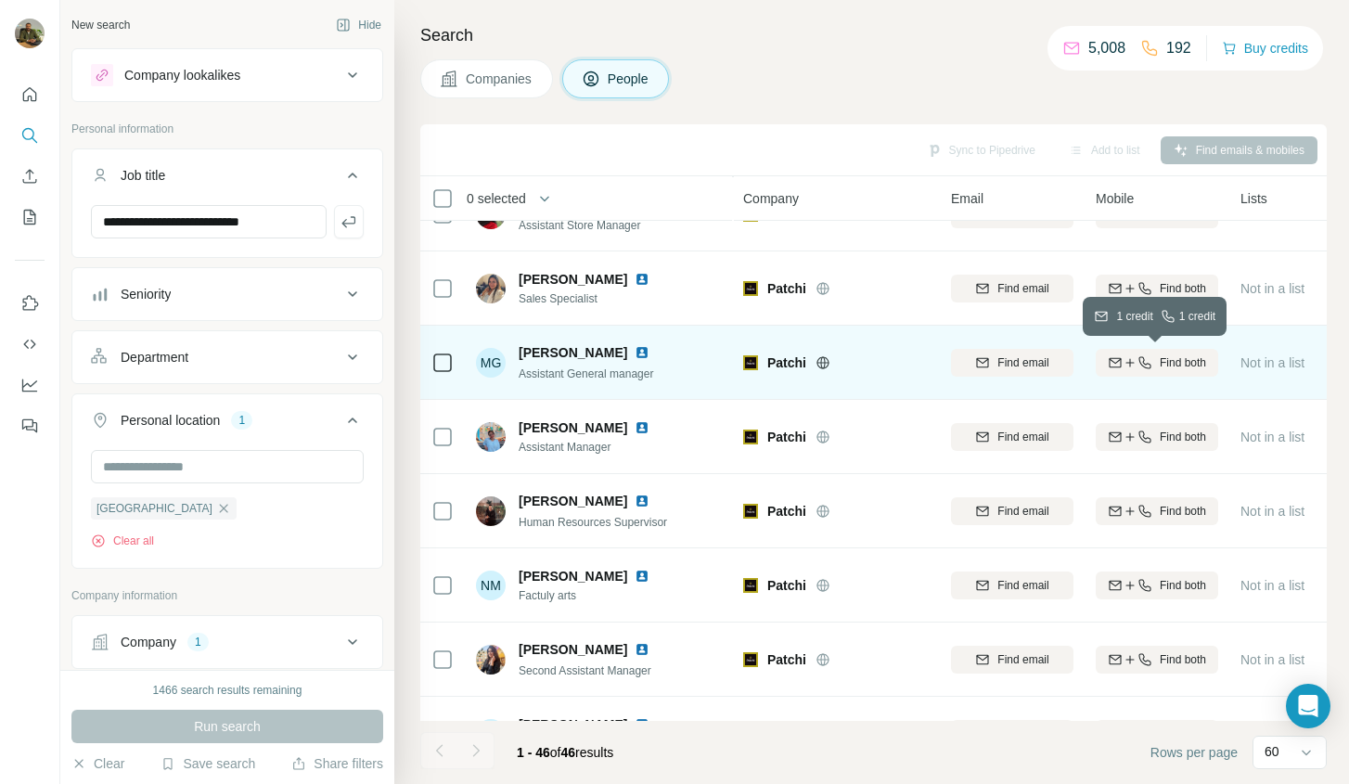
click at [1131, 357] on icon "button" at bounding box center [1130, 362] width 15 height 15
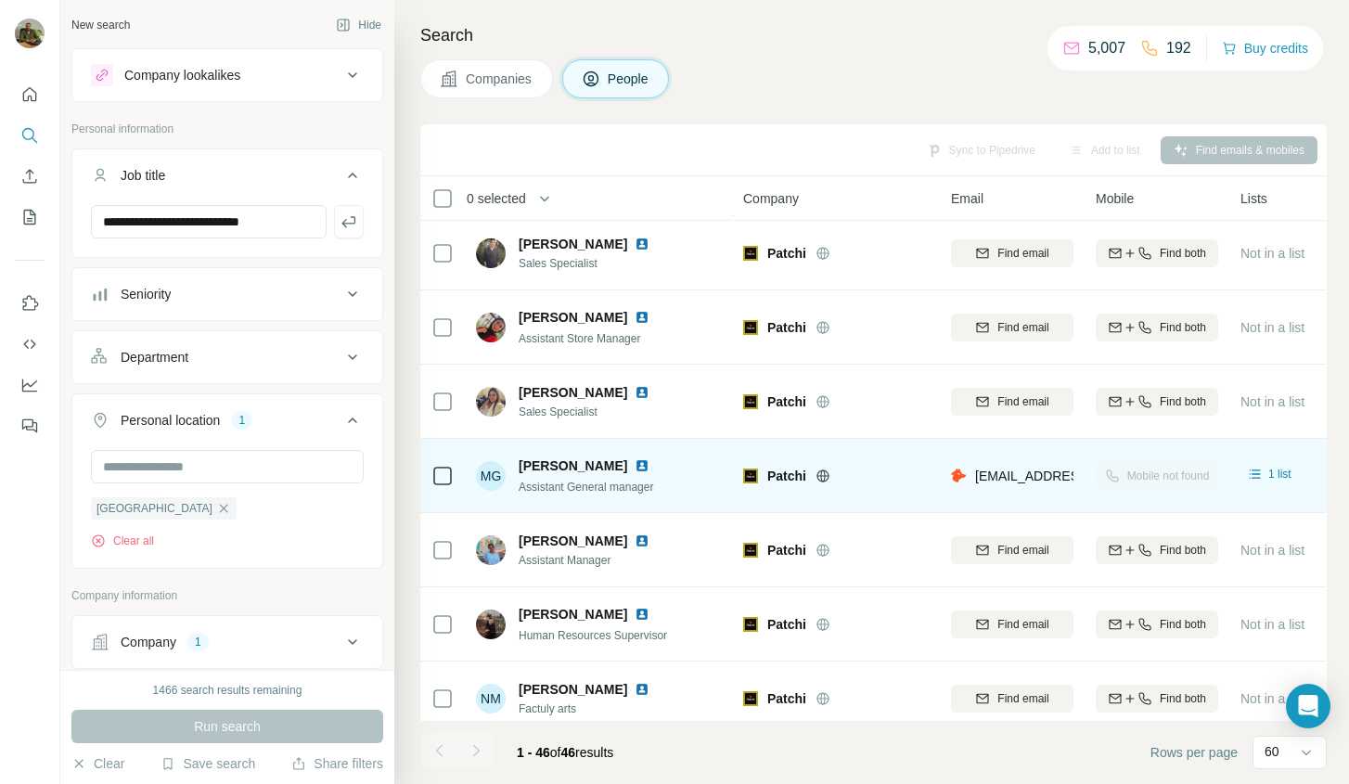
scroll to position [2293, 0]
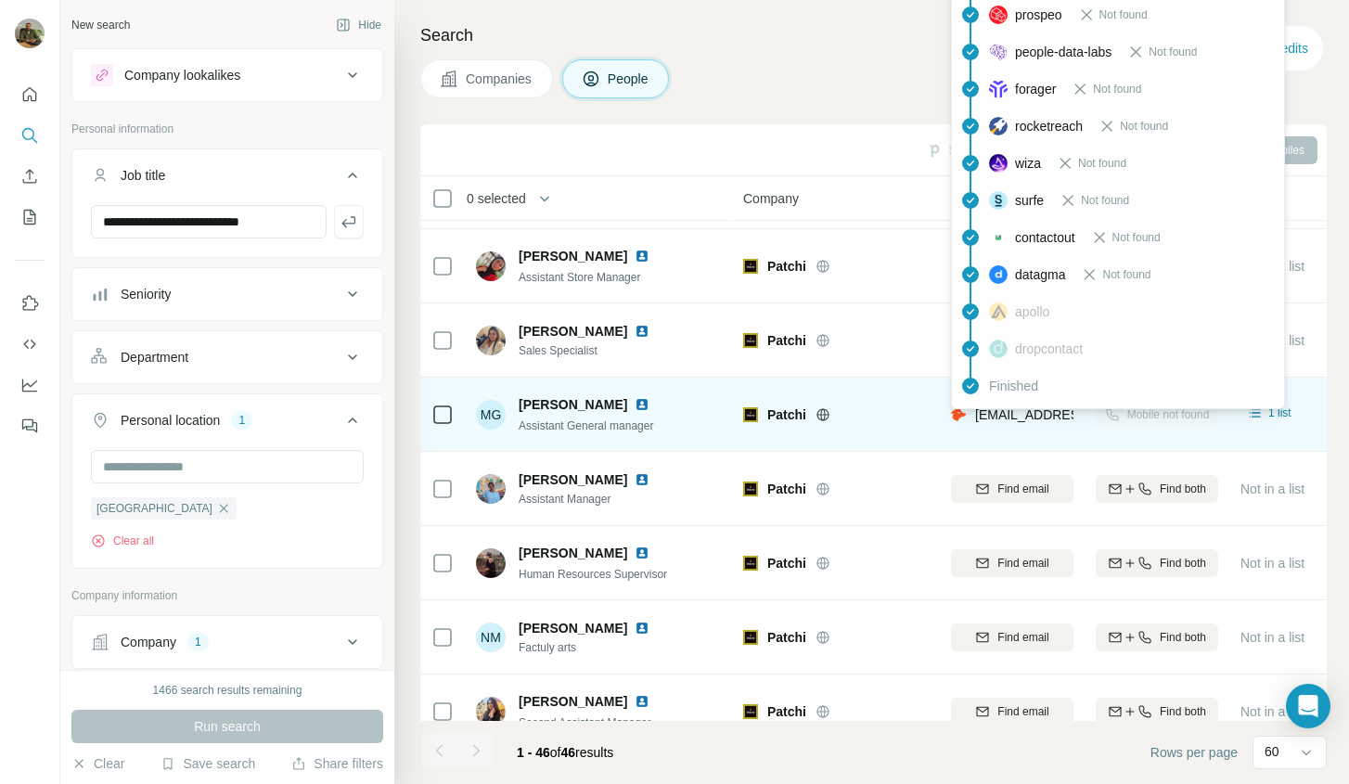
click at [1006, 413] on span "[EMAIL_ADDRESS][DOMAIN_NAME]" at bounding box center [1085, 414] width 220 height 15
copy tr "[EMAIL_ADDRESS][DOMAIN_NAME]"
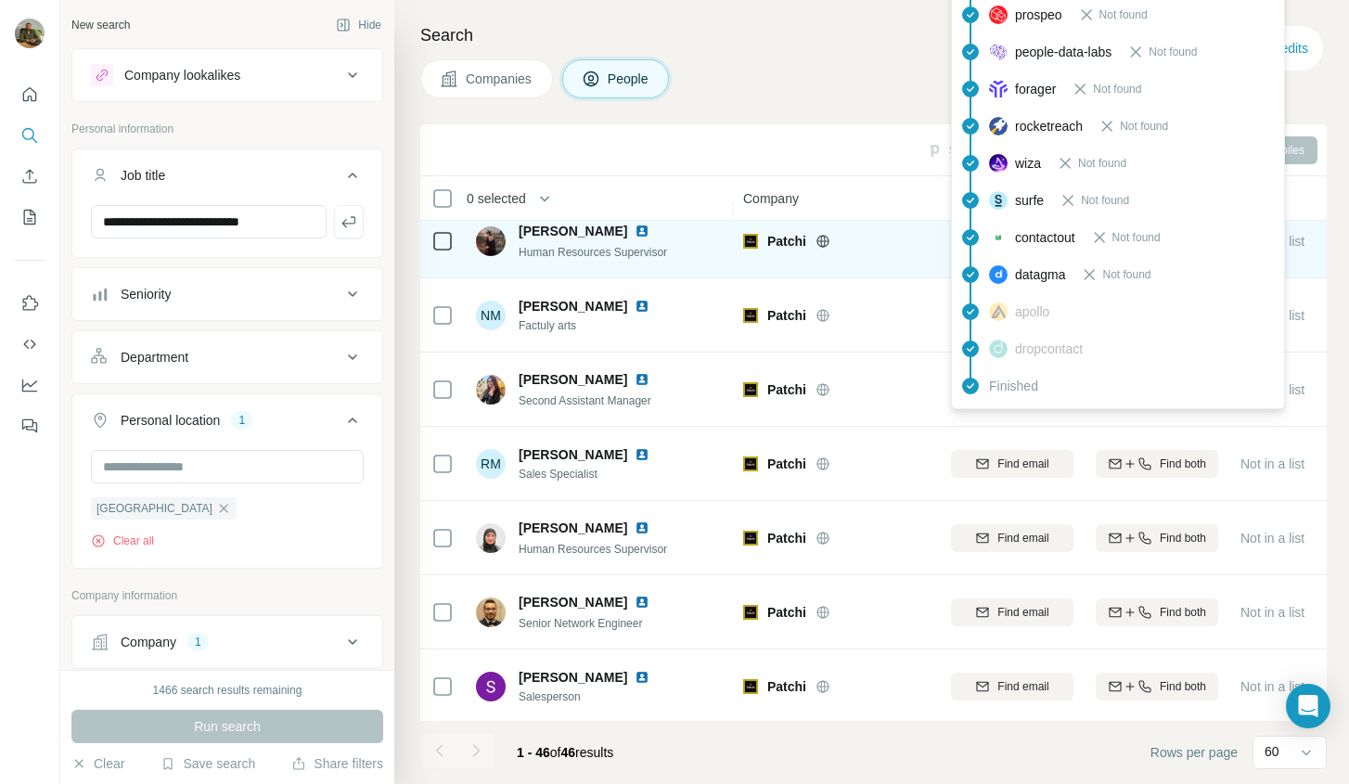
scroll to position [2614, 0]
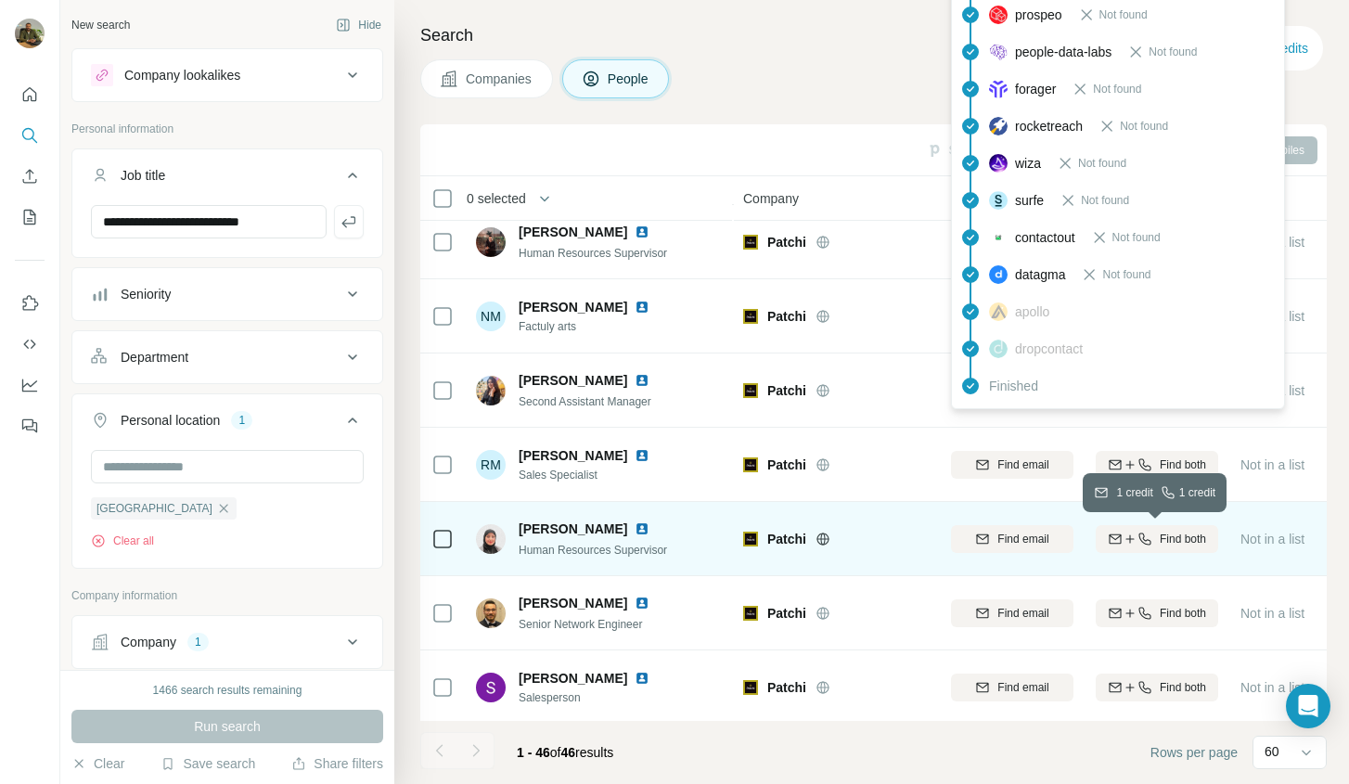
click at [1131, 537] on icon "button" at bounding box center [1130, 539] width 15 height 15
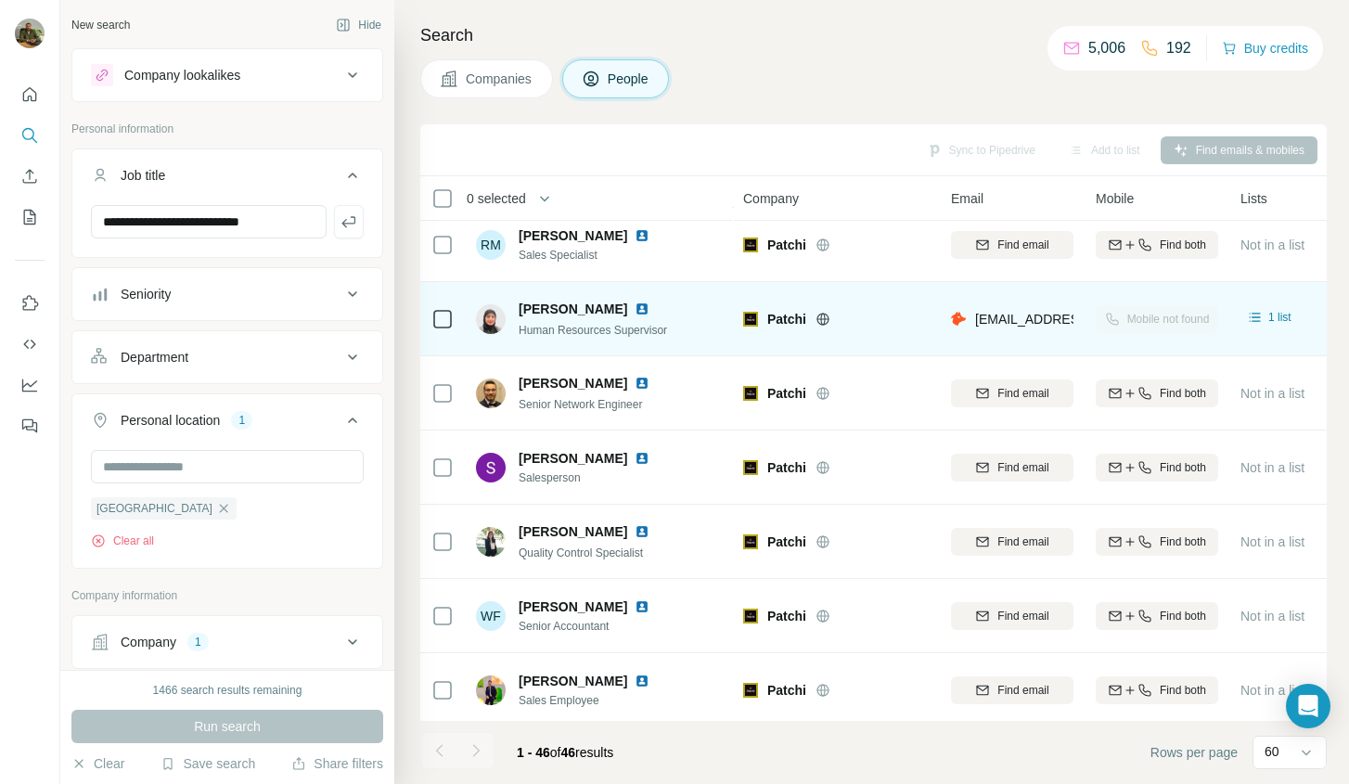
scroll to position [2829, 0]
